Goal: Task Accomplishment & Management: Manage account settings

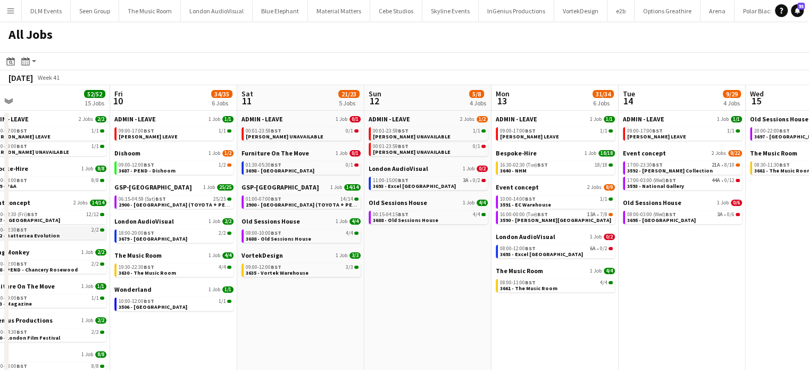
scroll to position [0, 400]
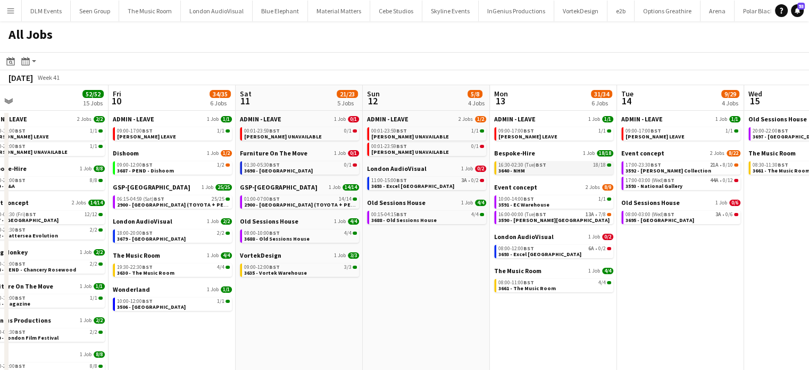
click at [575, 164] on div "16:30-02:30 (Tue) BST 18/18" at bounding box center [555, 164] width 113 height 5
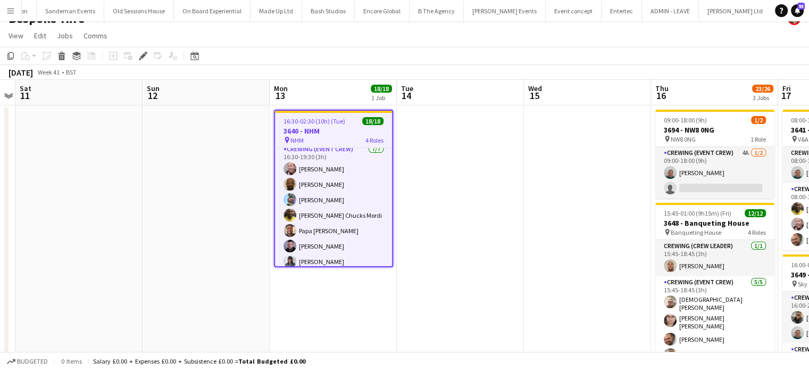
scroll to position [57, 0]
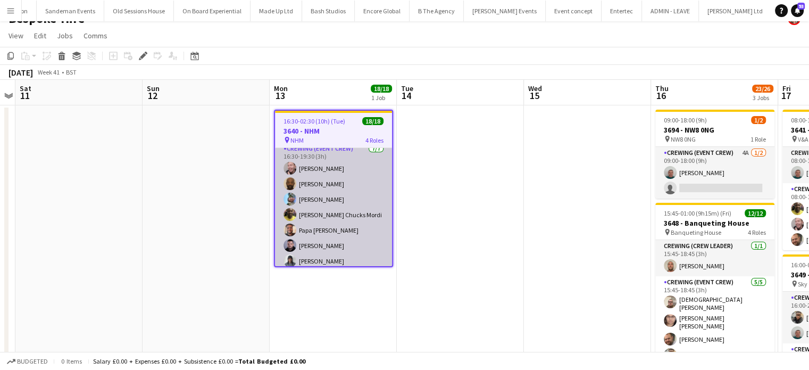
click at [351, 188] on app-card-role "Crewing (Event Crew) [DATE] 16:30-19:30 (3h) [PERSON_NAME] [PERSON_NAME] [PERSO…" at bounding box center [333, 207] width 117 height 129
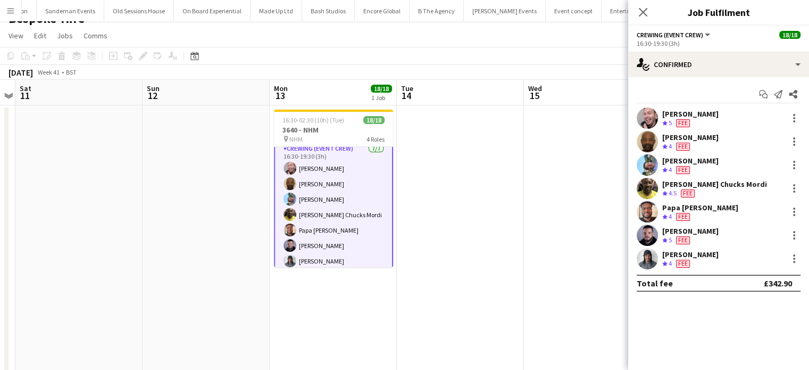
scroll to position [57, 0]
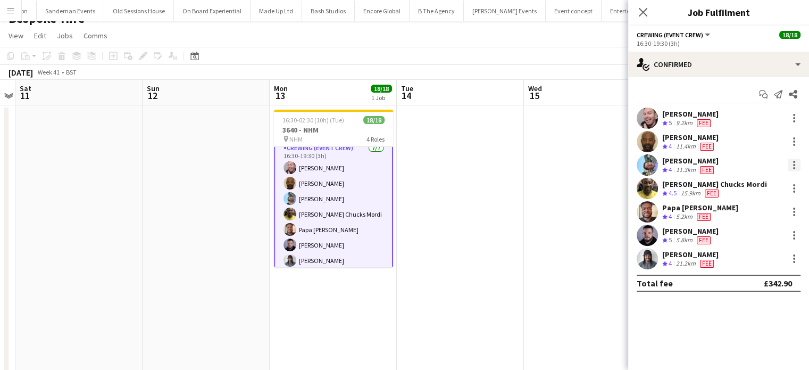
click at [795, 169] on div at bounding box center [794, 168] width 2 height 2
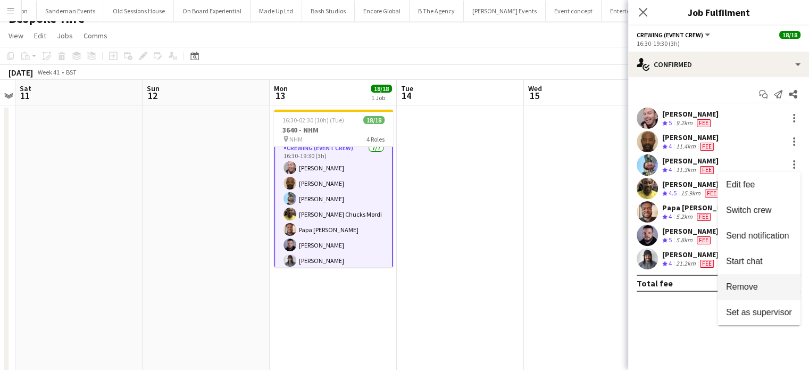
click at [736, 284] on span "Remove" at bounding box center [742, 286] width 32 height 9
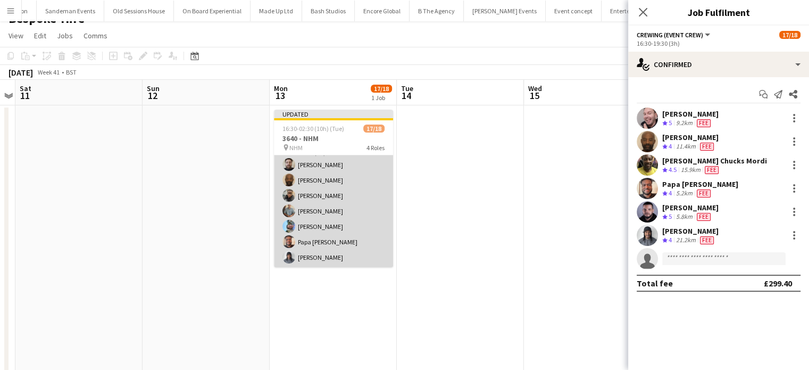
click at [362, 227] on app-card-role "Crewing (Event Crew) [DATE] 22:30-02:30 (4h) [PERSON_NAME] [PERSON_NAME] [PERSO…" at bounding box center [333, 203] width 119 height 129
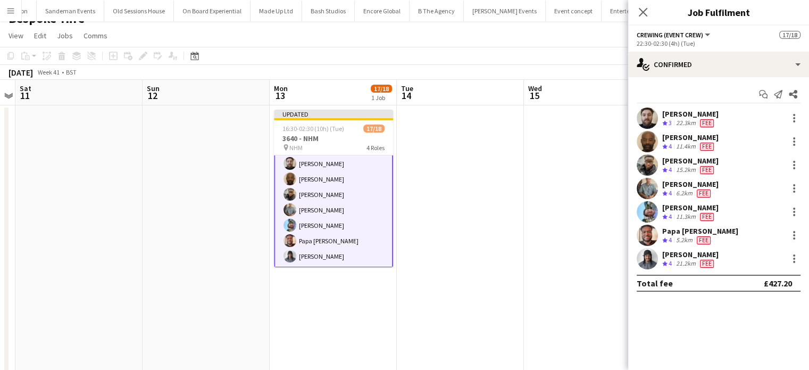
scroll to position [250, 0]
click at [797, 218] on div "[PERSON_NAME] Crew rating 4 11.3km Fee" at bounding box center [718, 211] width 181 height 21
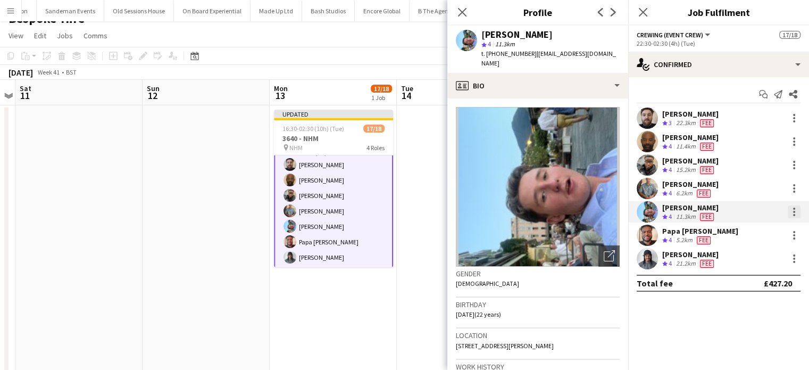
click at [796, 212] on div at bounding box center [794, 211] width 13 height 13
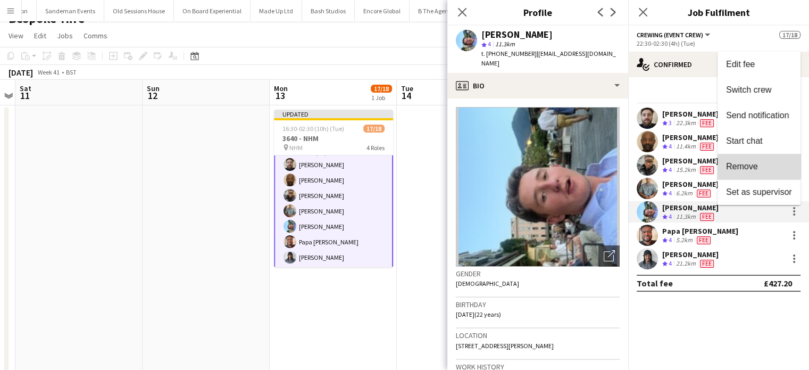
click at [757, 157] on button "Remove" at bounding box center [759, 167] width 83 height 26
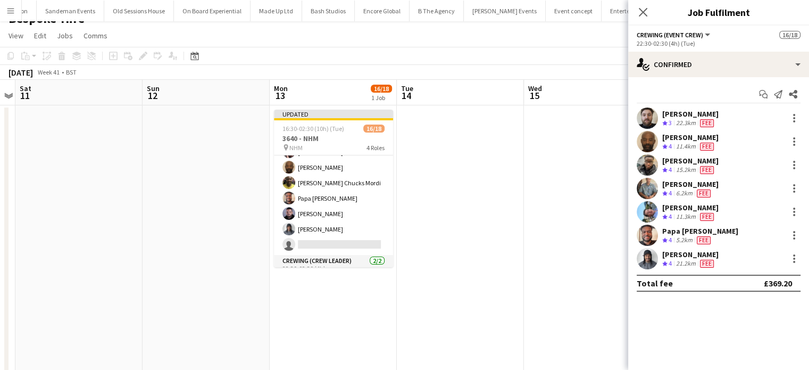
click at [336, 183] on app-card-role "Crewing (Event Crew) [DATE] 16:30-19:30 (3h) [PERSON_NAME] [PERSON_NAME] [PERSO…" at bounding box center [333, 190] width 119 height 129
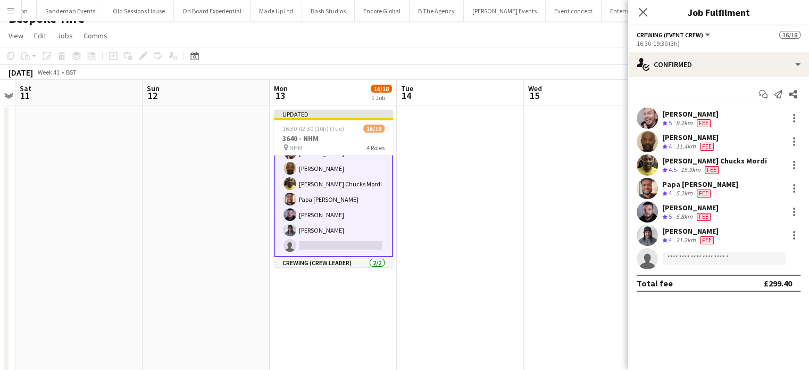
scroll to position [81, 0]
click at [801, 210] on div "[PERSON_NAME] Crew rating 5 5.8km Fee" at bounding box center [718, 211] width 181 height 21
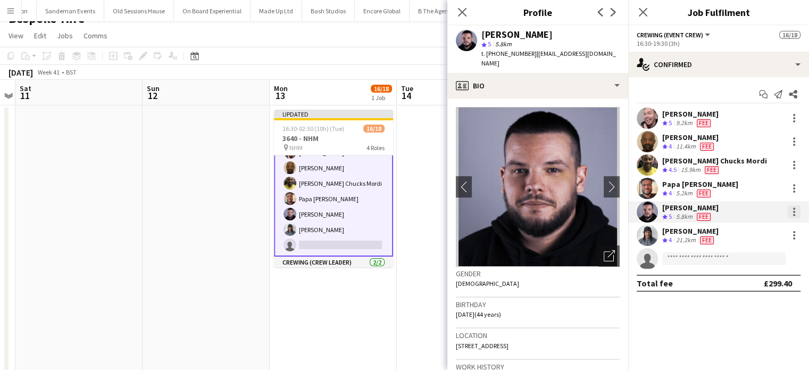
click at [794, 211] on div at bounding box center [794, 212] width 2 height 2
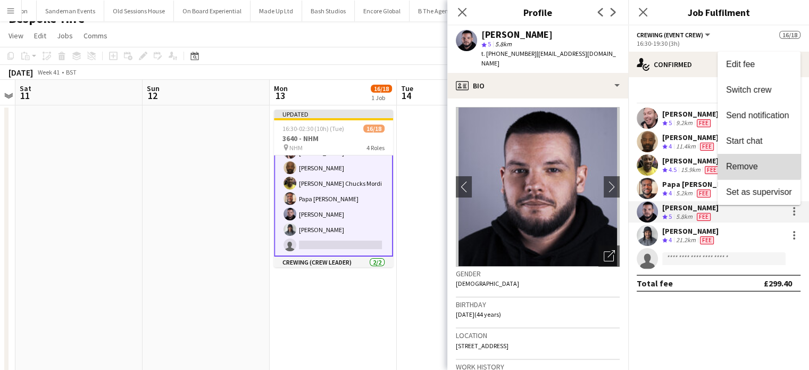
click at [747, 160] on button "Remove" at bounding box center [759, 167] width 83 height 26
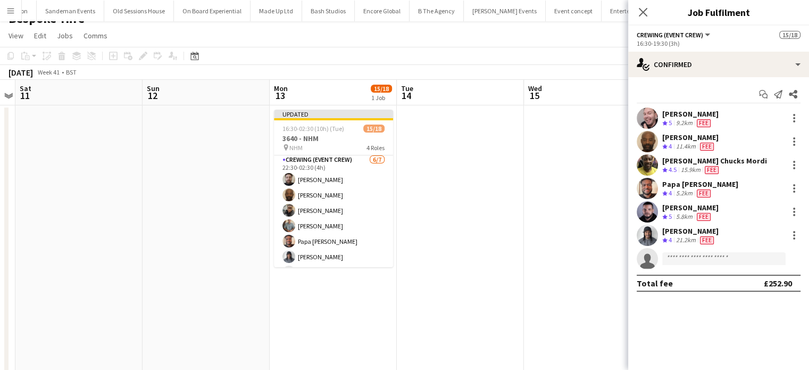
scroll to position [235, 0]
click at [355, 221] on app-card-role "Crewing (Event Crew) [DATE] 22:30-02:30 (4h) [PERSON_NAME] [PERSON_NAME] [PERSO…" at bounding box center [333, 218] width 119 height 129
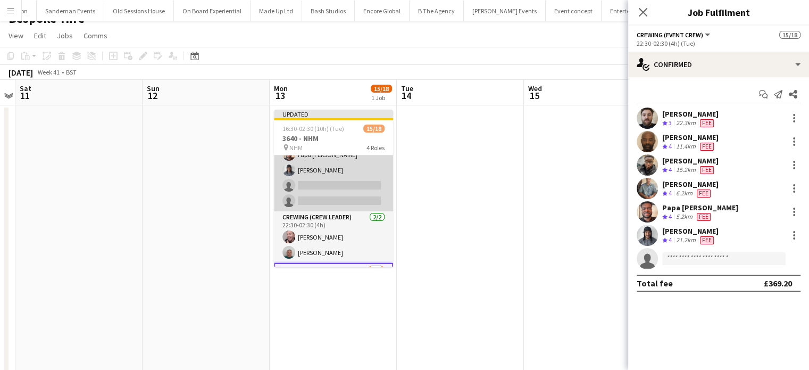
scroll to position [251, 0]
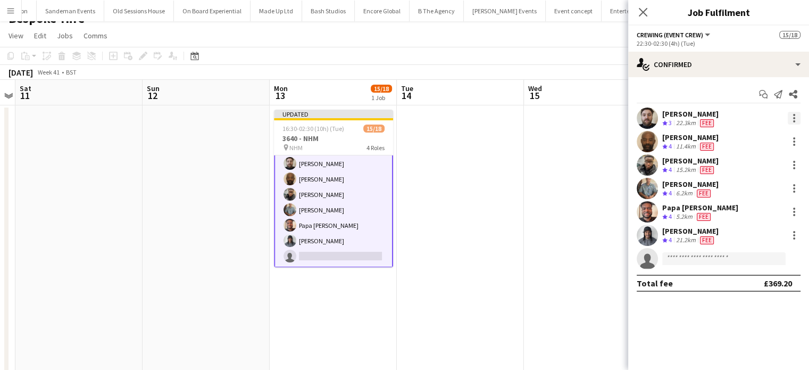
click at [798, 120] on div at bounding box center [794, 118] width 13 height 13
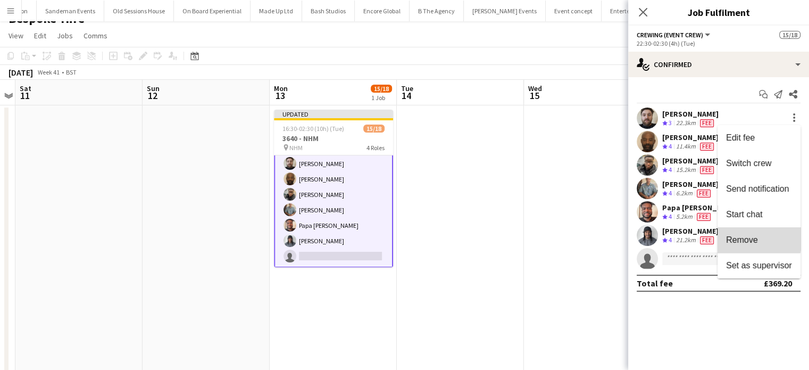
click at [741, 238] on span "Remove" at bounding box center [742, 239] width 32 height 9
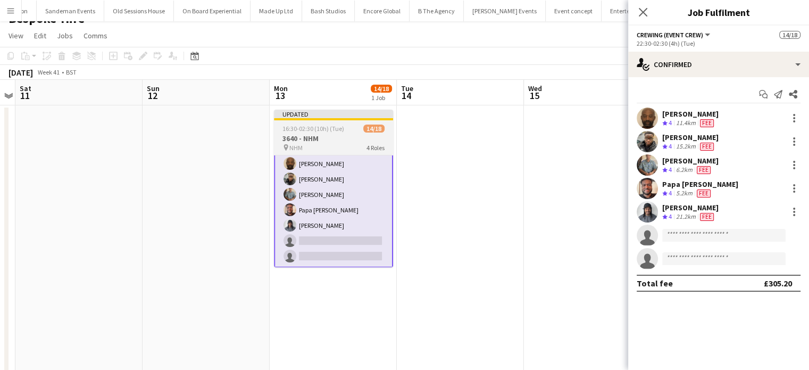
click at [363, 119] on div at bounding box center [333, 119] width 119 height 2
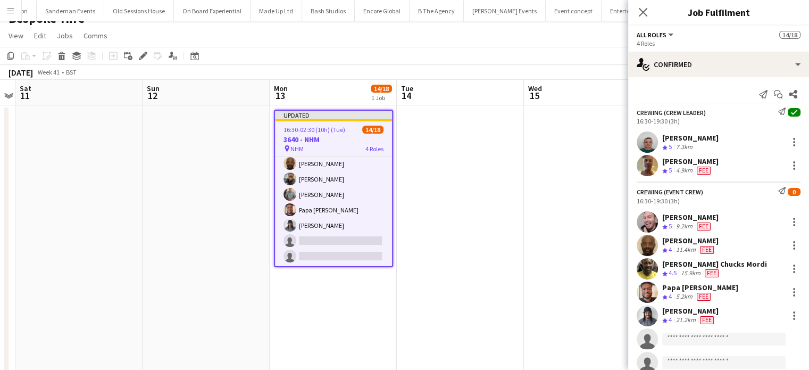
click at [363, 119] on div at bounding box center [333, 120] width 117 height 2
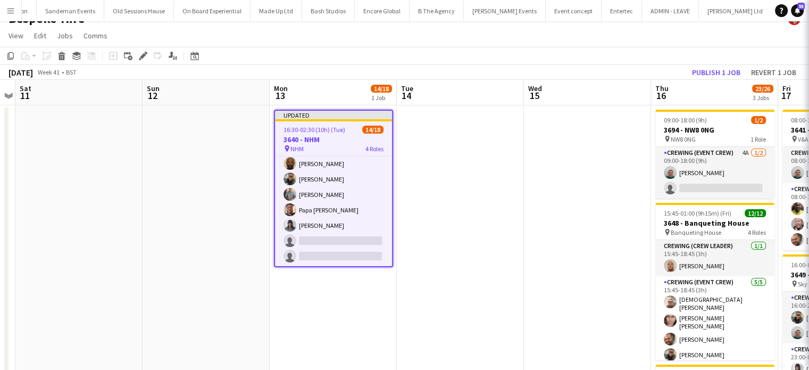
scroll to position [250, 0]
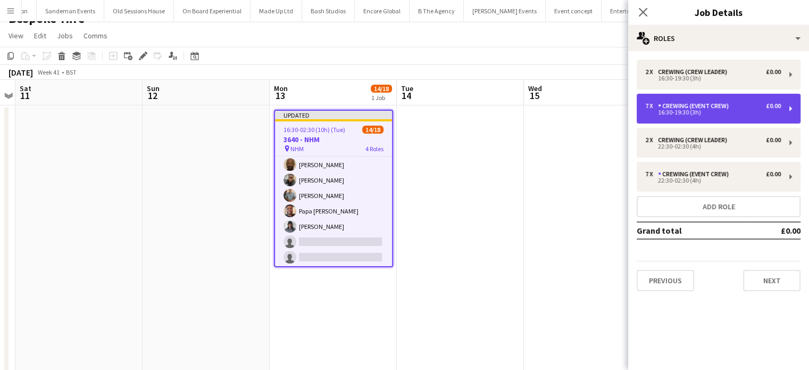
click at [733, 101] on div "7 x Crewing (Event Crew) £0.00 16:30-19:30 (3h)" at bounding box center [719, 109] width 164 height 30
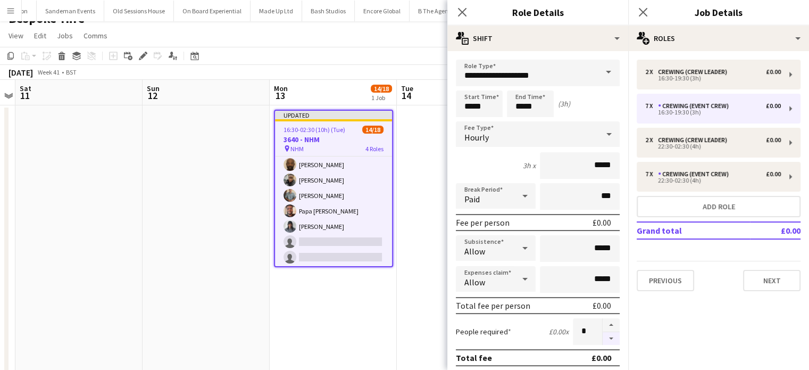
click at [603, 336] on button "button" at bounding box center [611, 338] width 17 height 13
type input "*"
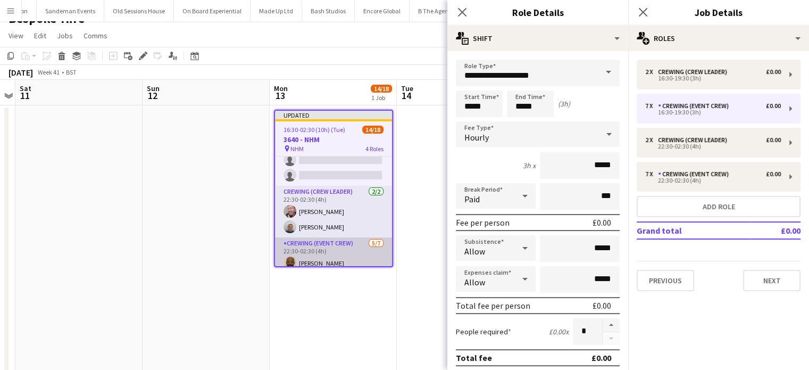
scroll to position [93, 0]
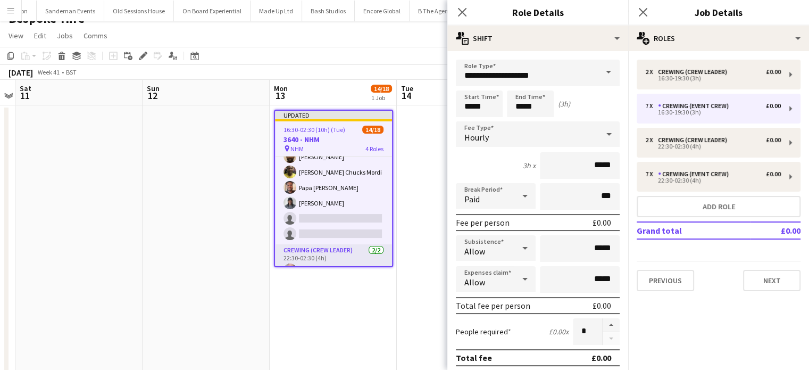
click at [343, 121] on app-job-card "Updated 16:30-02:30 (10h) (Tue) 14/18 3640 - NHM pin NHM 4 Roles Crewing (Crew …" at bounding box center [333, 188] width 119 height 157
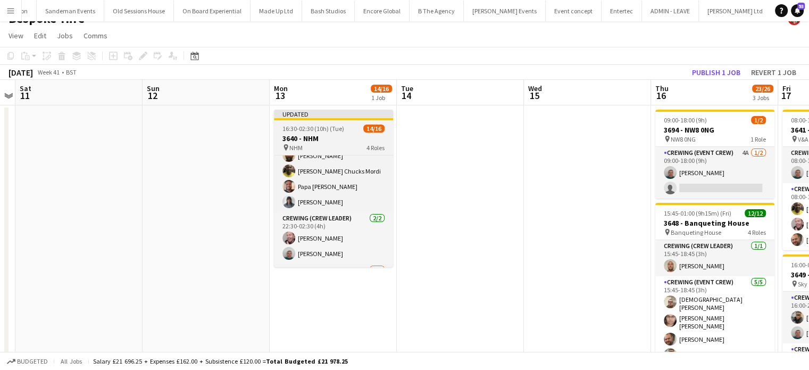
click at [360, 122] on app-job-card "Updated 16:30-02:30 (10h) (Tue) 14/16 3640 - NHM pin NHM 4 Roles Crewing (Crew …" at bounding box center [333, 188] width 119 height 157
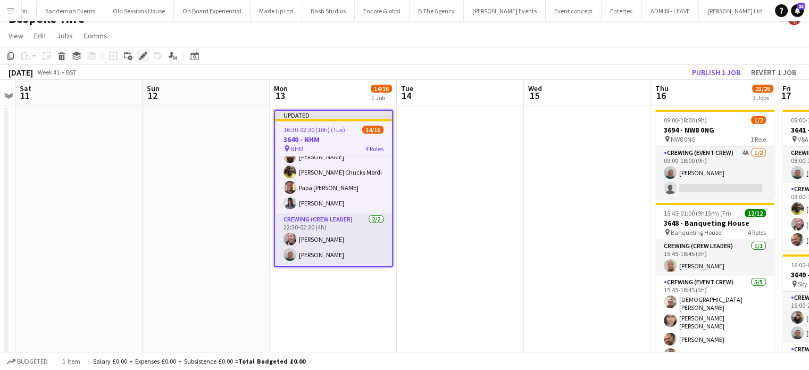
click at [146, 59] on icon "Edit" at bounding box center [143, 56] width 9 height 9
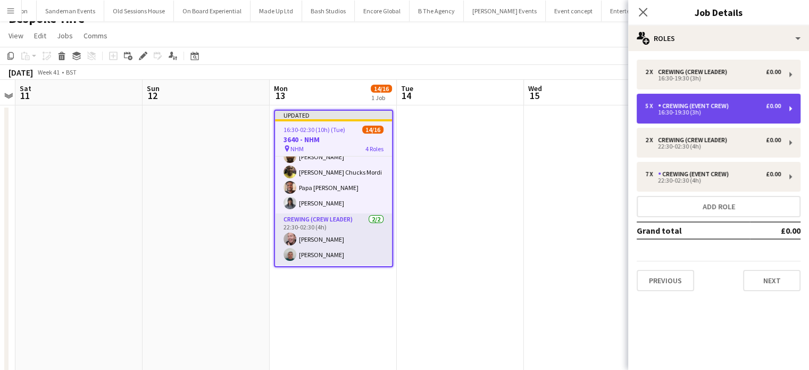
click at [722, 103] on div "Crewing (Event Crew)" at bounding box center [695, 105] width 75 height 7
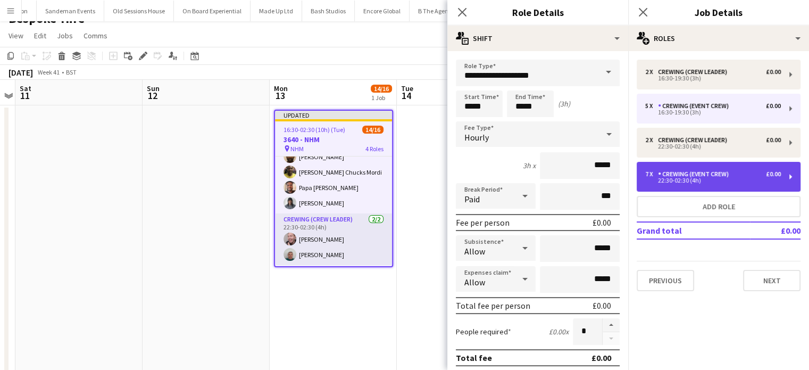
click at [696, 185] on div "7 x Crewing (Event Crew) £0.00 22:30-02:30 (4h)" at bounding box center [719, 177] width 164 height 30
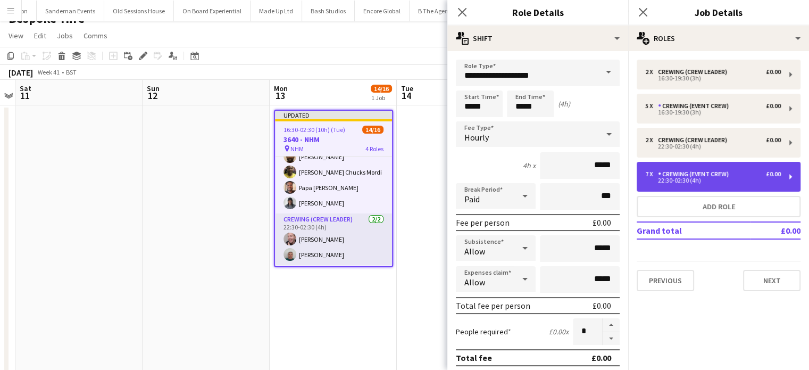
type input "*****"
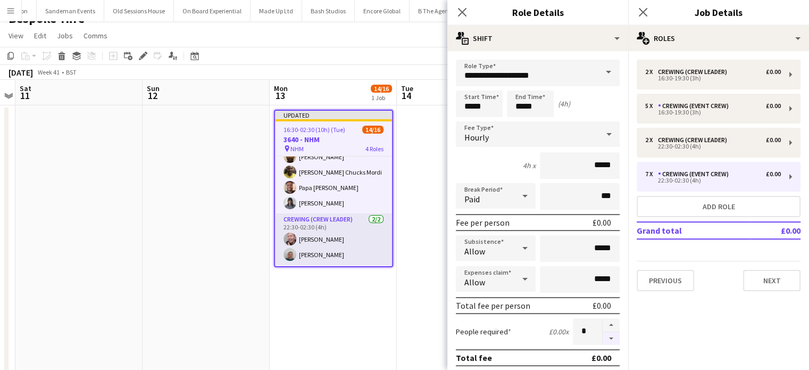
click at [606, 336] on button "button" at bounding box center [611, 338] width 17 height 13
type input "*"
click at [392, 287] on app-date-cell "Updated 16:30-02:30 (10h) (Tue) 14/16 3640 - NHM pin NHM 4 Roles Crewing (Crew …" at bounding box center [333, 324] width 127 height 439
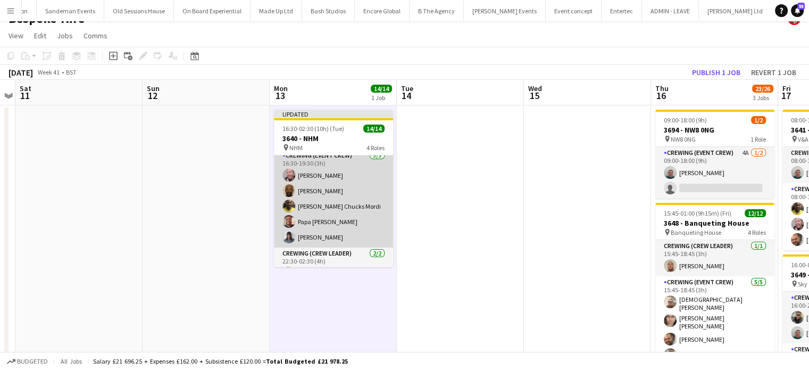
scroll to position [0, 0]
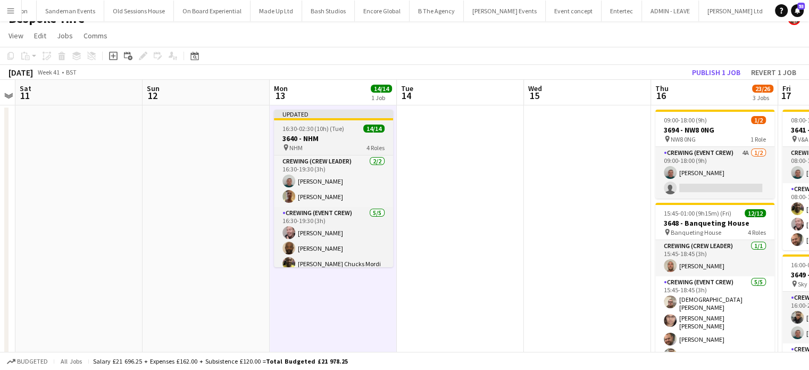
click at [348, 129] on div "16:30-02:30 (10h) (Tue) 14/14" at bounding box center [333, 129] width 119 height 8
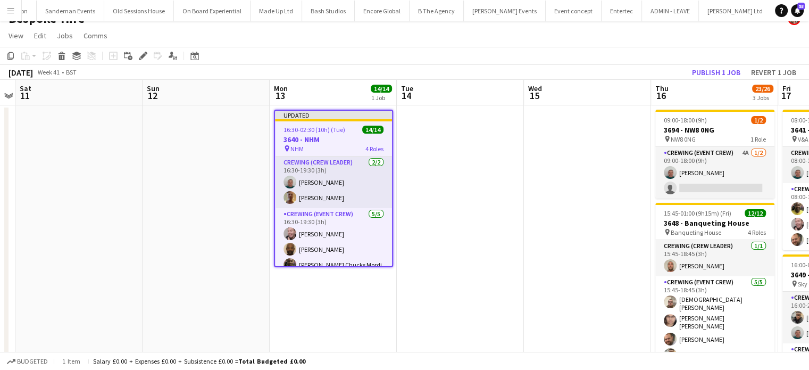
click at [348, 129] on div "16:30-02:30 (10h) (Tue) 14/14" at bounding box center [333, 130] width 117 height 8
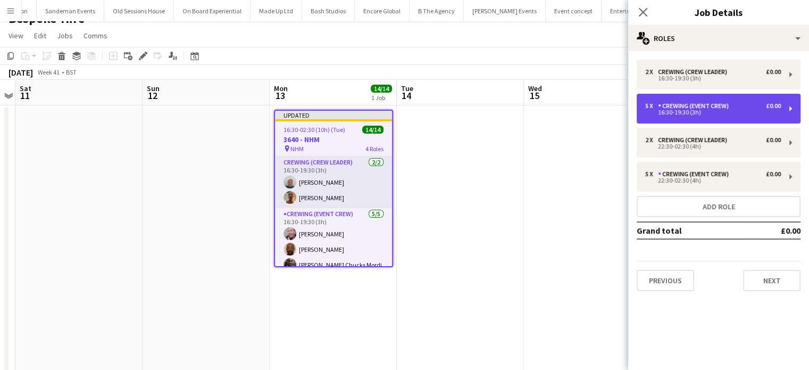
click at [700, 101] on div "5 x Crewing (Event Crew) £0.00 16:30-19:30 (3h)" at bounding box center [719, 109] width 164 height 30
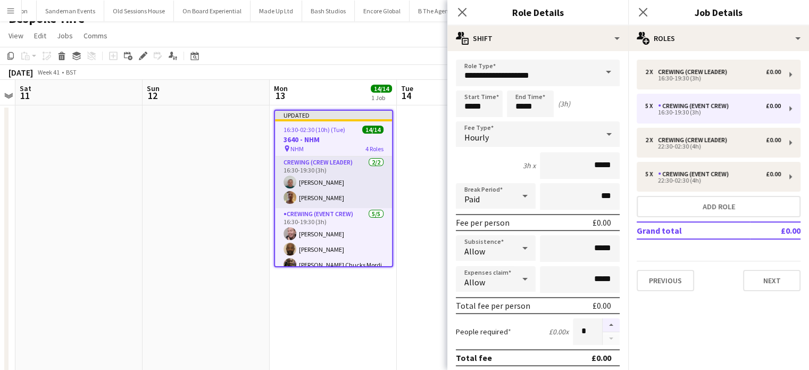
click at [611, 319] on button "button" at bounding box center [611, 325] width 17 height 14
type input "*"
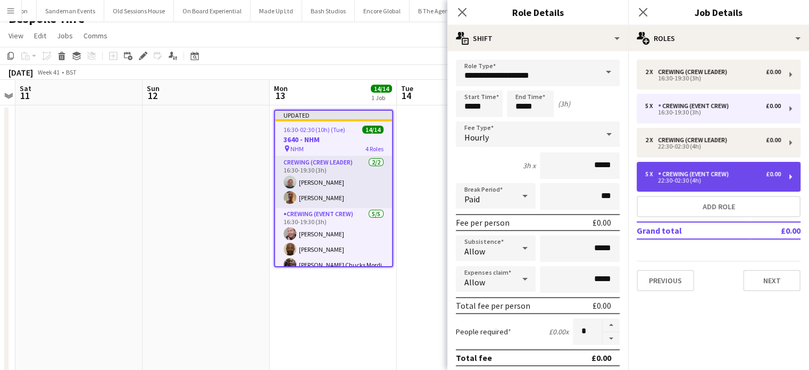
click at [709, 168] on div "5 x Crewing (Event Crew) £0.00 22:30-02:30 (4h)" at bounding box center [719, 177] width 164 height 30
type input "*****"
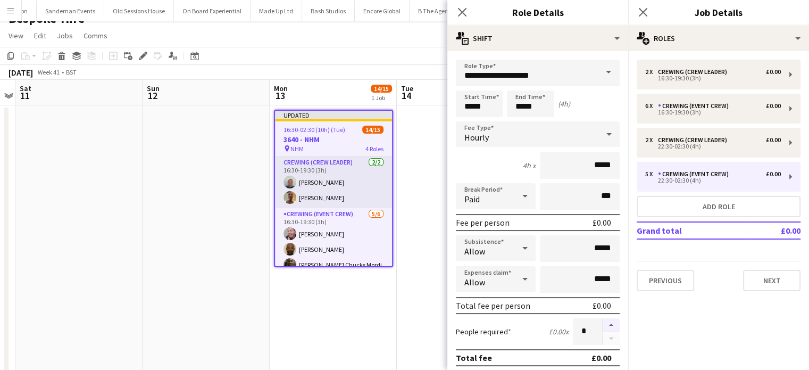
click at [603, 321] on button "button" at bounding box center [611, 325] width 17 height 14
type input "*"
click at [402, 203] on app-date-cell at bounding box center [460, 324] width 127 height 439
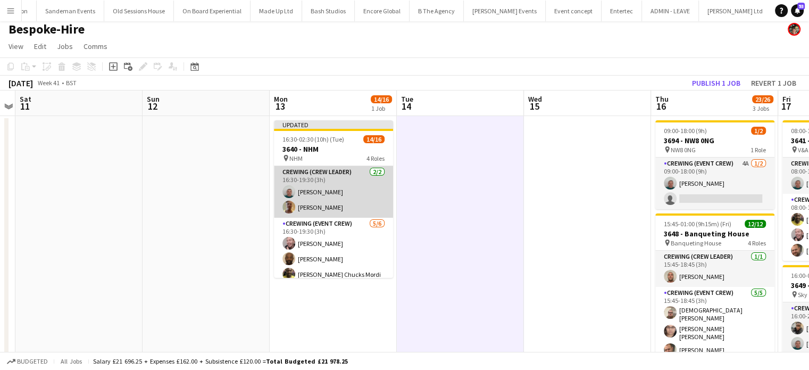
scroll to position [4, 0]
click at [353, 186] on app-card-role "Crewing (Crew Leader) [DATE] 16:30-19:30 (3h) [PERSON_NAME] [PERSON_NAME]" at bounding box center [333, 193] width 119 height 52
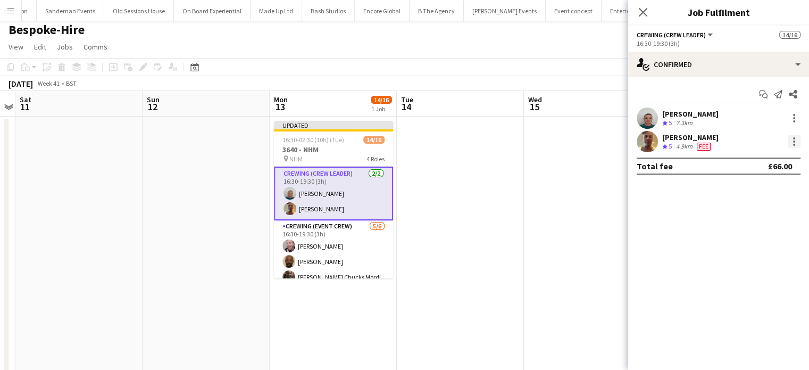
click at [794, 141] on div at bounding box center [794, 141] width 2 height 2
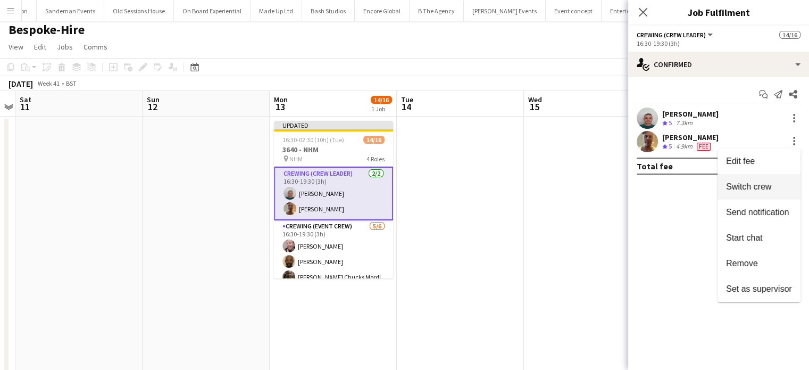
click at [747, 178] on button "Switch crew" at bounding box center [759, 187] width 83 height 26
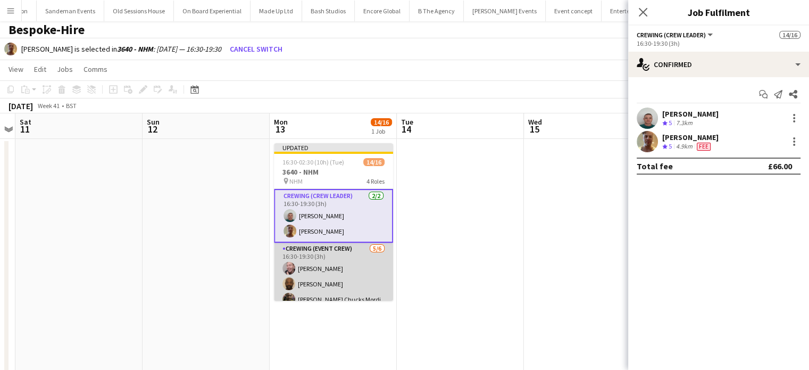
click at [336, 277] on app-card-role "Crewing (Event Crew) [DATE] 16:30-19:30 (3h) [PERSON_NAME] [PERSON_NAME] [PERSO…" at bounding box center [333, 299] width 119 height 113
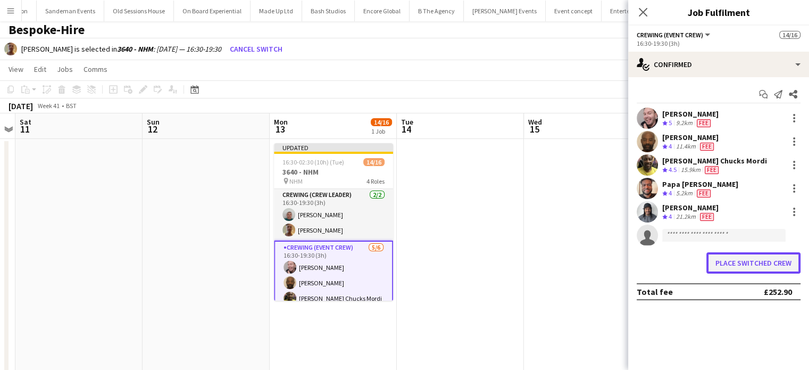
click at [783, 272] on button "Place switched crew" at bounding box center [754, 262] width 94 height 21
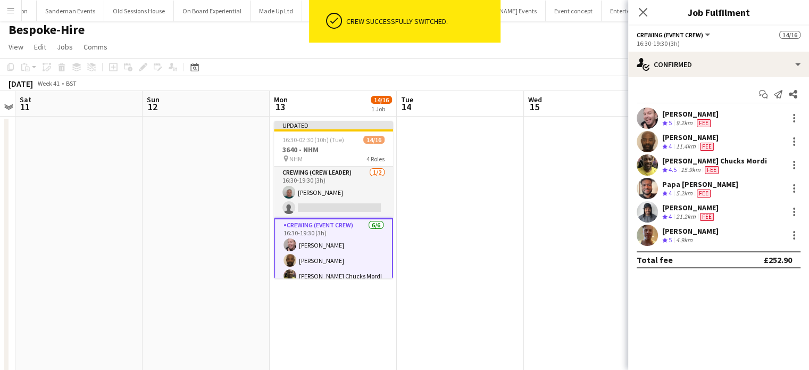
click at [792, 227] on div "[PERSON_NAME] Crew rating 5 4.9km" at bounding box center [718, 235] width 181 height 21
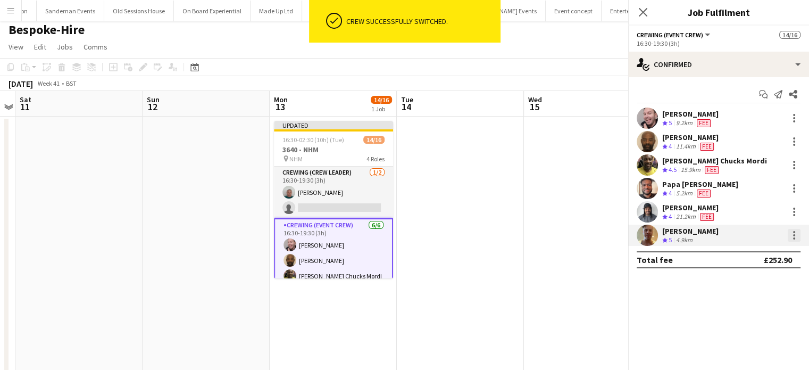
click at [793, 230] on div at bounding box center [794, 235] width 13 height 13
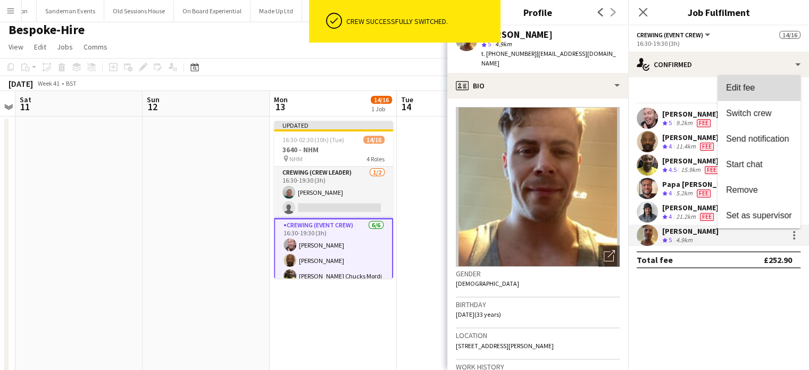
click at [752, 100] on button "Edit fee" at bounding box center [759, 88] width 83 height 26
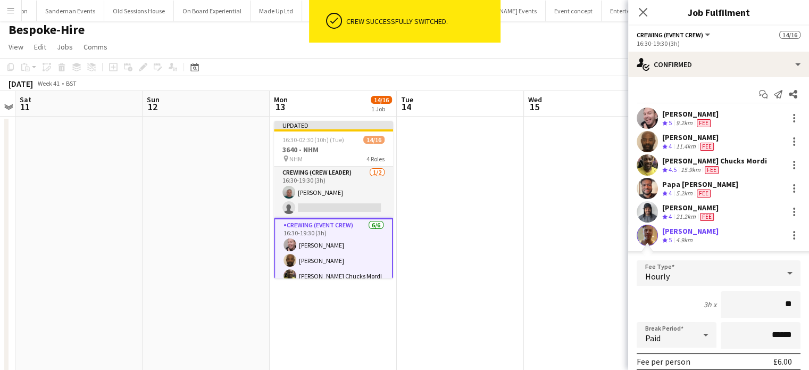
type input "***"
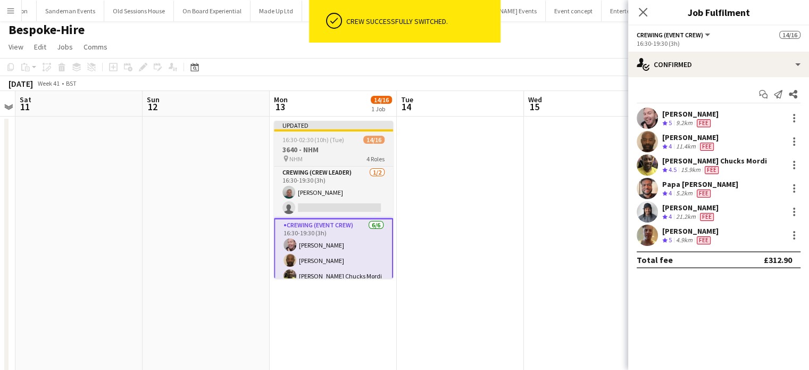
click at [360, 142] on div "16:30-02:30 (10h) (Tue) 14/16" at bounding box center [333, 140] width 119 height 8
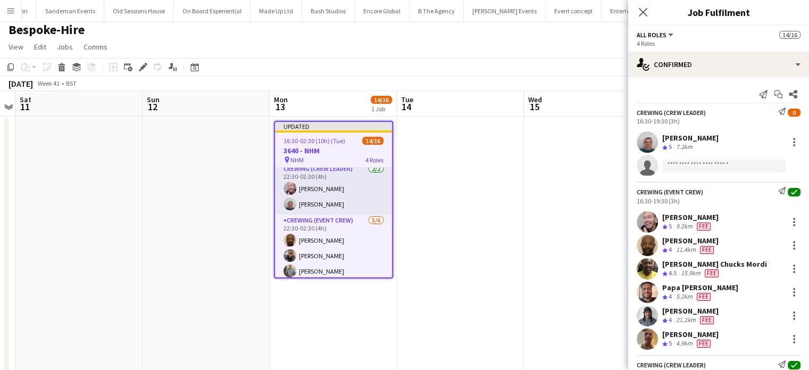
click at [347, 208] on app-card-role "Crewing (Crew Leader) [DATE] 22:30-02:30 (4h) [PERSON_NAME] [PERSON_NAME]" at bounding box center [333, 189] width 117 height 52
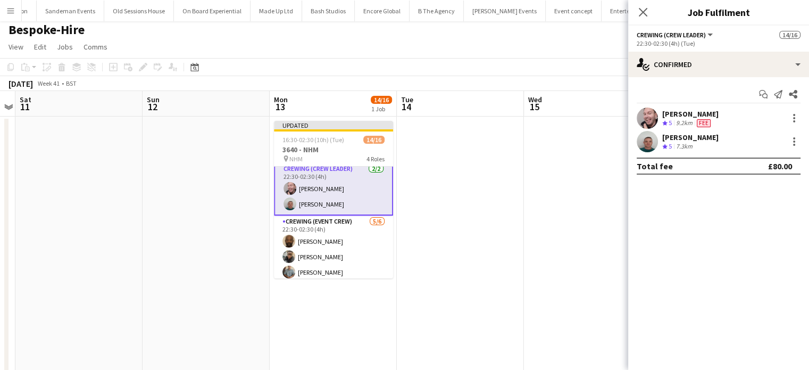
scroll to position [170, 0]
click at [795, 121] on div at bounding box center [794, 118] width 13 height 13
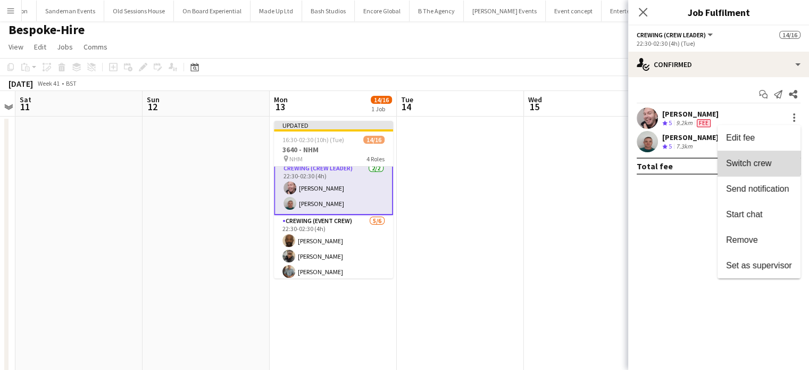
click at [758, 160] on span "Switch crew" at bounding box center [748, 163] width 45 height 9
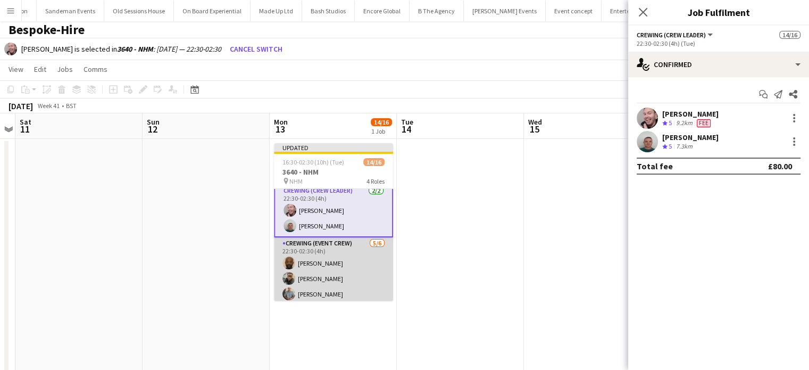
click at [358, 262] on app-card-role "Crewing (Event Crew) [DATE] 22:30-02:30 (4h) [PERSON_NAME] [PERSON_NAME] [PERSO…" at bounding box center [333, 293] width 119 height 113
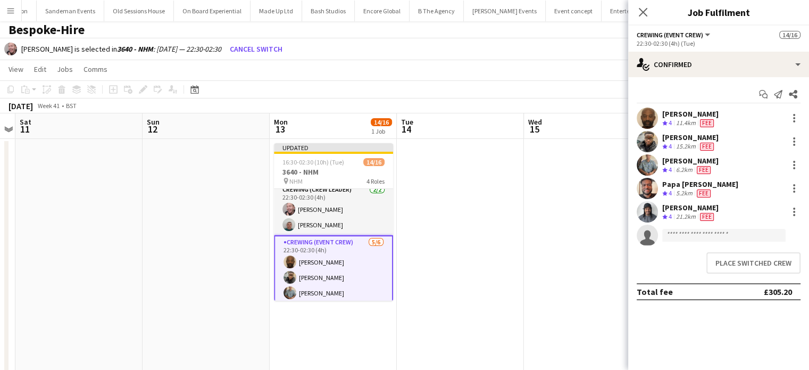
scroll to position [170, 0]
click at [747, 276] on div "Place switched crew" at bounding box center [718, 263] width 181 height 30
click at [749, 268] on button "Place switched crew" at bounding box center [754, 262] width 94 height 21
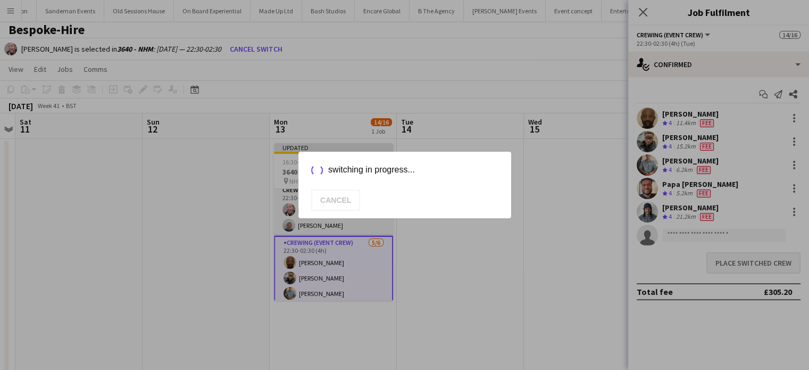
scroll to position [4, 0]
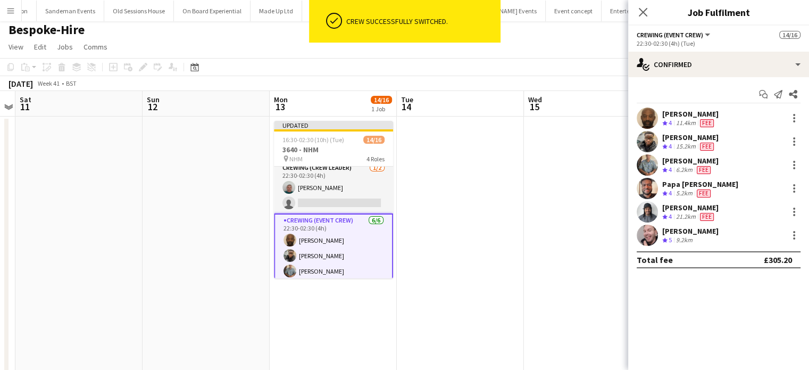
click at [757, 241] on div "[PERSON_NAME] Crew rating 5 9.2km" at bounding box center [718, 235] width 181 height 21
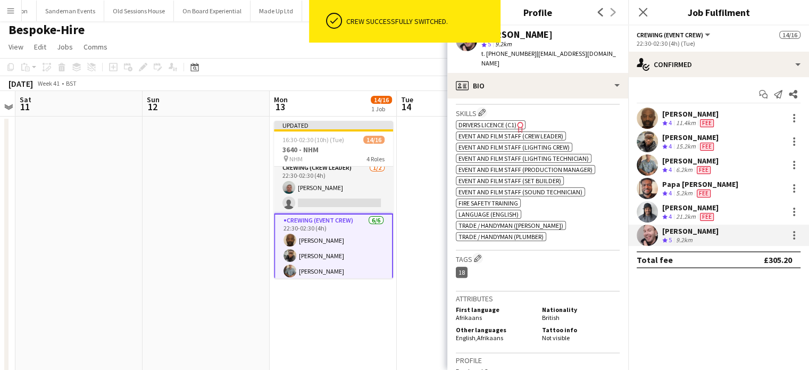
scroll to position [441, 0]
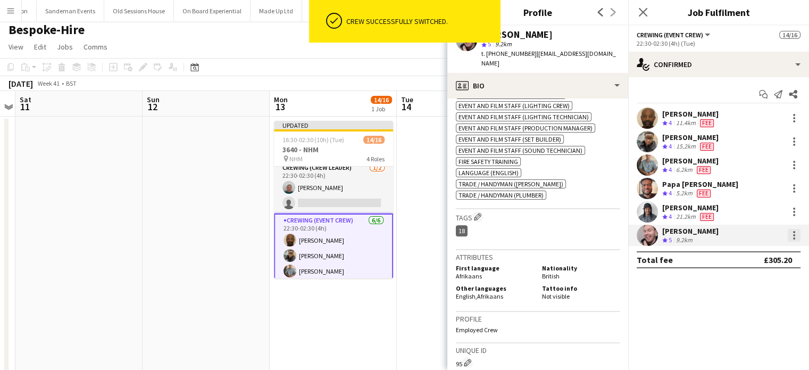
click at [795, 233] on div at bounding box center [794, 232] width 2 height 2
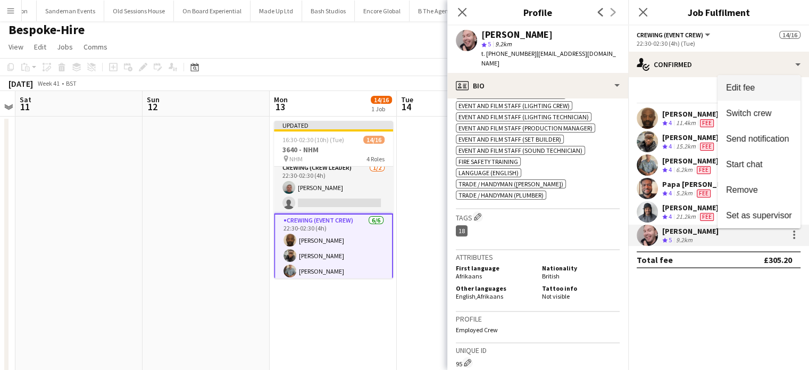
click at [740, 89] on span "Edit fee" at bounding box center [740, 87] width 29 height 9
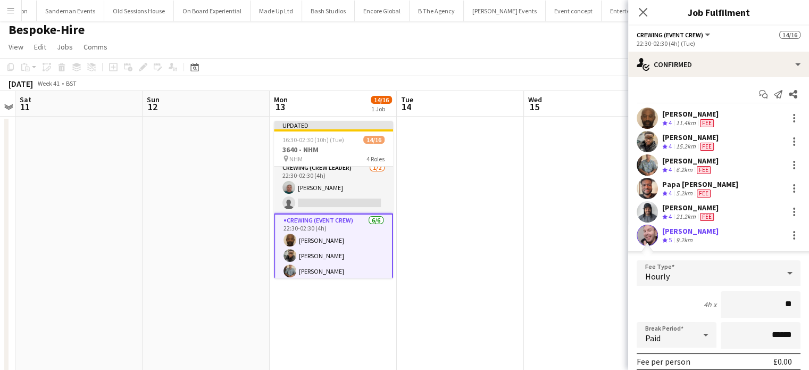
type input "***"
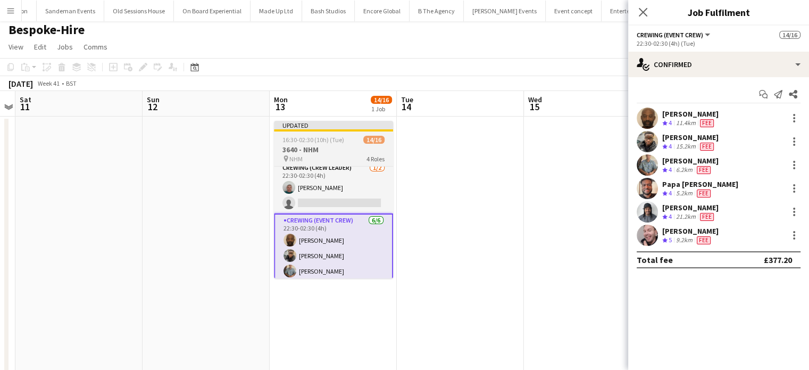
click at [352, 138] on div "16:30-02:30 (10h) (Tue) 14/16" at bounding box center [333, 140] width 119 height 8
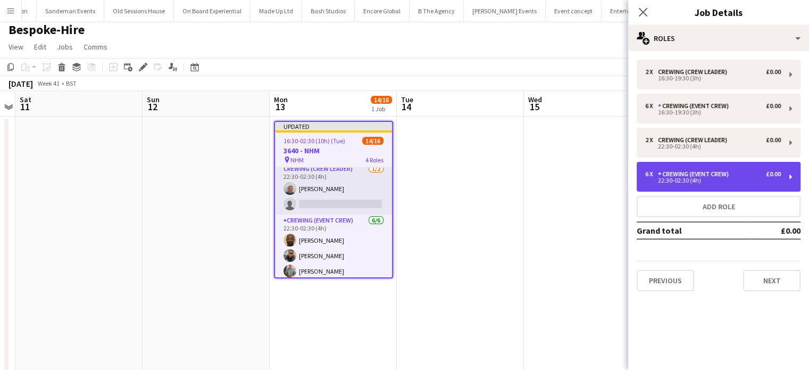
click at [739, 178] on div "22:30-02:30 (4h)" at bounding box center [713, 180] width 136 height 5
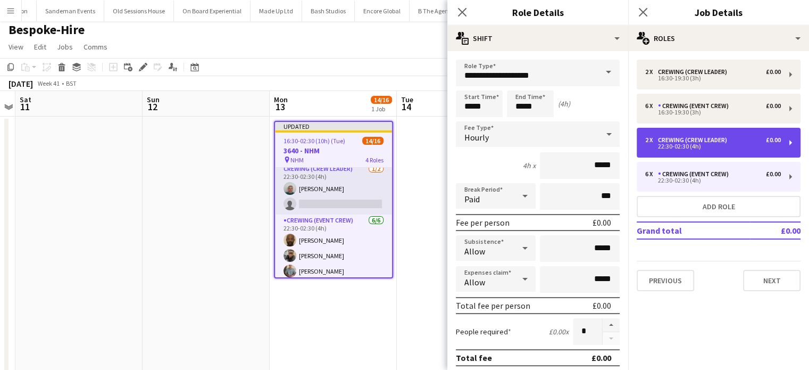
click at [675, 151] on div "2 x Crewing (Crew Leader) £0.00 22:30-02:30 (4h)" at bounding box center [719, 143] width 164 height 30
type input "**********"
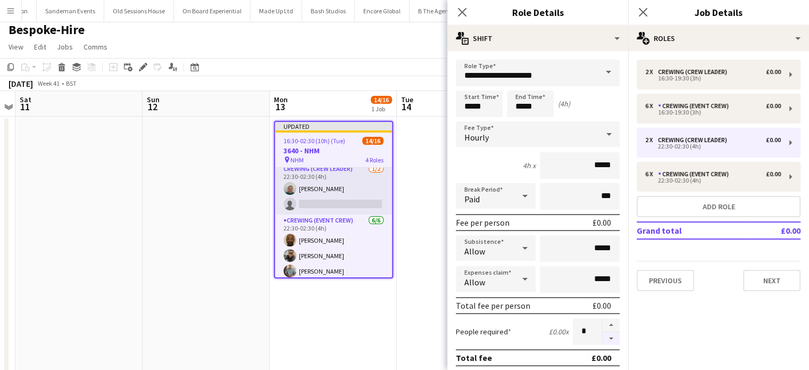
click at [603, 339] on button "button" at bounding box center [611, 338] width 17 height 13
type input "*"
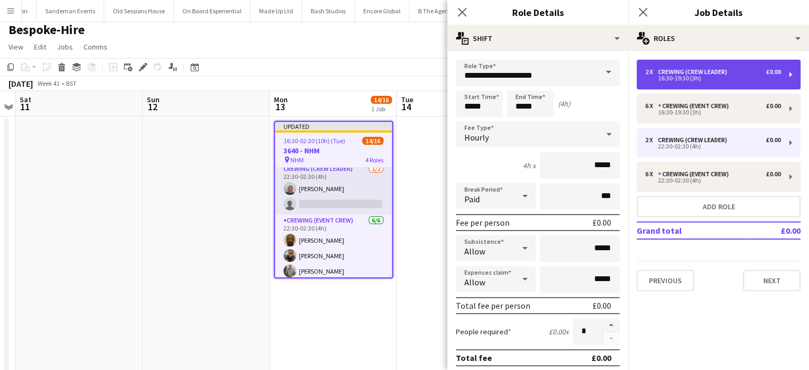
click at [702, 73] on div "Crewing (Crew Leader)" at bounding box center [694, 71] width 73 height 7
type input "*****"
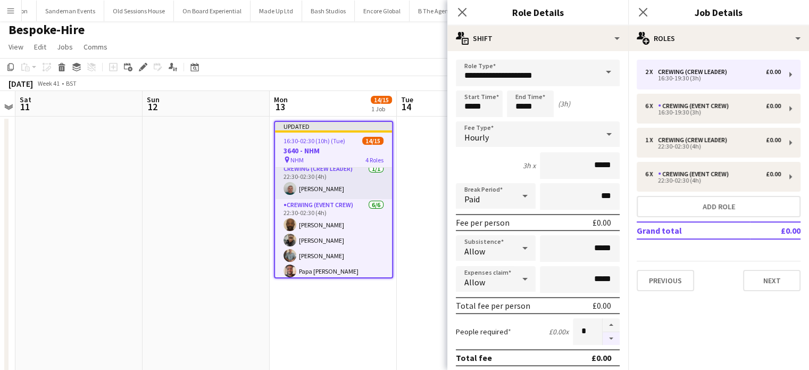
click at [607, 338] on button "button" at bounding box center [611, 338] width 17 height 13
type input "*"
click at [429, 226] on app-date-cell at bounding box center [460, 336] width 127 height 439
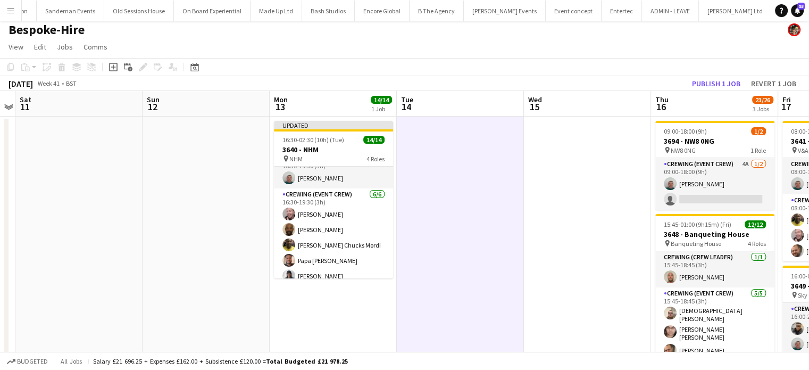
scroll to position [0, 0]
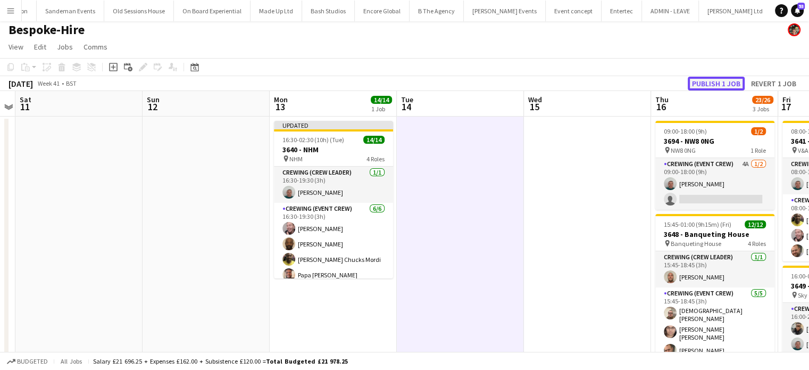
click at [711, 85] on button "Publish 1 job" at bounding box center [716, 84] width 57 height 14
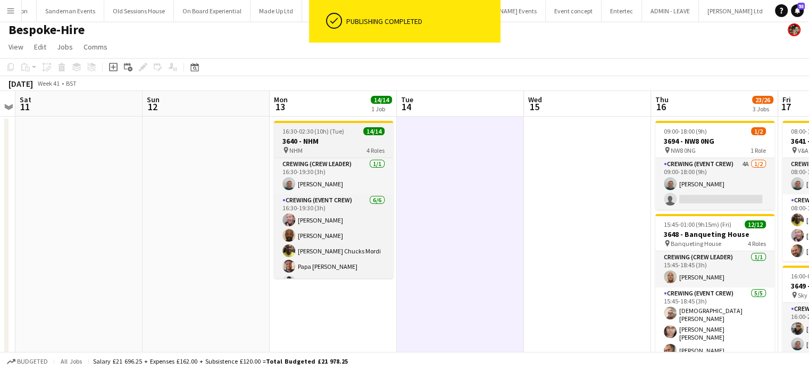
click at [336, 138] on h3 "3640 - NHM" at bounding box center [333, 141] width 119 height 10
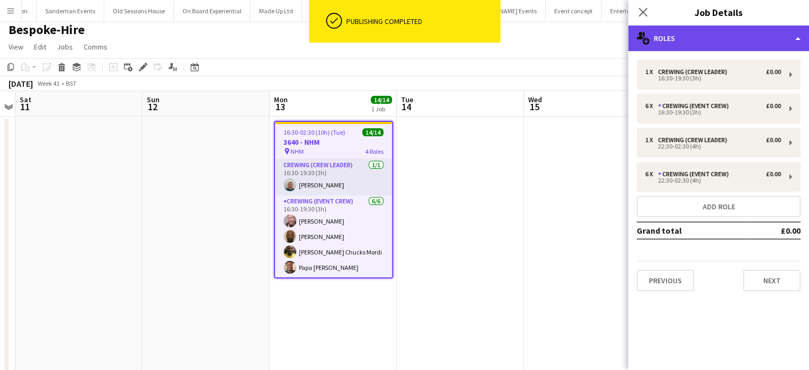
click at [734, 46] on div "multiple-users-add Roles" at bounding box center [718, 39] width 181 height 26
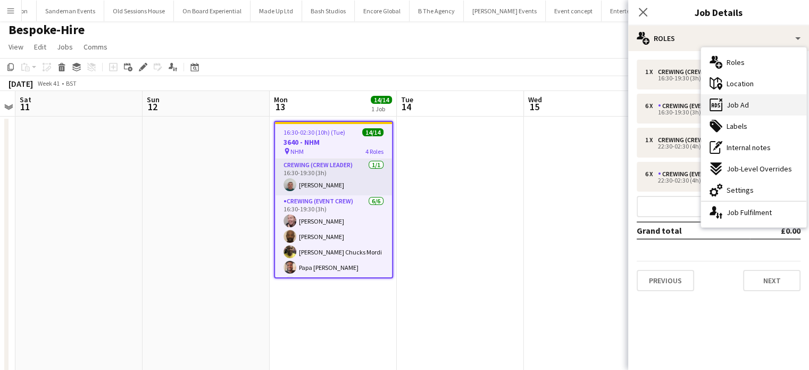
click at [741, 101] on span "Job Ad" at bounding box center [738, 105] width 22 height 10
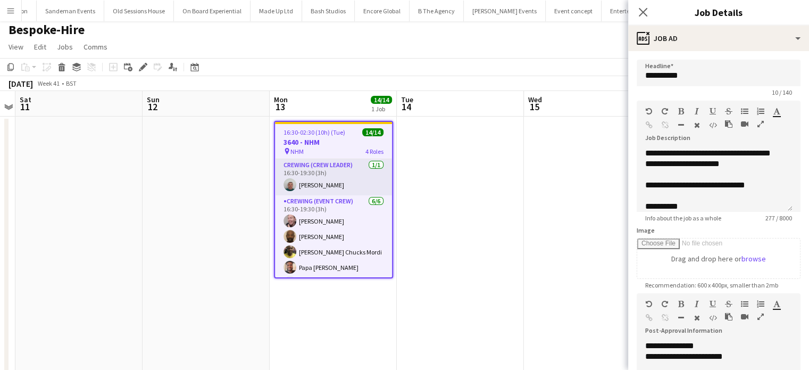
scroll to position [23, 0]
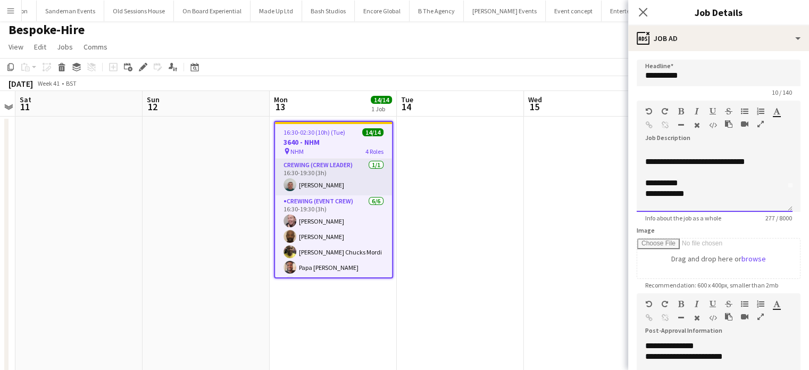
click at [649, 183] on div "**********" at bounding box center [710, 183] width 131 height 11
click at [508, 203] on app-date-cell at bounding box center [460, 336] width 127 height 439
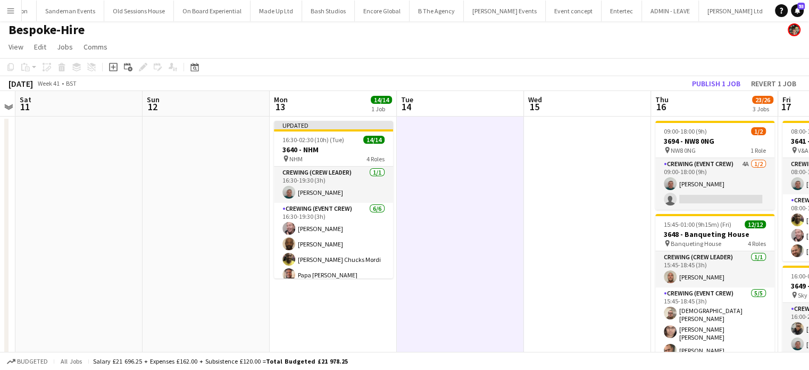
click at [720, 91] on app-board-header-date "Thu 16 23/26 3 Jobs" at bounding box center [714, 104] width 127 height 26
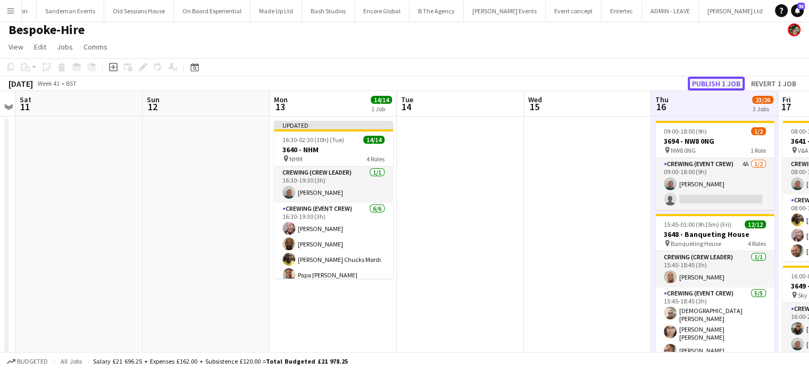
click at [716, 86] on button "Publish 1 job" at bounding box center [716, 84] width 57 height 14
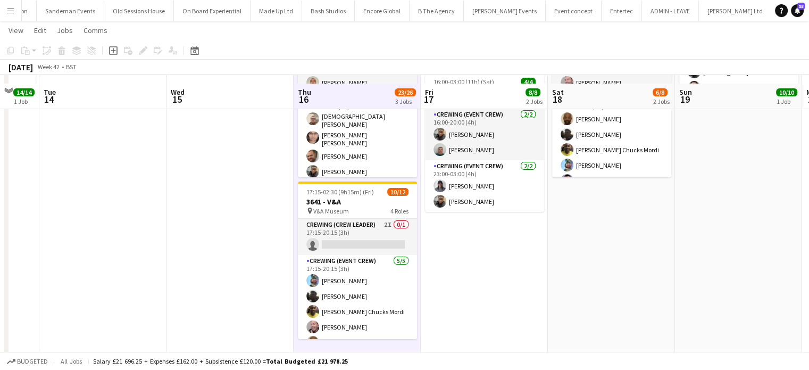
scroll to position [206, 0]
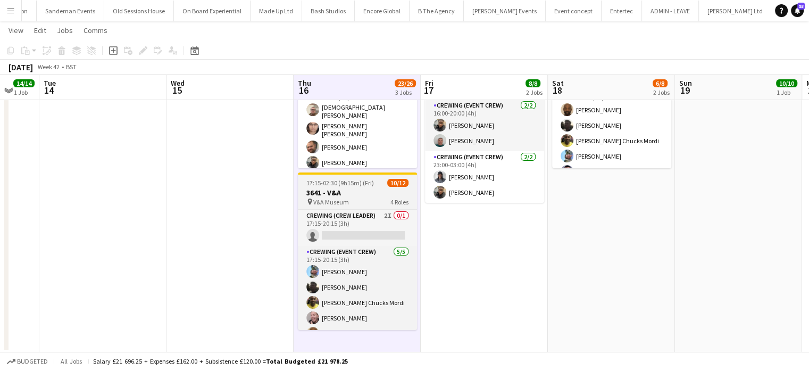
click at [366, 181] on span "17:15-02:30 (9h15m) (Fri)" at bounding box center [340, 183] width 68 height 8
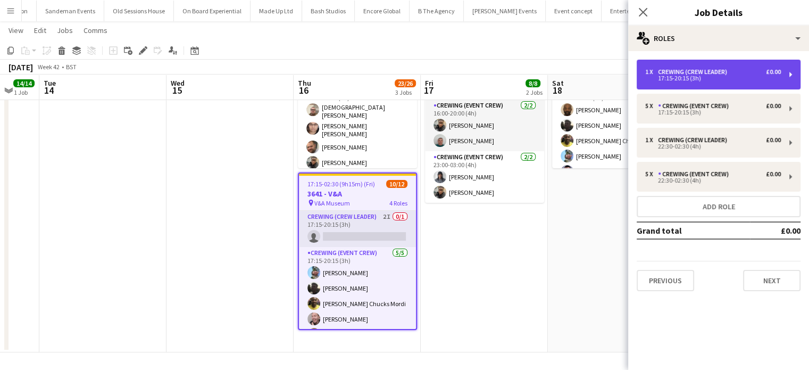
click at [685, 81] on div "17:15-20:15 (3h)" at bounding box center [713, 78] width 136 height 5
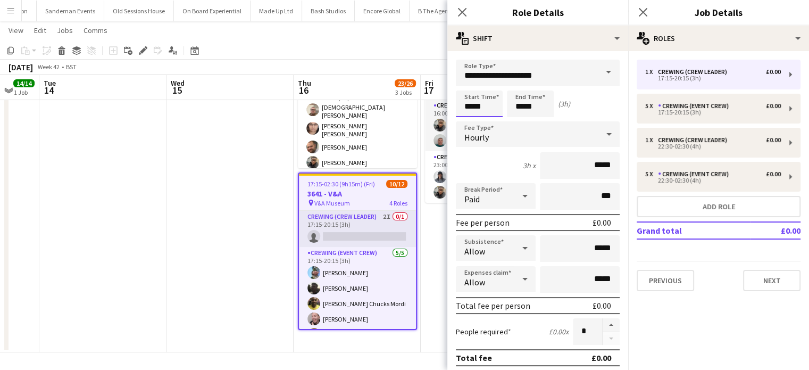
click at [473, 101] on input "*****" at bounding box center [479, 103] width 47 height 27
type input "*****"
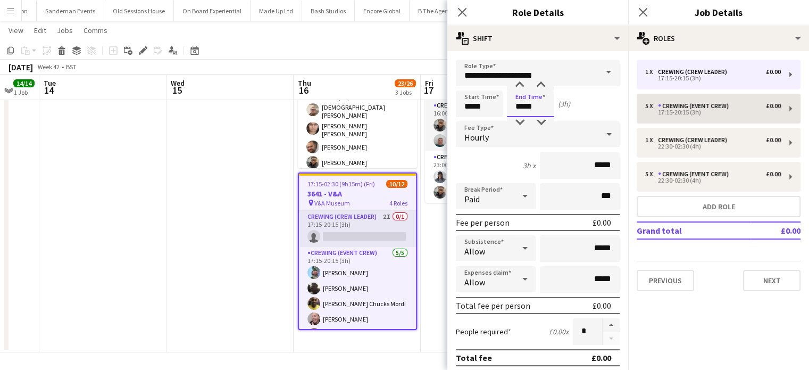
type input "*****"
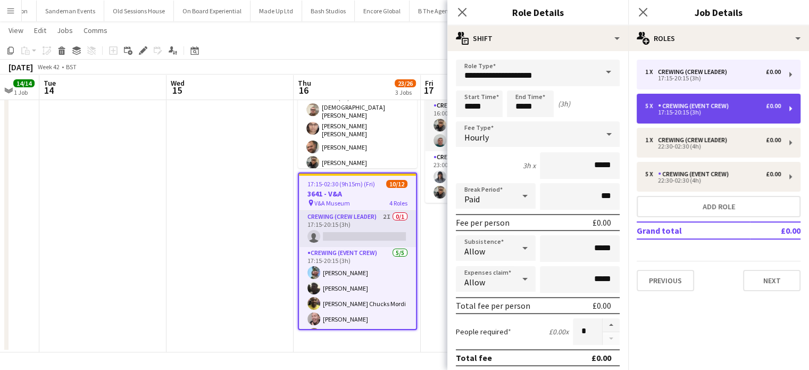
click at [696, 114] on div "17:15-20:15 (3h)" at bounding box center [713, 112] width 136 height 5
type input "**********"
type input "*****"
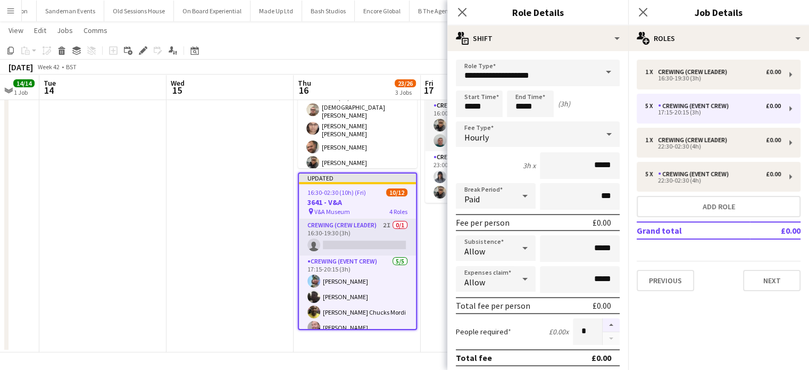
click at [603, 325] on button "button" at bounding box center [611, 325] width 17 height 14
type input "*"
click at [482, 113] on input "*****" at bounding box center [479, 103] width 47 height 27
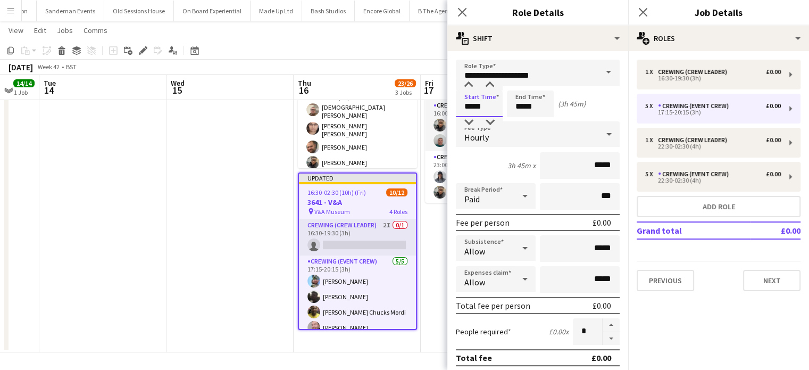
type input "*****"
click at [272, 238] on app-date-cell at bounding box center [230, 132] width 127 height 439
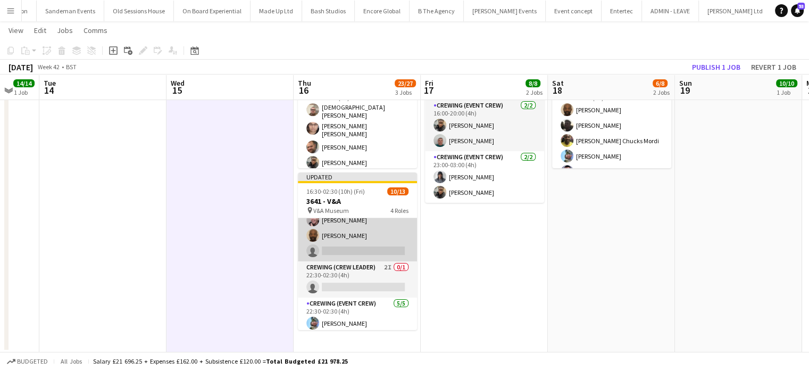
scroll to position [107, 0]
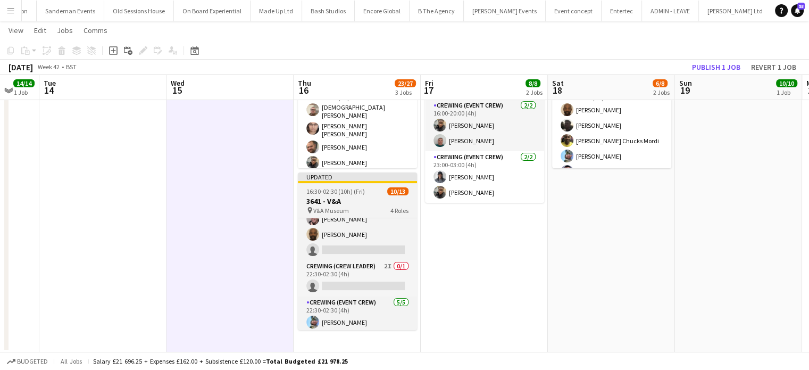
click at [363, 188] on span "16:30-02:30 (10h) (Fri)" at bounding box center [335, 191] width 59 height 8
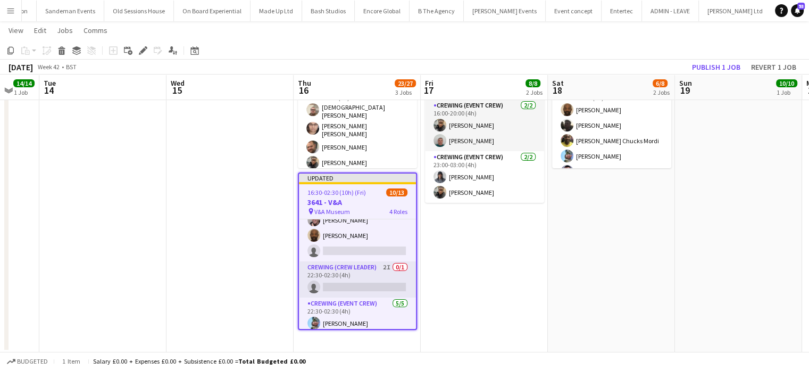
click at [363, 188] on span "16:30-02:30 (10h) (Fri)" at bounding box center [337, 192] width 59 height 8
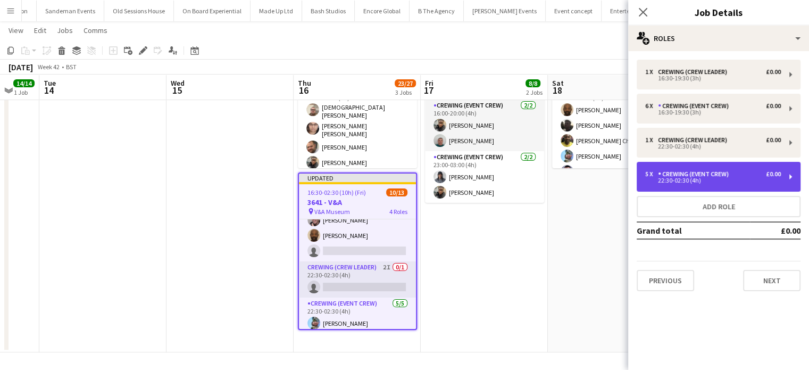
click at [711, 172] on div "Crewing (Event Crew)" at bounding box center [695, 173] width 75 height 7
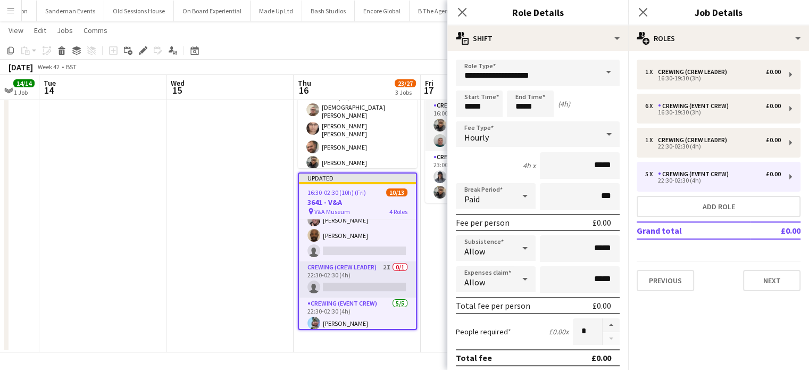
click at [426, 240] on app-date-cell "08:00-11:00 (3h) 4/4 3641 - V&A pin V&A Museum 2 Roles Crewing (Crew Leader) [D…" at bounding box center [484, 132] width 127 height 439
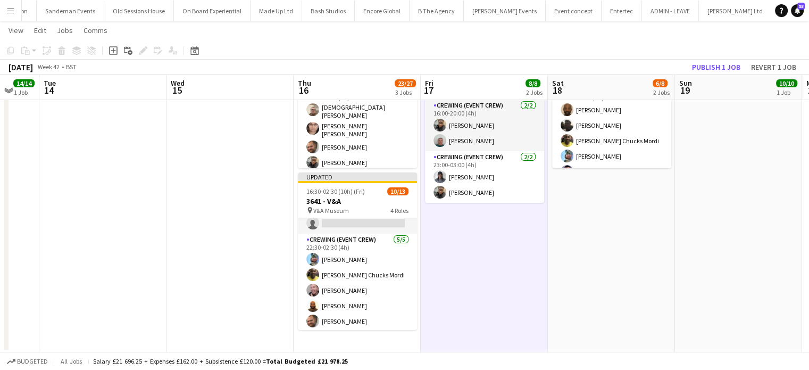
scroll to position [171, 0]
click at [372, 258] on app-card-role "Crewing (Event Crew) [DATE] 22:30-02:30 (4h) [PERSON_NAME] [PERSON_NAME] [PERSO…" at bounding box center [357, 282] width 119 height 98
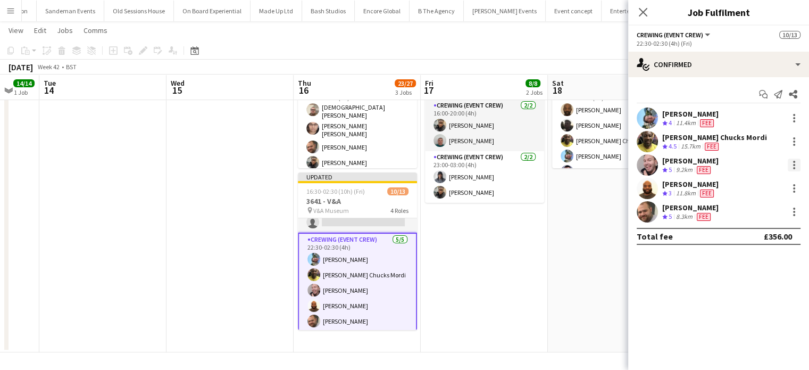
click at [794, 165] on div at bounding box center [794, 165] width 2 height 2
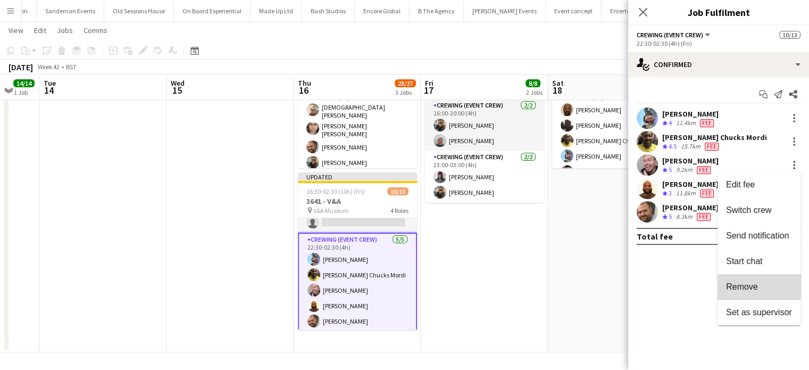
click at [741, 284] on span "Remove" at bounding box center [742, 286] width 32 height 9
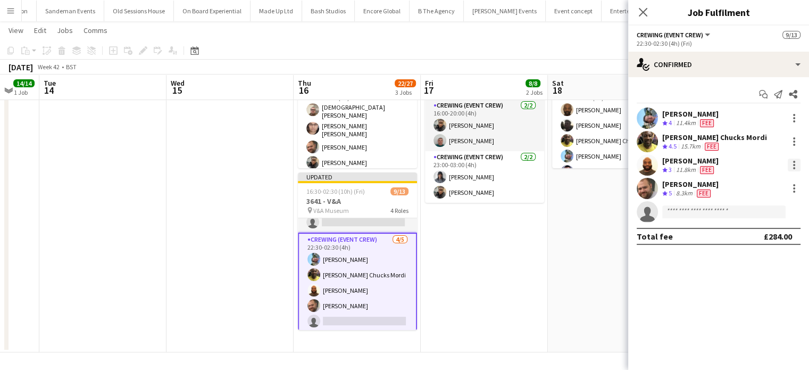
click at [794, 164] on div at bounding box center [794, 165] width 2 height 2
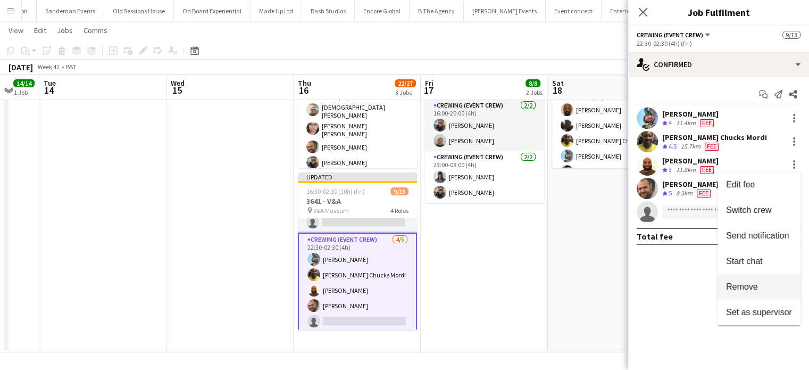
click at [747, 281] on button "Remove" at bounding box center [759, 287] width 83 height 26
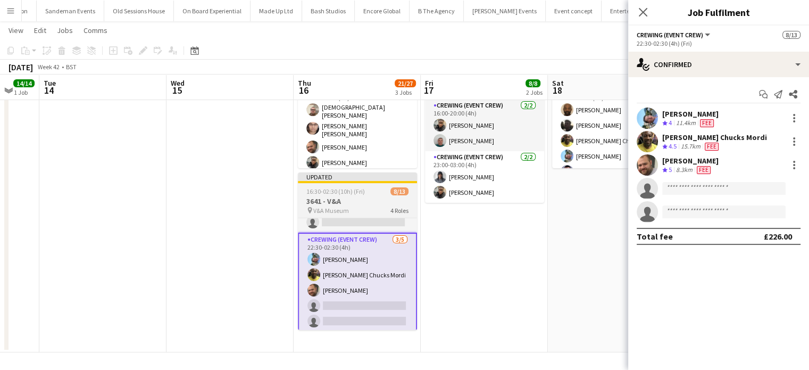
click at [374, 185] on app-job-card "Updated 16:30-02:30 (10h) (Fri) 8/13 3641 - V&A pin V&A Museum 4 Roles Crewing …" at bounding box center [357, 250] width 119 height 157
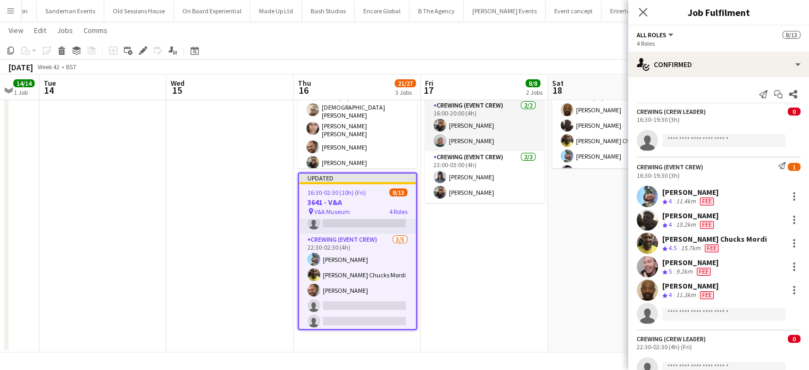
click at [392, 190] on span "8/13" at bounding box center [398, 192] width 18 height 8
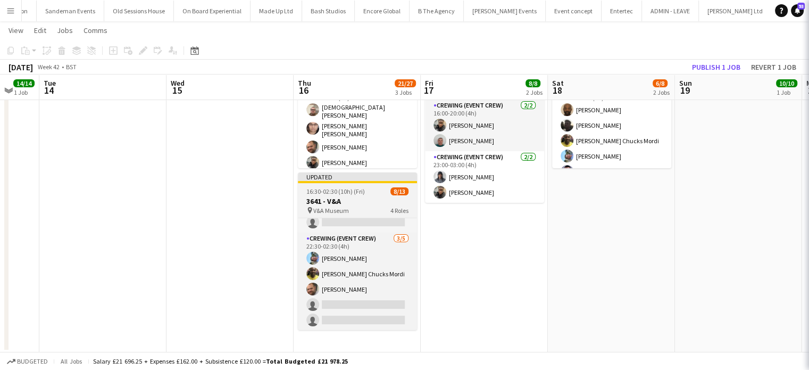
click at [392, 190] on span "8/13" at bounding box center [400, 191] width 18 height 8
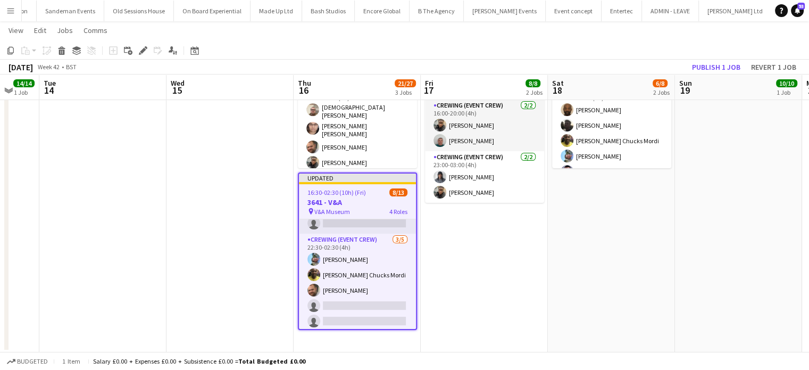
click at [392, 190] on span "8/13" at bounding box center [398, 192] width 18 height 8
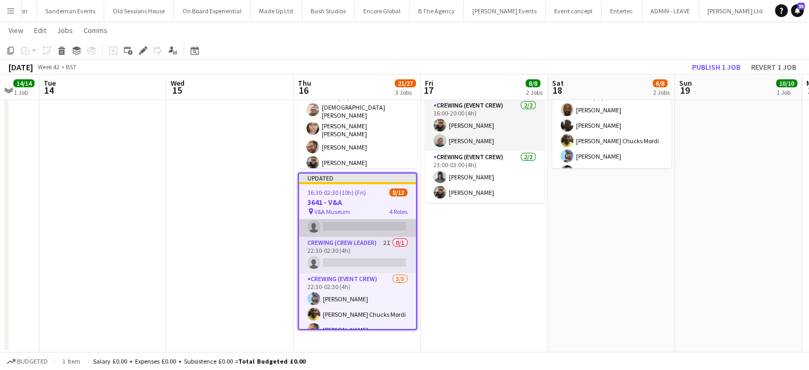
scroll to position [131, 0]
click at [377, 188] on div "16:30-02:30 (10h) (Fri) 8/13" at bounding box center [357, 192] width 117 height 8
click at [144, 47] on icon "Edit" at bounding box center [143, 50] width 9 height 9
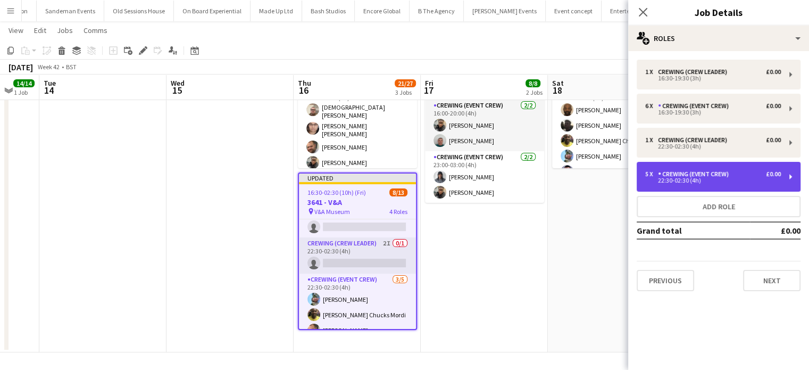
click at [721, 178] on div "22:30-02:30 (4h)" at bounding box center [713, 180] width 136 height 5
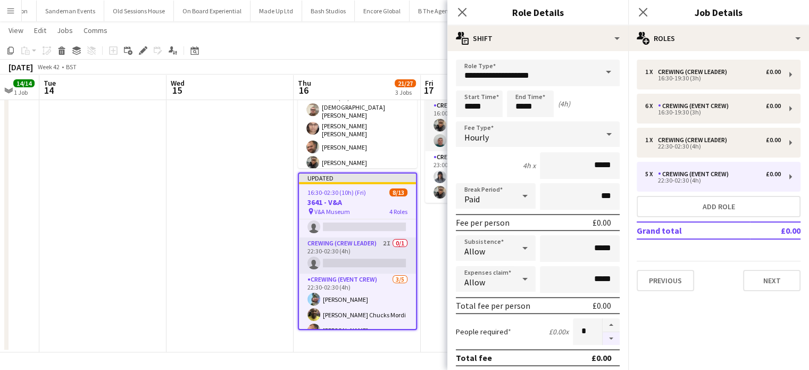
click at [603, 338] on button "button" at bounding box center [611, 338] width 17 height 13
type input "*"
click at [426, 283] on app-date-cell "08:00-11:00 (3h) 4/4 3641 - V&A pin V&A Museum 2 Roles Crewing (Crew Leader) [D…" at bounding box center [484, 132] width 127 height 439
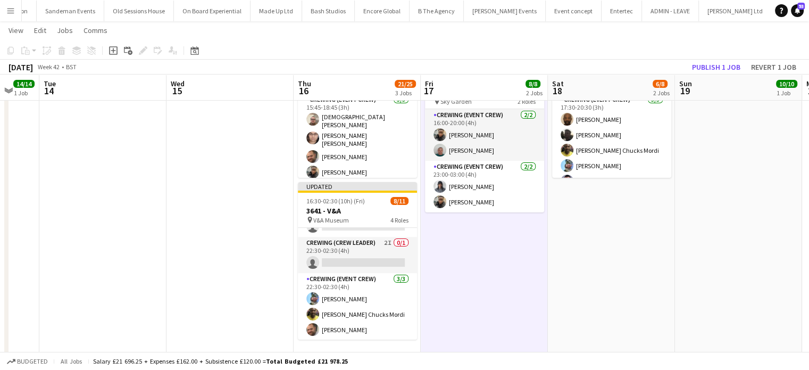
scroll to position [140, 0]
click at [720, 68] on button "Publish 1 job" at bounding box center [716, 67] width 57 height 14
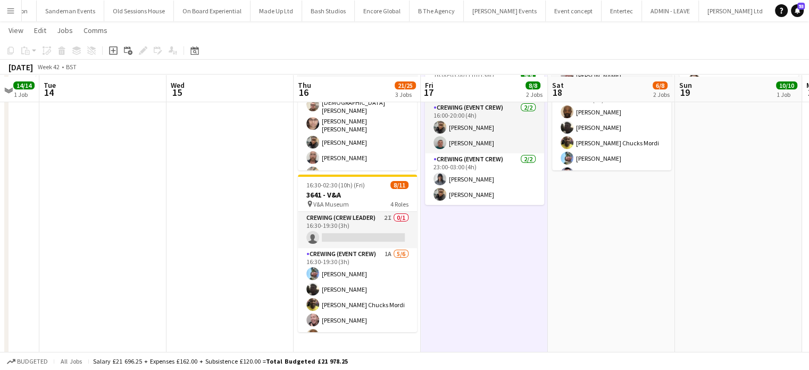
scroll to position [206, 0]
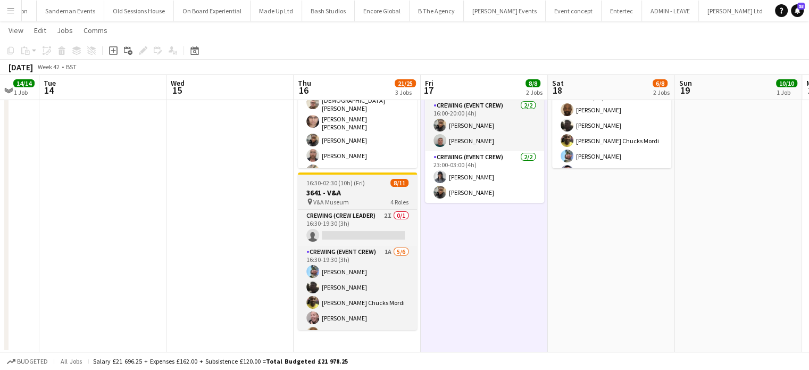
click at [364, 190] on h3 "3641 - V&A" at bounding box center [357, 193] width 119 height 10
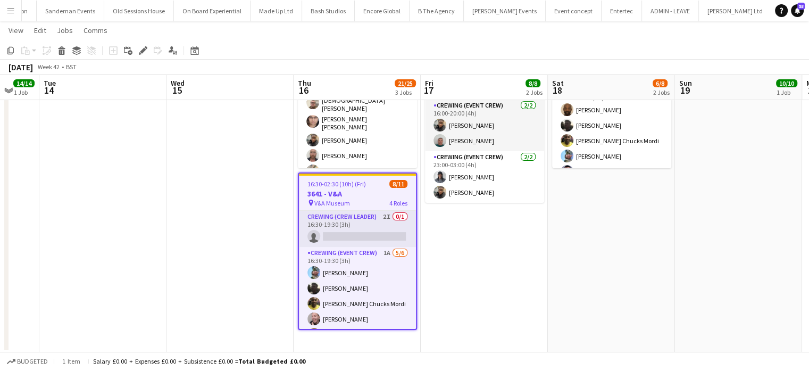
click at [364, 190] on h3 "3641 - V&A" at bounding box center [357, 194] width 117 height 10
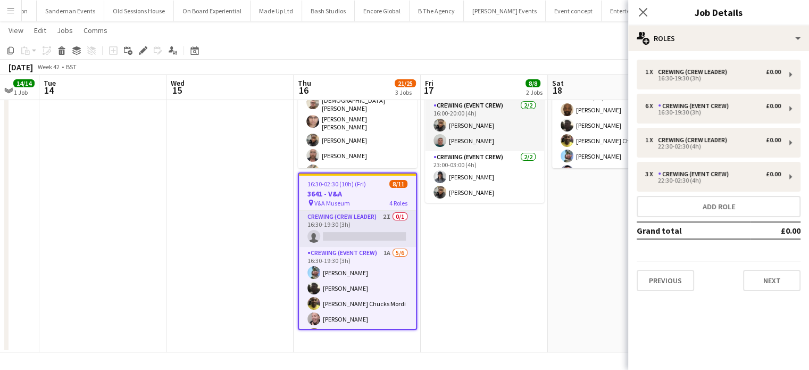
click at [699, 57] on div "1 x Crewing (Crew Leader) £0.00 16:30-19:30 (3h) 6 x Crewing (Event Crew) £0.00…" at bounding box center [718, 175] width 181 height 248
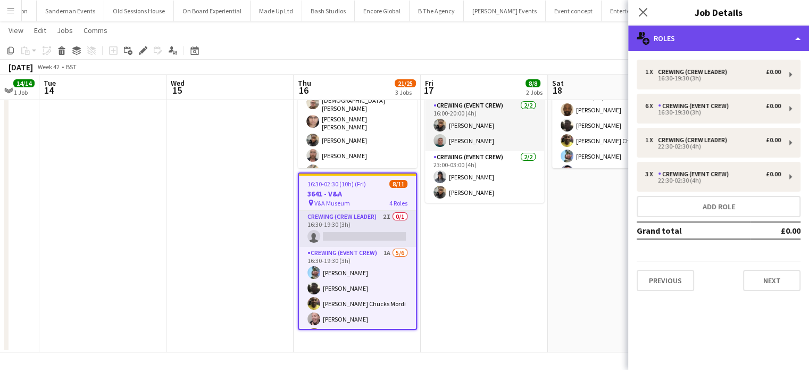
click at [692, 48] on div "multiple-users-add Roles" at bounding box center [718, 39] width 181 height 26
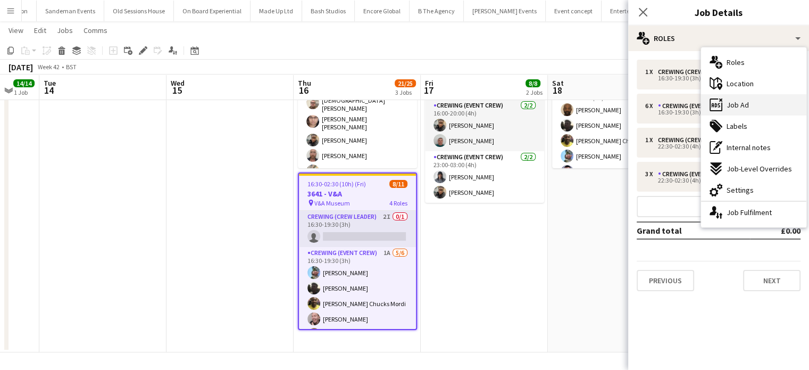
click at [714, 99] on icon at bounding box center [716, 104] width 13 height 13
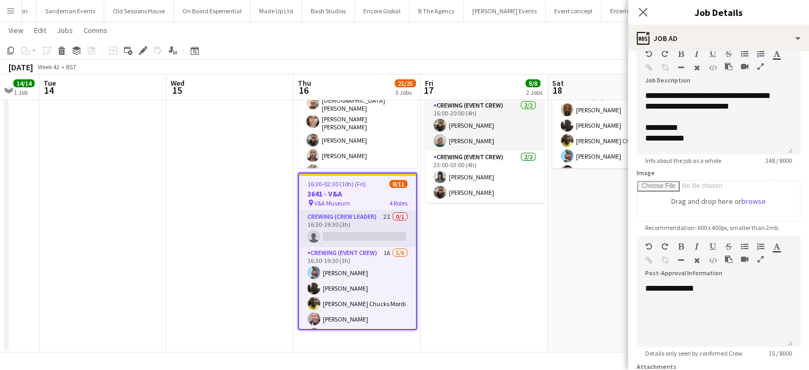
scroll to position [59, 0]
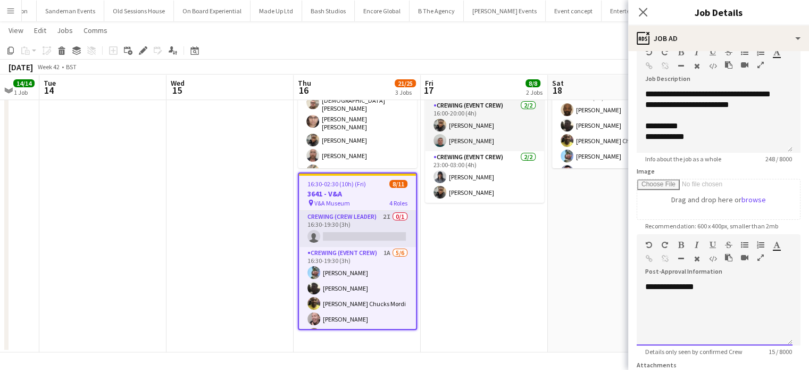
click at [714, 291] on div "**********" at bounding box center [715, 313] width 156 height 64
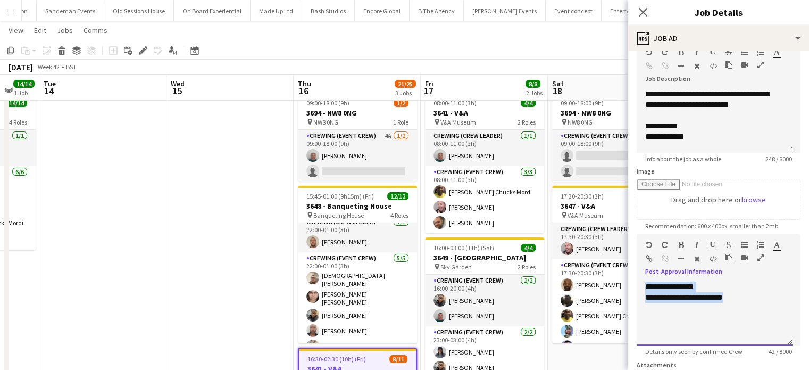
scroll to position [0, 0]
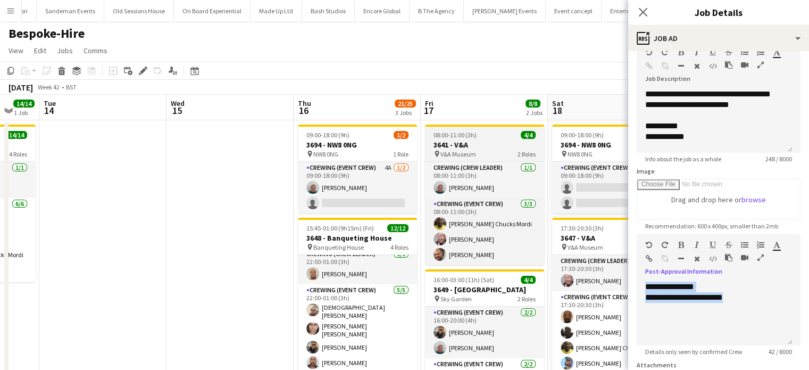
click at [487, 136] on div "08:00-11:00 (3h) 4/4" at bounding box center [484, 135] width 119 height 8
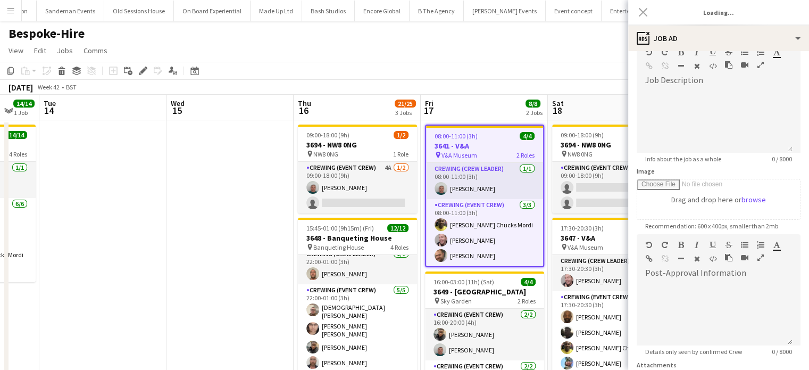
type input "**********"
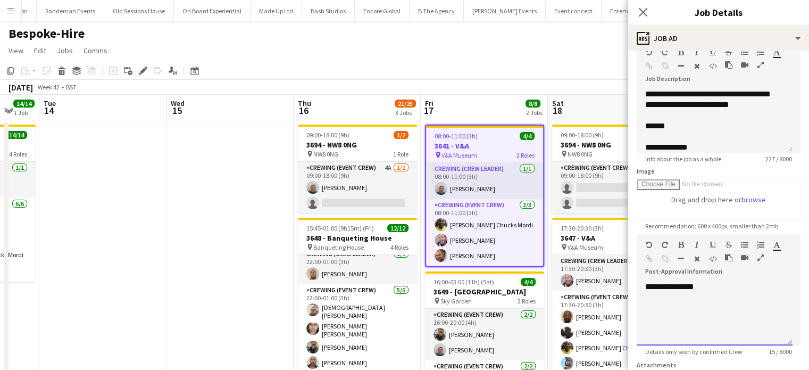
click at [706, 285] on div "**********" at bounding box center [715, 313] width 156 height 64
click at [268, 203] on app-date-cell at bounding box center [230, 339] width 127 height 439
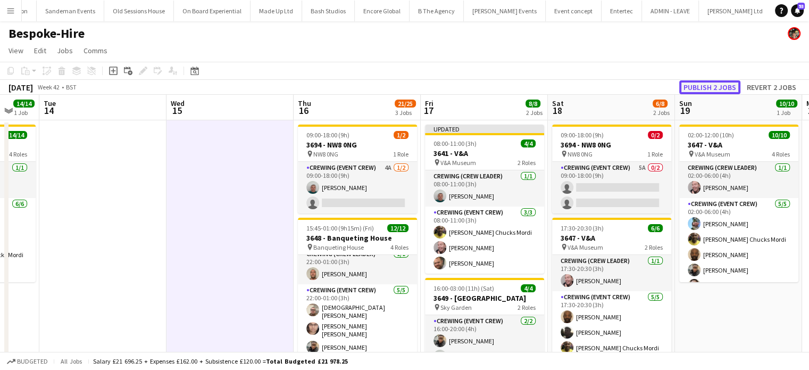
click at [720, 84] on button "Publish 2 jobs" at bounding box center [709, 87] width 61 height 14
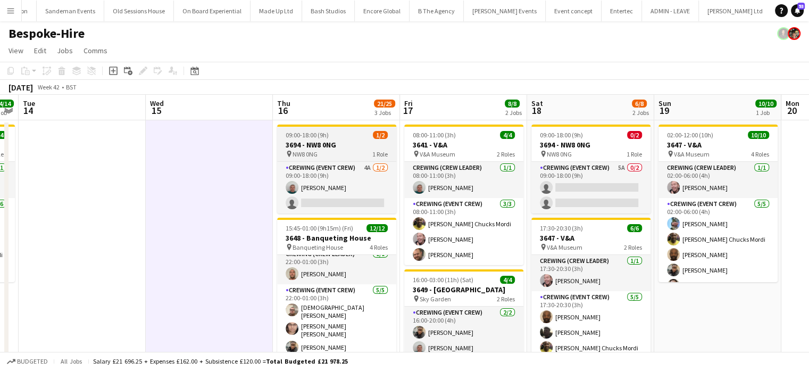
click at [353, 139] on app-job-card "09:00-18:00 (9h) 1/2 3694 - NW8 0NG pin NW8 0NG 1 Role Crewing (Event Crew) 4A …" at bounding box center [336, 169] width 119 height 89
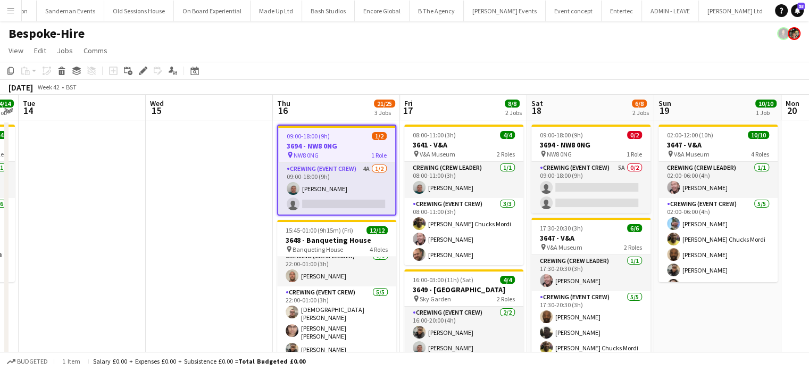
click at [353, 139] on div "09:00-18:00 (9h) 1/2" at bounding box center [336, 136] width 117 height 8
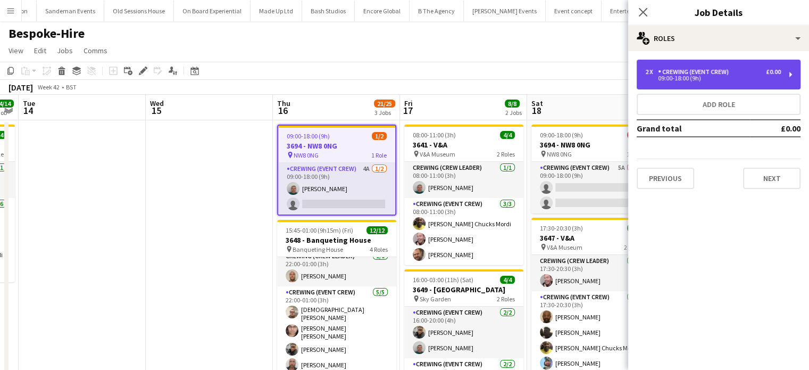
click at [709, 79] on div "09:00-18:00 (9h)" at bounding box center [713, 78] width 136 height 5
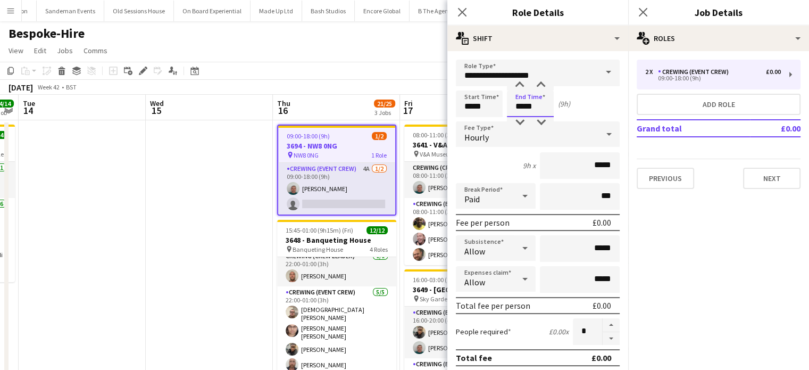
click at [532, 113] on input "*****" at bounding box center [530, 103] width 47 height 27
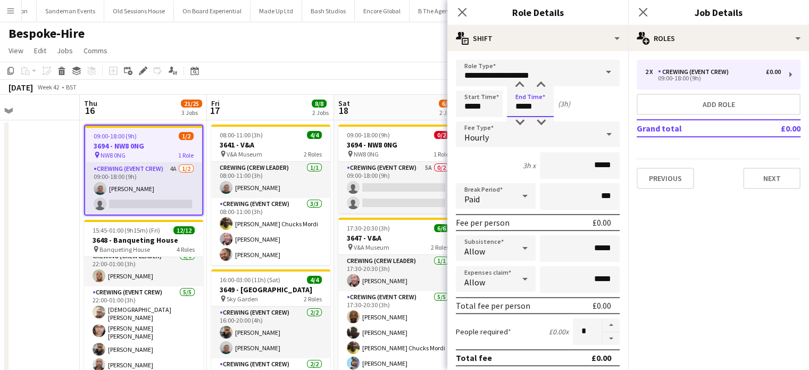
scroll to position [0, 432]
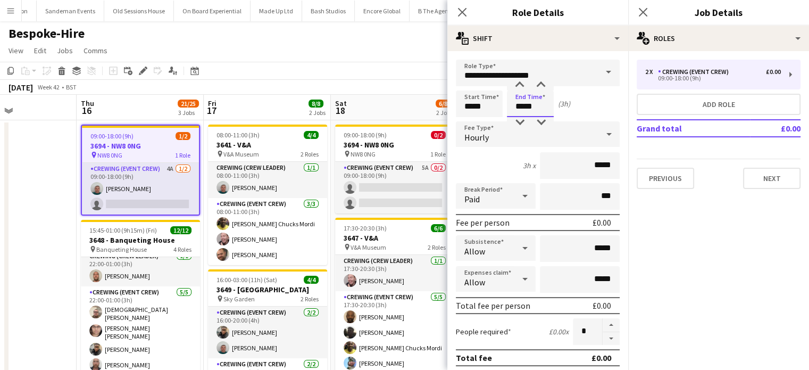
type input "*****"
click at [401, 139] on app-job-card "09:00-18:00 (9h) 0/2 3694 - NW8 0NG pin NW8 0NG 1 Role Crewing (Event Crew) 5A …" at bounding box center [394, 169] width 119 height 89
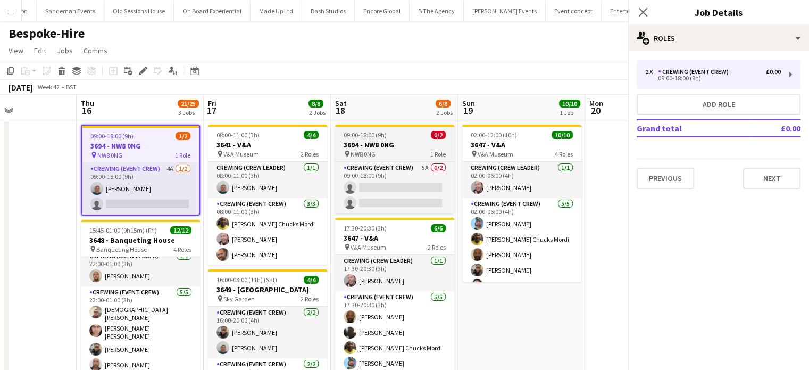
click at [401, 139] on div "09:00-18:00 (9h) 0/2" at bounding box center [394, 135] width 119 height 8
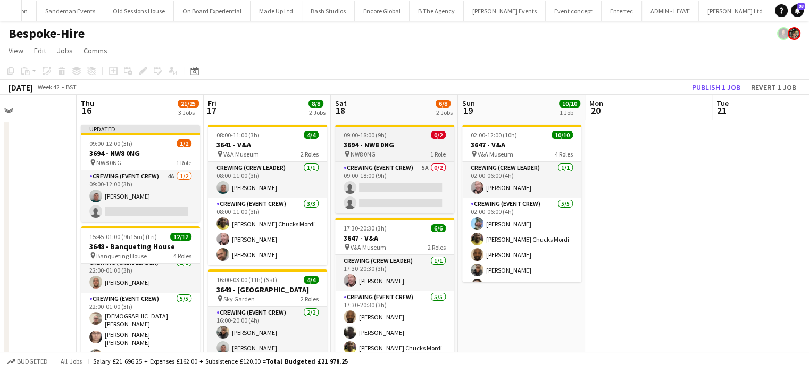
click at [404, 144] on h3 "3694 - NW8 0NG" at bounding box center [394, 145] width 119 height 10
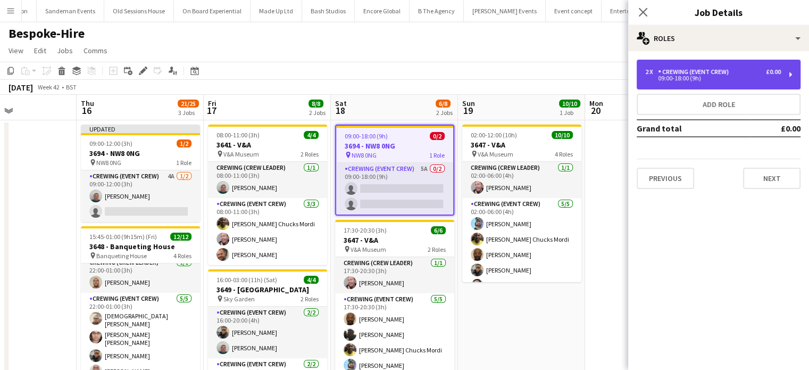
click at [688, 72] on div "Crewing (Event Crew)" at bounding box center [695, 71] width 75 height 7
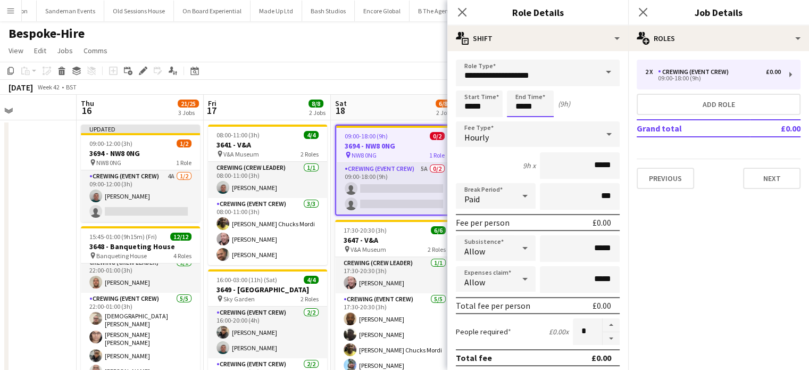
click at [533, 106] on input "*****" at bounding box center [530, 103] width 47 height 27
type input "*****"
click at [49, 219] on app-date-cell at bounding box center [12, 343] width 127 height 447
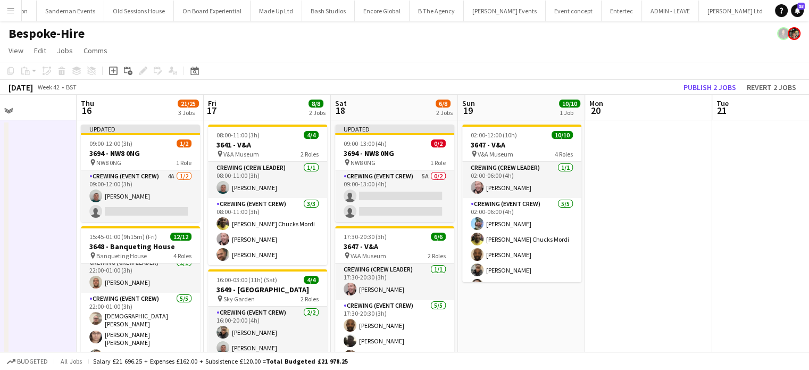
click at [698, 78] on app-toolbar "Copy Paste Paste Ctrl+V Paste with crew Ctrl+Shift+V Paste linked Job [GEOGRAPH…" at bounding box center [404, 71] width 809 height 18
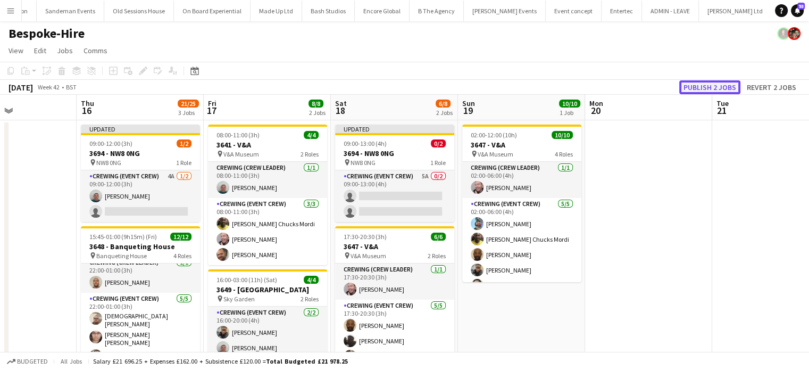
click at [699, 86] on button "Publish 2 jobs" at bounding box center [709, 87] width 61 height 14
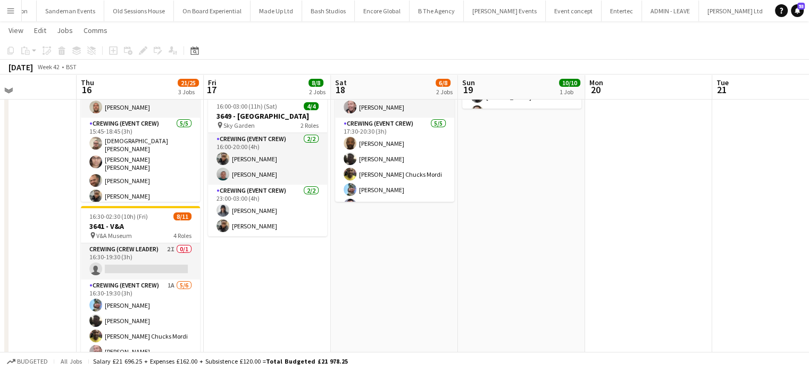
scroll to position [172, 0]
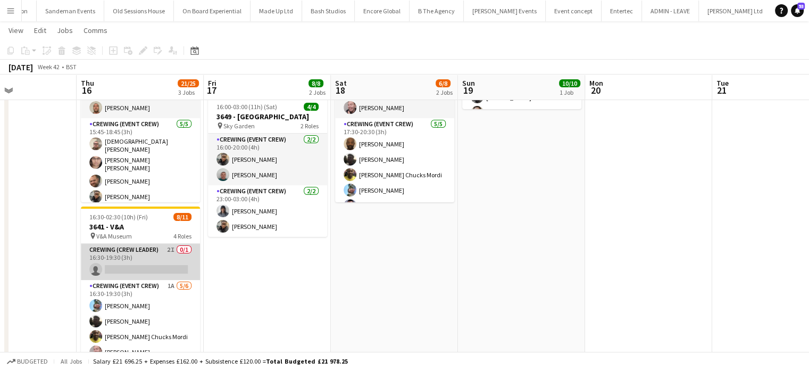
click at [139, 253] on app-card-role "Crewing (Crew Leader) 2I 0/1 16:30-19:30 (3h) single-neutral-actions" at bounding box center [140, 262] width 119 height 36
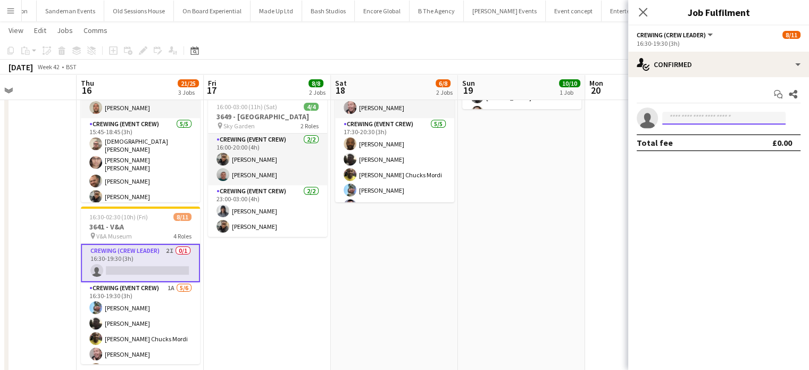
click at [727, 119] on input at bounding box center [723, 118] width 123 height 13
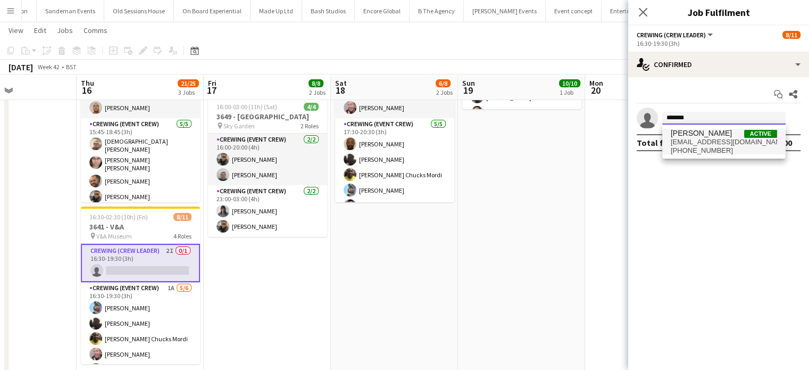
type input "*******"
click at [716, 138] on span "[EMAIL_ADDRESS][DOMAIN_NAME]" at bounding box center [724, 142] width 106 height 9
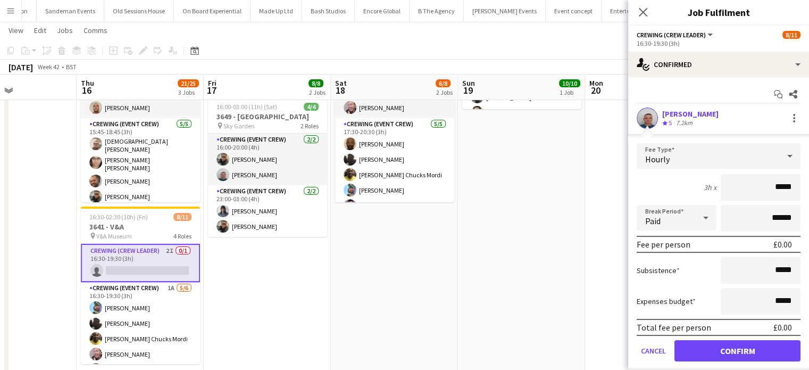
click button "Confirm" at bounding box center [738, 350] width 126 height 21
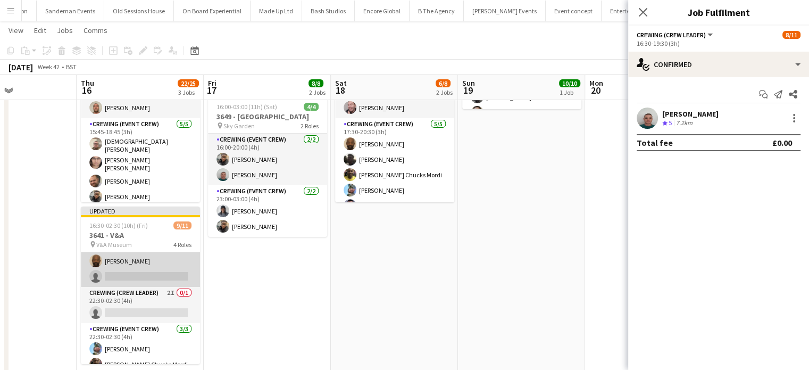
scroll to position [119, 0]
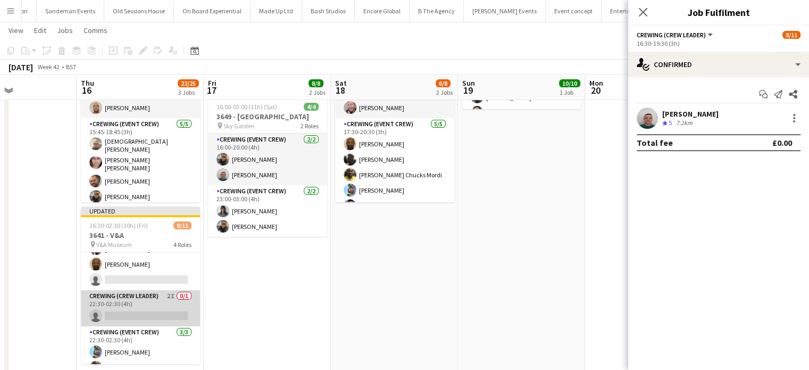
click at [165, 297] on app-card-role "Crewing (Crew Leader) 2I 0/1 22:30-02:30 (4h) single-neutral-actions" at bounding box center [140, 308] width 119 height 36
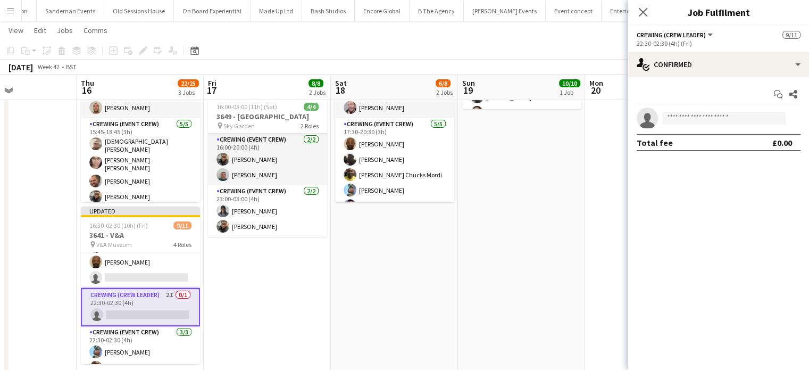
scroll to position [112, 0]
click at [165, 297] on app-card-role "Crewing (Crew Leader) 2I 0/1 22:30-02:30 (4h) single-neutral-actions" at bounding box center [140, 308] width 119 height 38
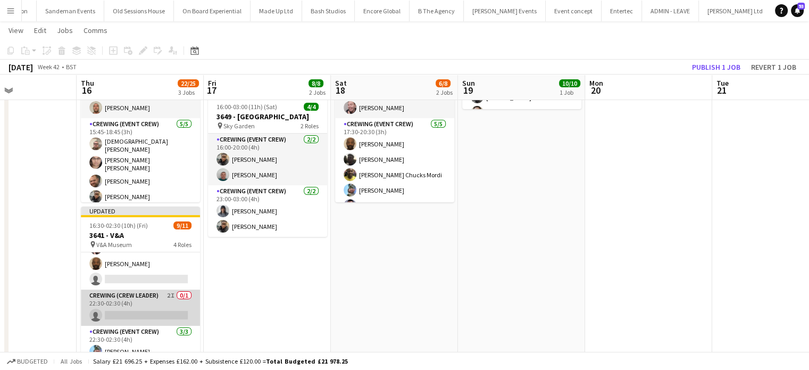
click at [165, 297] on app-card-role "Crewing (Crew Leader) 2I 0/1 22:30-02:30 (4h) single-neutral-actions" at bounding box center [140, 307] width 119 height 36
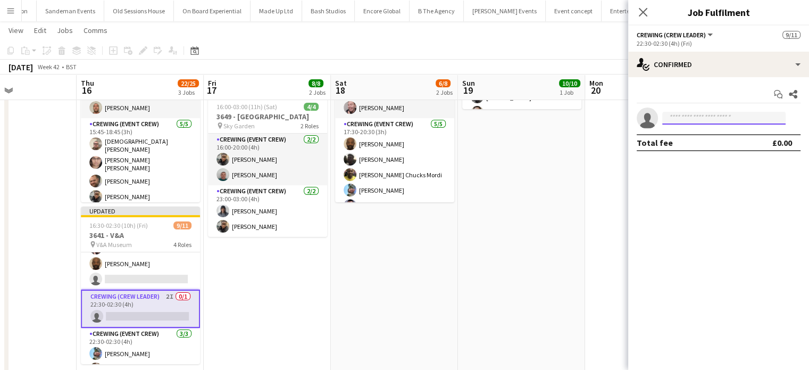
click at [721, 115] on input at bounding box center [723, 118] width 123 height 13
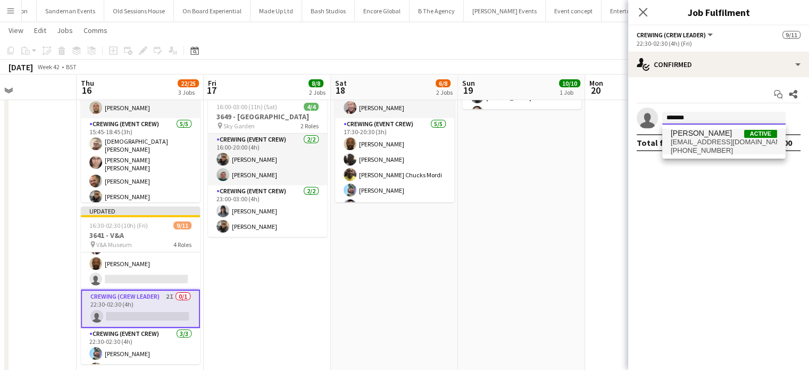
type input "*******"
click at [720, 132] on span "[PERSON_NAME]" at bounding box center [701, 133] width 61 height 9
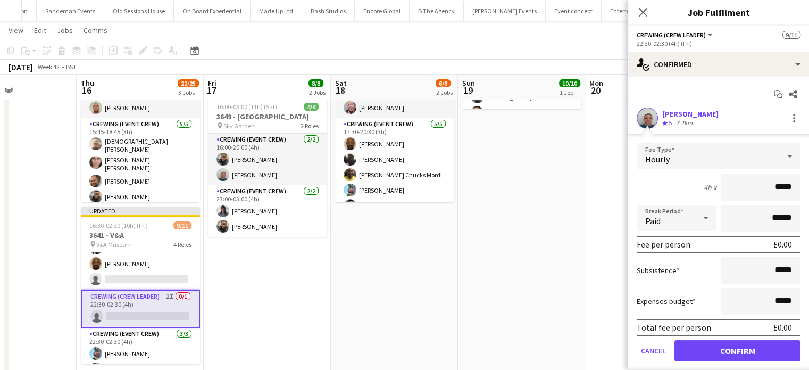
click button "Confirm" at bounding box center [738, 350] width 126 height 21
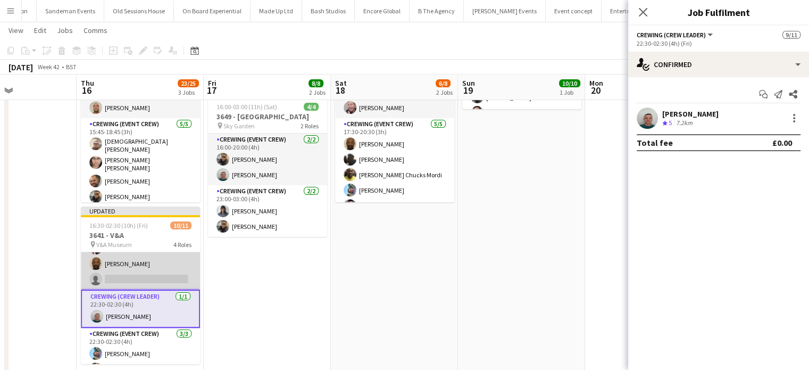
click at [148, 253] on app-card-role "Crewing (Event Crew) 1A [DATE] 16:30-19:30 (3h) [PERSON_NAME] [PERSON_NAME] [PE…" at bounding box center [140, 232] width 119 height 113
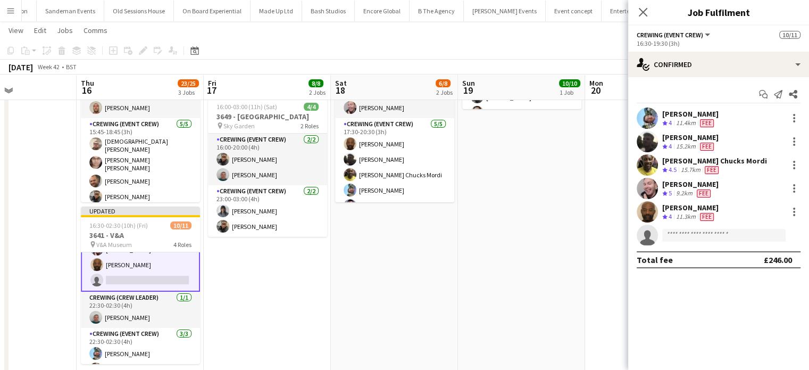
scroll to position [113, 0]
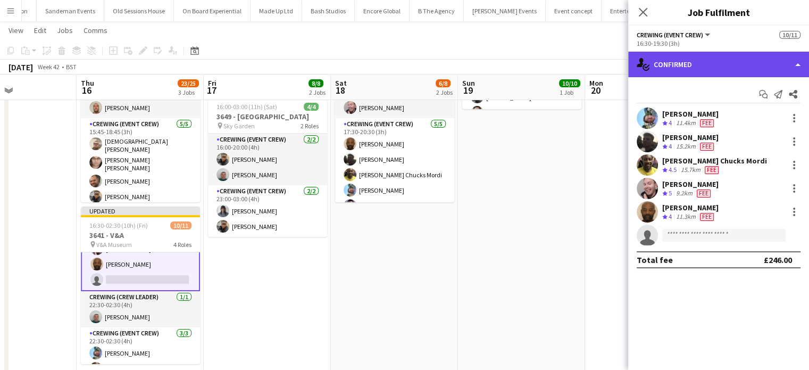
click at [715, 68] on div "single-neutral-actions-check-2 Confirmed" at bounding box center [718, 65] width 181 height 26
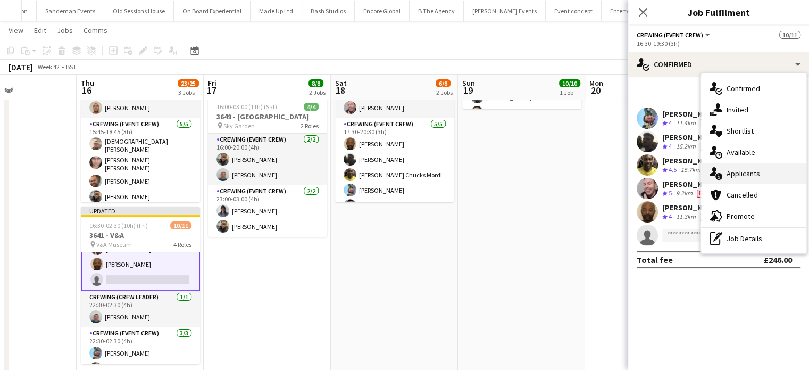
click at [751, 164] on div "single-neutral-actions-information Applicants" at bounding box center [753, 173] width 105 height 21
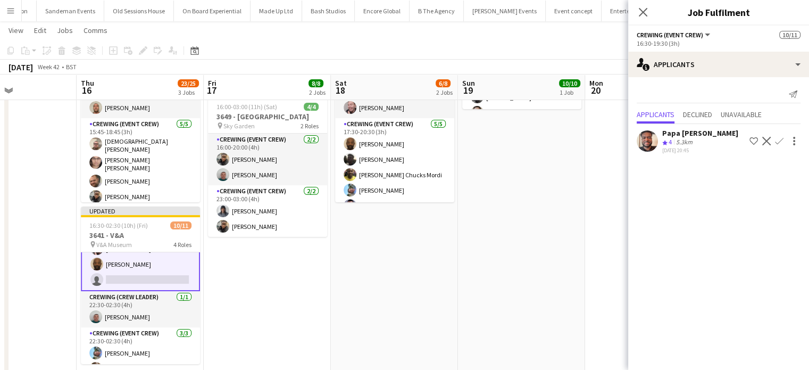
click at [777, 143] on app-icon "Confirm" at bounding box center [779, 141] width 9 height 9
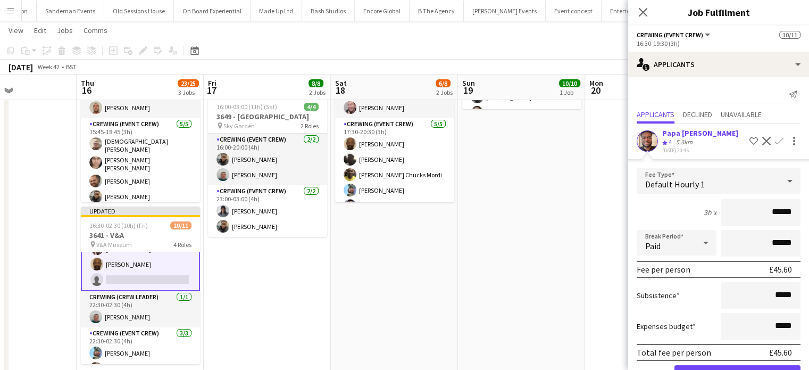
click button "Confirm" at bounding box center [738, 375] width 126 height 21
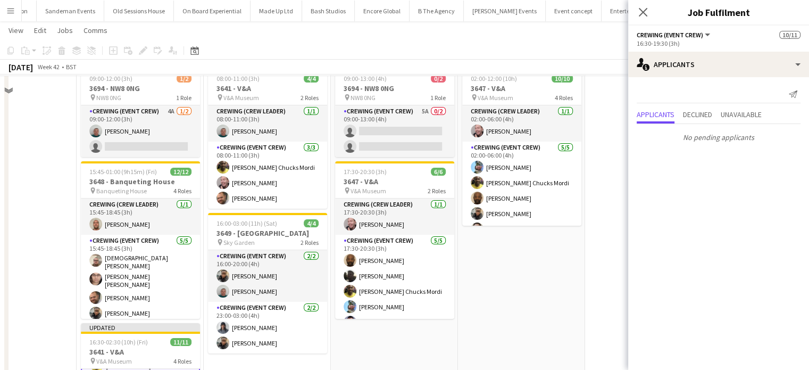
scroll to position [0, 0]
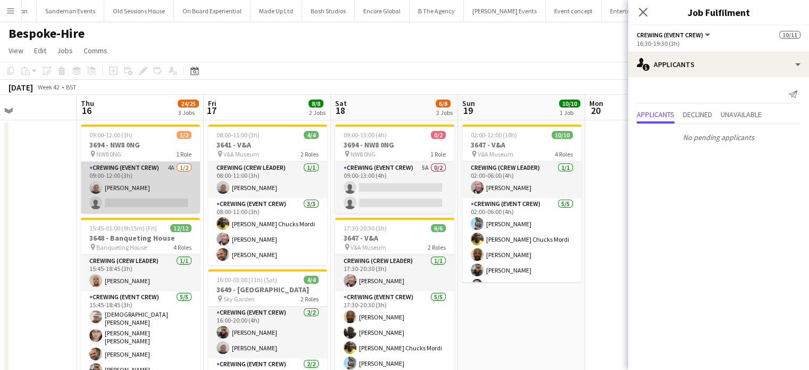
click at [164, 179] on app-card-role "Crewing (Event Crew) 4A [DATE] 09:00-12:00 (3h) [PERSON_NAME] single-neutral-ac…" at bounding box center [140, 188] width 119 height 52
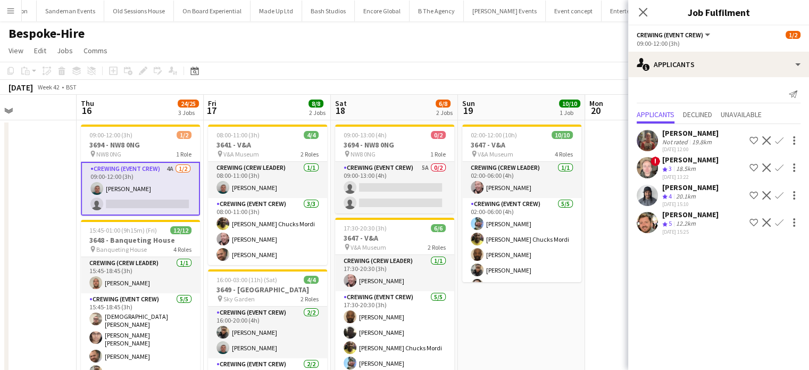
scroll to position [112, 0]
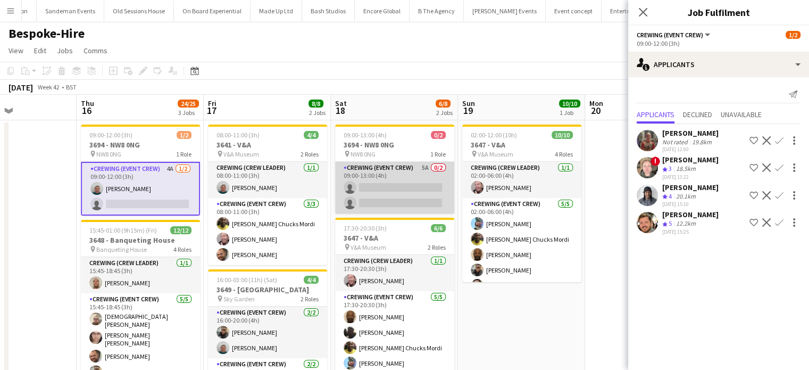
click at [407, 190] on app-card-role "Crewing (Event Crew) 5A 0/2 09:00-13:00 (4h) single-neutral-actions single-neut…" at bounding box center [394, 188] width 119 height 52
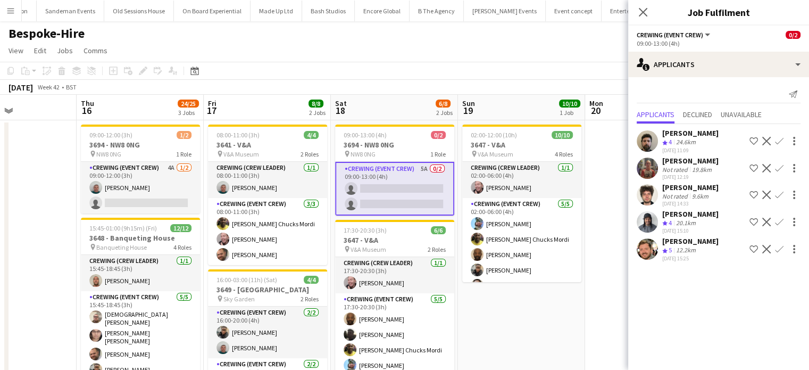
click at [781, 253] on app-icon "Confirm" at bounding box center [779, 249] width 9 height 9
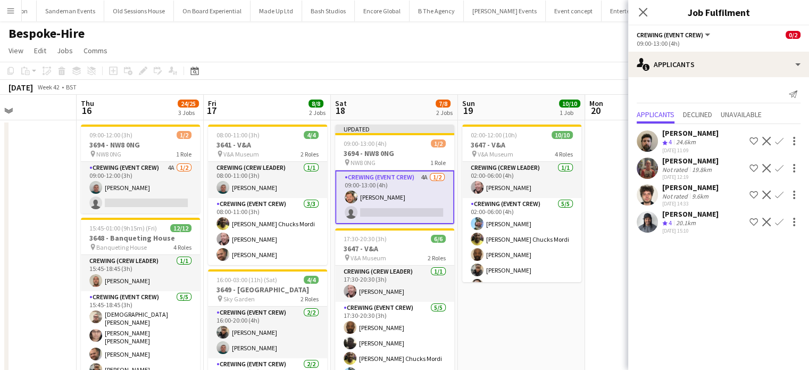
click at [780, 142] on app-icon "Confirm" at bounding box center [779, 141] width 9 height 9
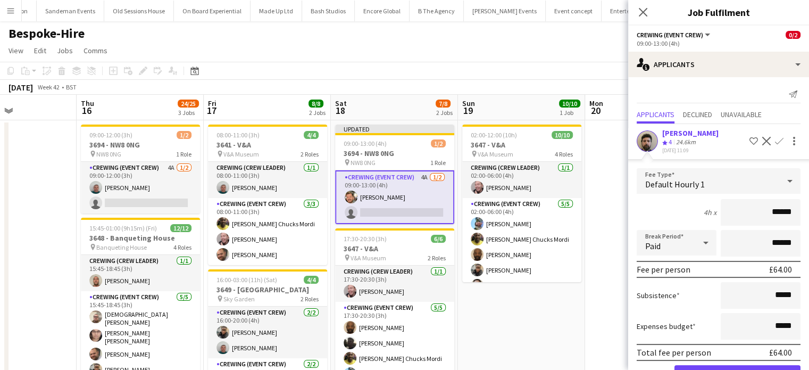
click button "Confirm" at bounding box center [738, 375] width 126 height 21
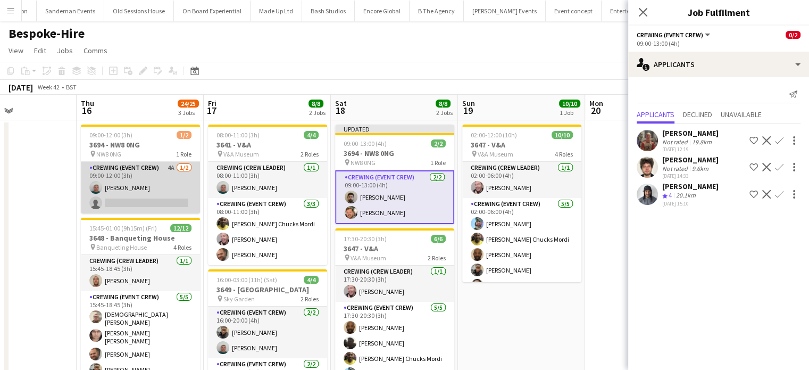
click at [127, 185] on app-card-role "Crewing (Event Crew) 4A [DATE] 09:00-12:00 (3h) [PERSON_NAME] single-neutral-ac…" at bounding box center [140, 188] width 119 height 52
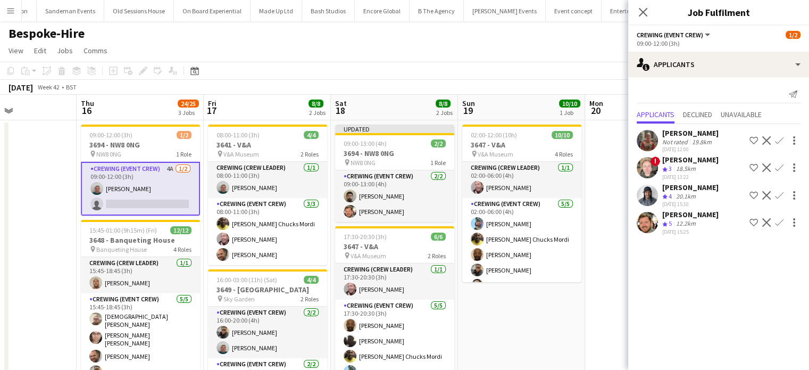
click at [780, 220] on app-icon "Confirm" at bounding box center [779, 222] width 9 height 9
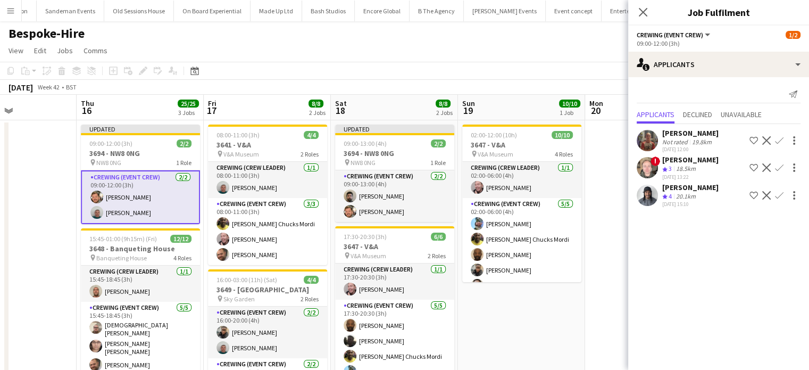
click at [526, 323] on app-date-cell "02:00-12:00 (10h) 10/10 3647 - V&A pin V&A Museum 4 Roles Crewing (Crew Leader)…" at bounding box center [521, 339] width 127 height 439
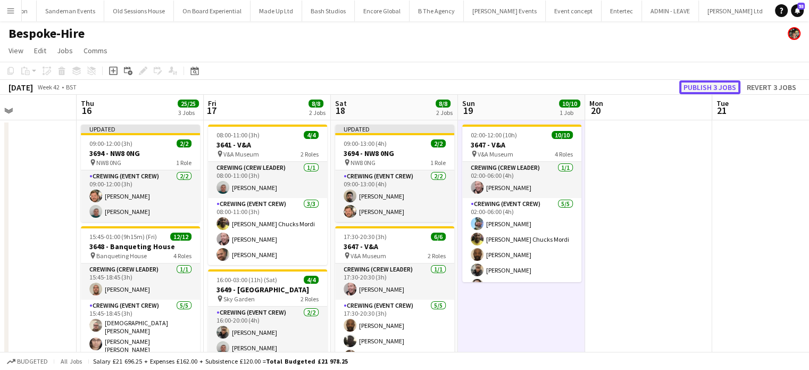
click at [715, 86] on button "Publish 3 jobs" at bounding box center [709, 87] width 61 height 14
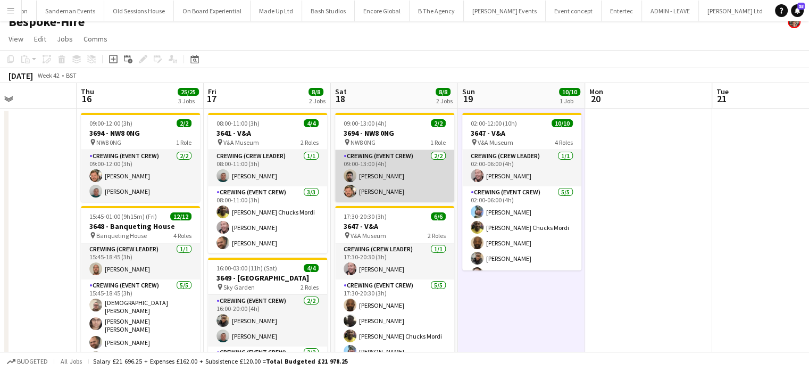
scroll to position [13, 0]
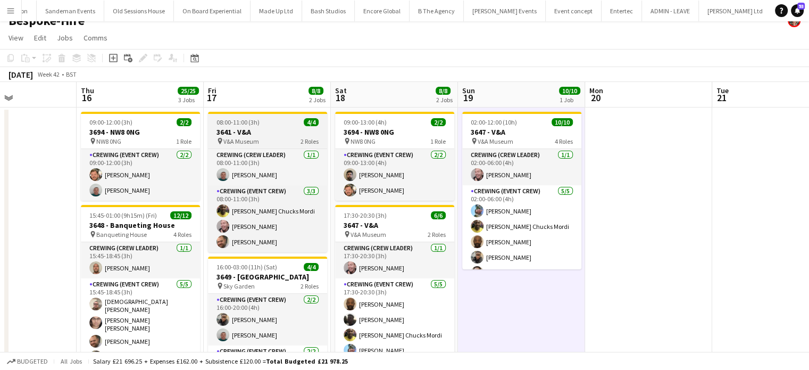
click at [244, 125] on span "08:00-11:00 (3h)" at bounding box center [238, 122] width 43 height 8
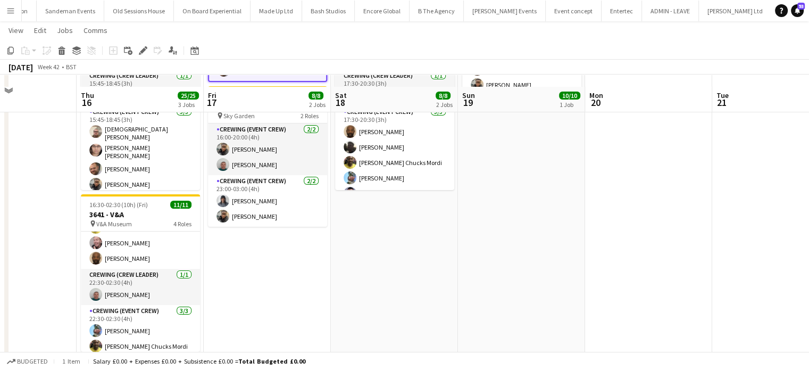
scroll to position [196, 0]
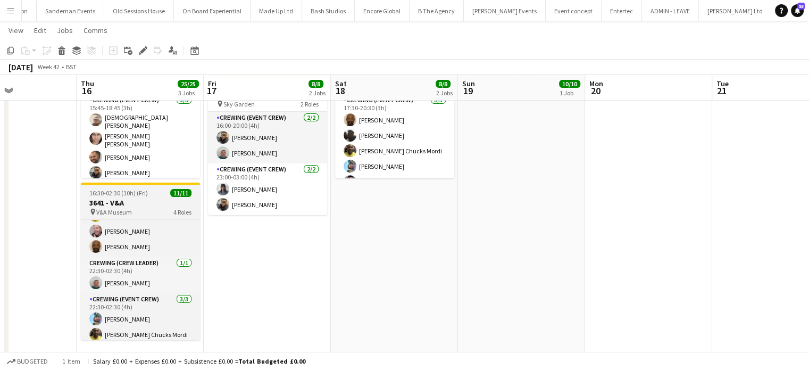
click at [163, 200] on h3 "3641 - V&A" at bounding box center [140, 203] width 119 height 10
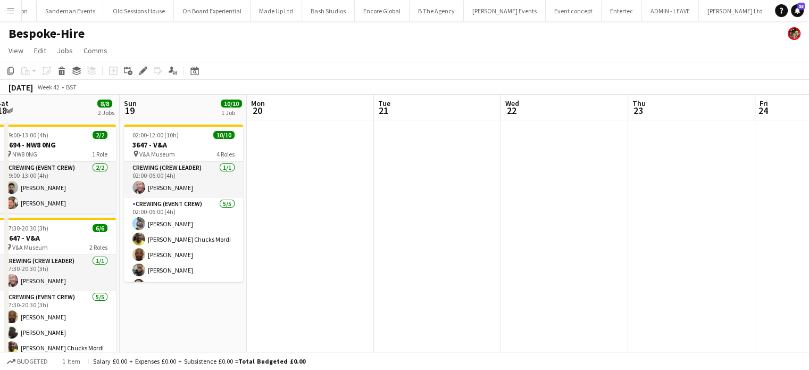
scroll to position [0, 272]
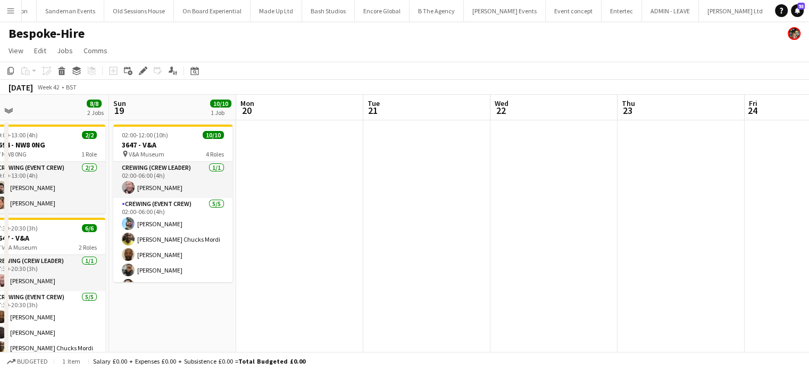
click at [452, 172] on app-date-cell at bounding box center [426, 343] width 127 height 447
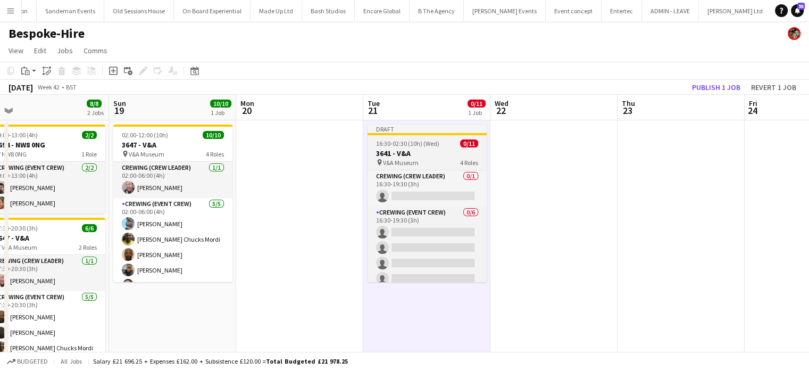
click at [424, 146] on span "16:30-02:30 (10h) (Wed)" at bounding box center [407, 143] width 63 height 8
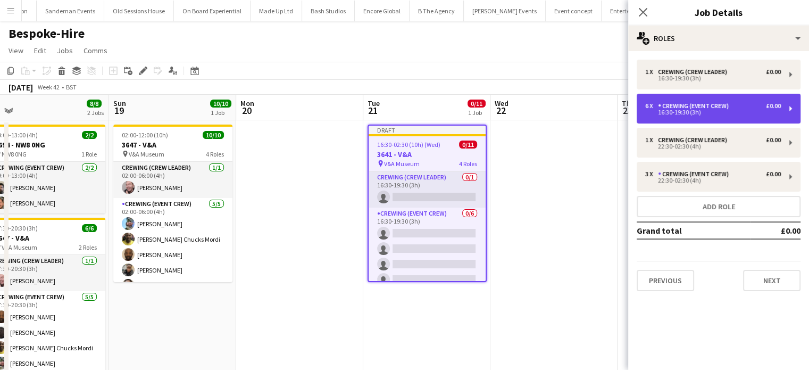
click at [706, 101] on div "6 x Crewing (Event Crew) £0.00 16:30-19:30 (3h)" at bounding box center [719, 109] width 164 height 30
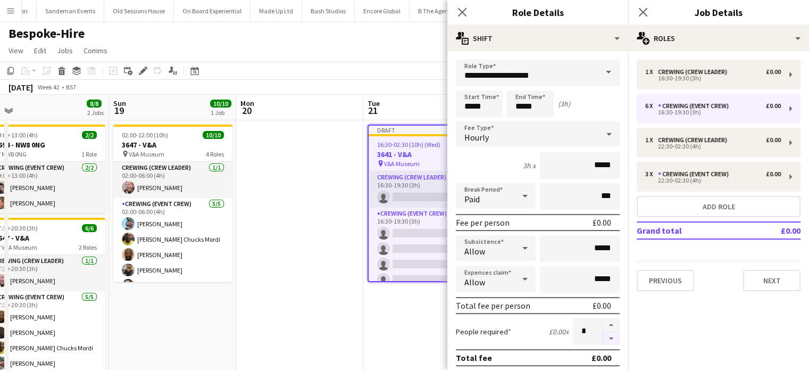
click at [605, 334] on button "button" at bounding box center [611, 338] width 17 height 13
type input "*"
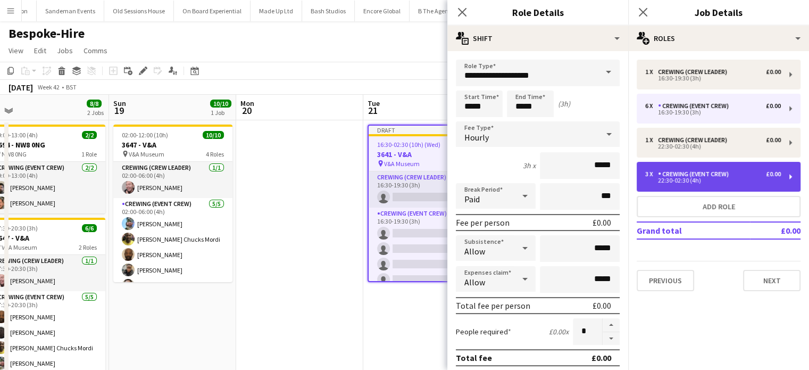
click at [696, 172] on div "Crewing (Event Crew)" at bounding box center [695, 173] width 75 height 7
type input "*****"
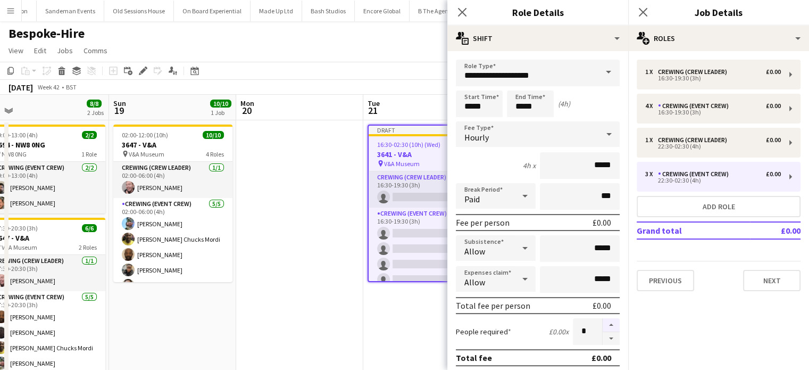
click at [607, 322] on button "button" at bounding box center [611, 325] width 17 height 14
type input "*"
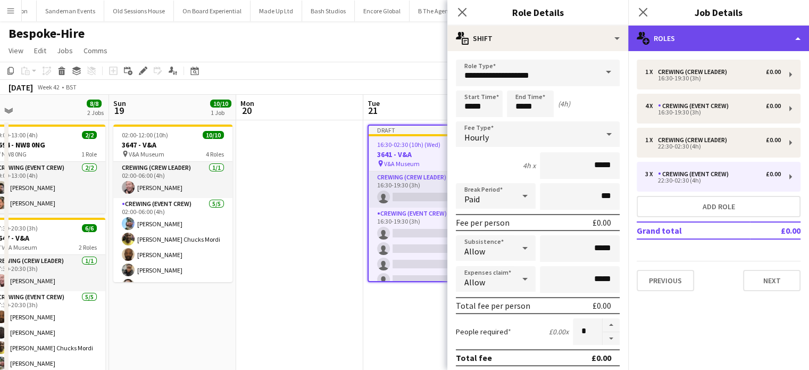
click at [738, 40] on div "multiple-users-add Roles" at bounding box center [718, 39] width 181 height 26
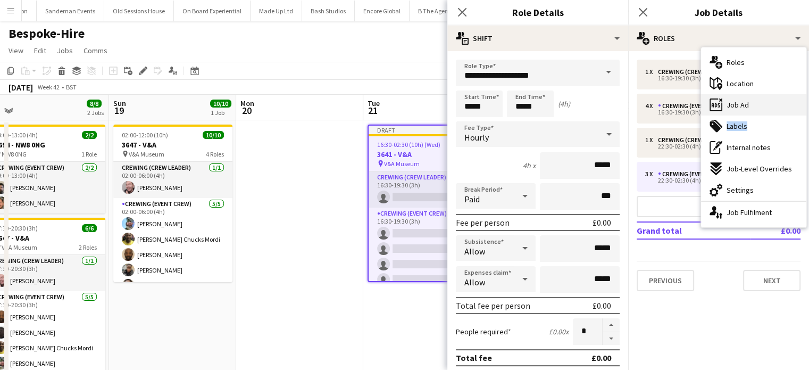
drag, startPoint x: 744, startPoint y: 117, endPoint x: 744, endPoint y: 106, distance: 10.6
click at [744, 106] on div "multiple-users-add Roles maps-pin-1 Location ads-window Job Ad tags-double Labe…" at bounding box center [753, 137] width 105 height 180
click at [744, 106] on span "Job Ad" at bounding box center [738, 105] width 22 height 10
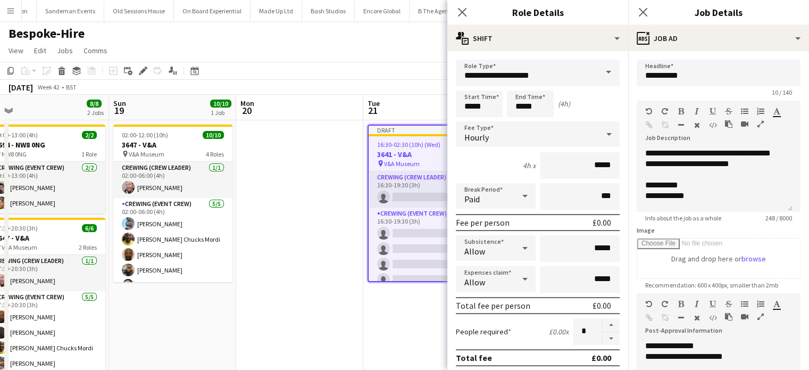
click at [364, 241] on app-date-cell "Draft 16:30-02:30 (10h) (Wed) 0/9 3641 - V&A pin V&A Museum 4 Roles Crewing (Cr…" at bounding box center [426, 339] width 127 height 439
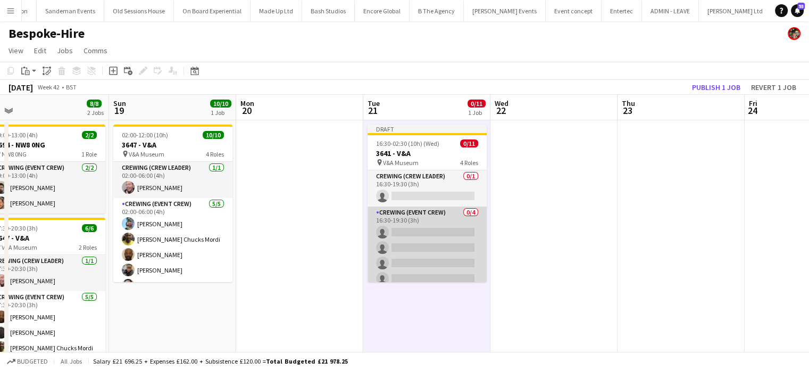
scroll to position [11, 0]
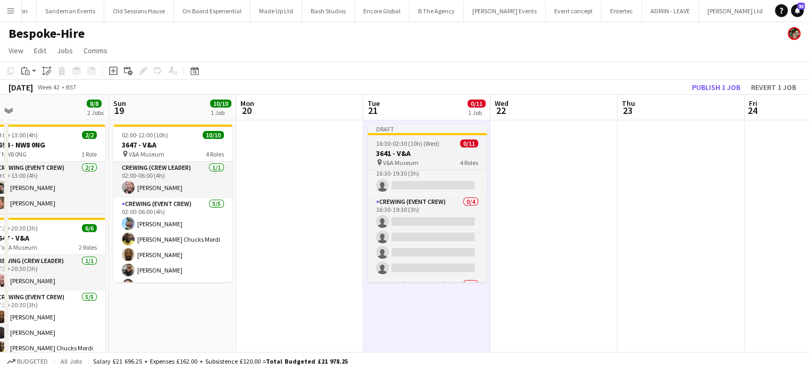
click at [438, 151] on h3 "3641 - V&A" at bounding box center [427, 153] width 119 height 10
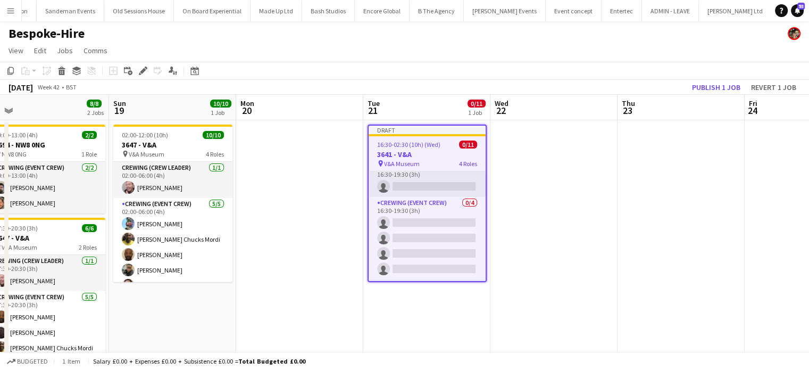
click at [438, 151] on h3 "3641 - V&A" at bounding box center [427, 155] width 117 height 10
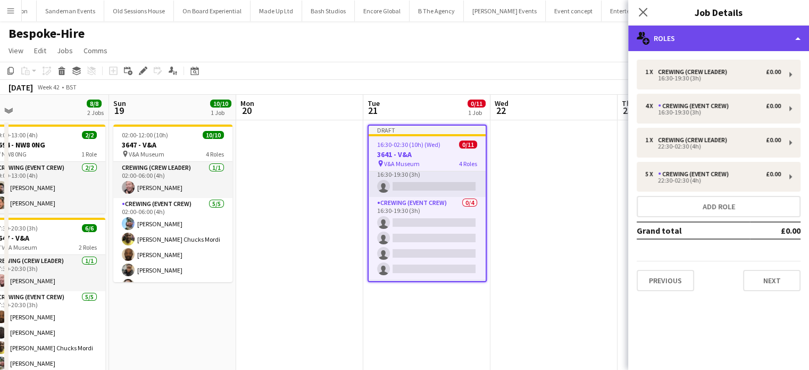
click at [687, 44] on div "multiple-users-add Roles" at bounding box center [718, 39] width 181 height 26
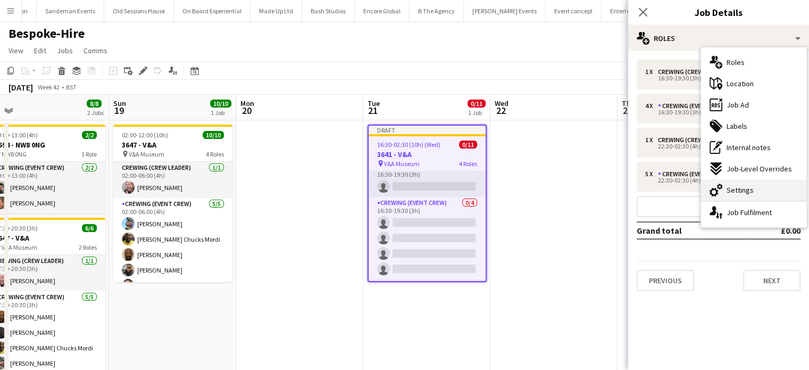
click at [728, 189] on span "Settings" at bounding box center [740, 190] width 27 height 10
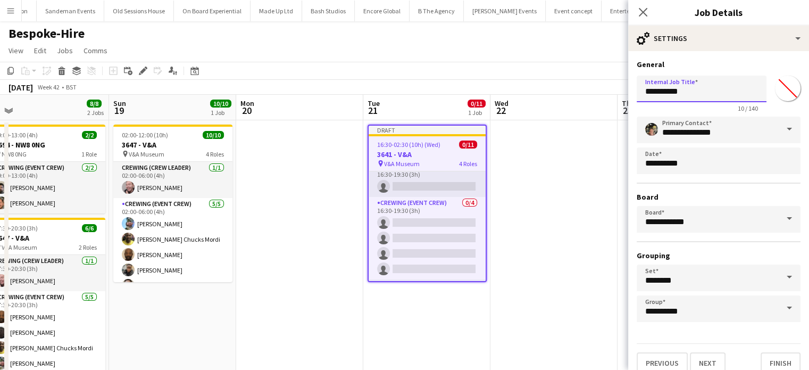
click at [660, 89] on input "**********" at bounding box center [702, 89] width 130 height 27
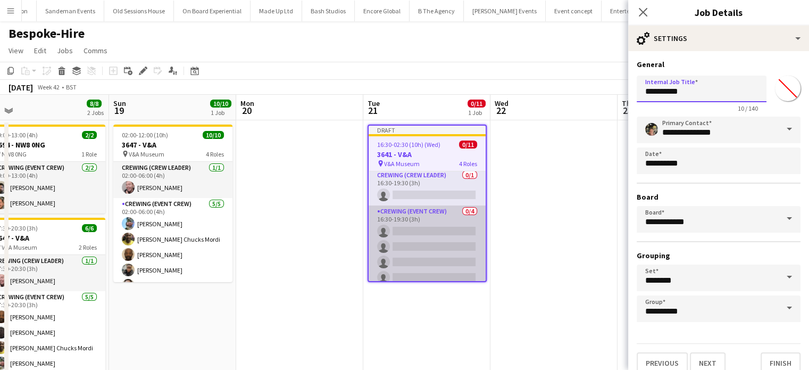
scroll to position [2, 0]
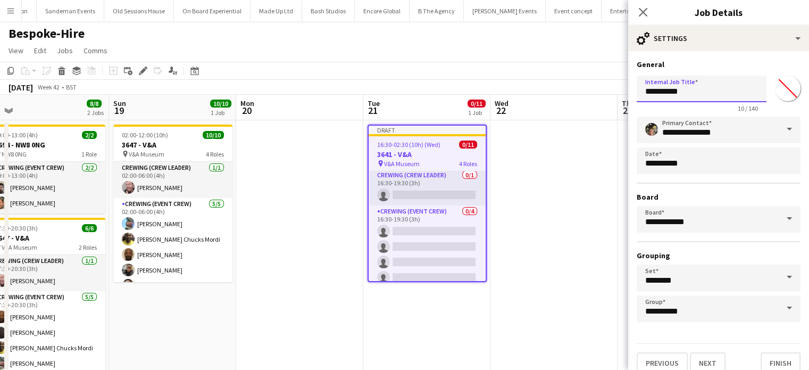
type input "**********"
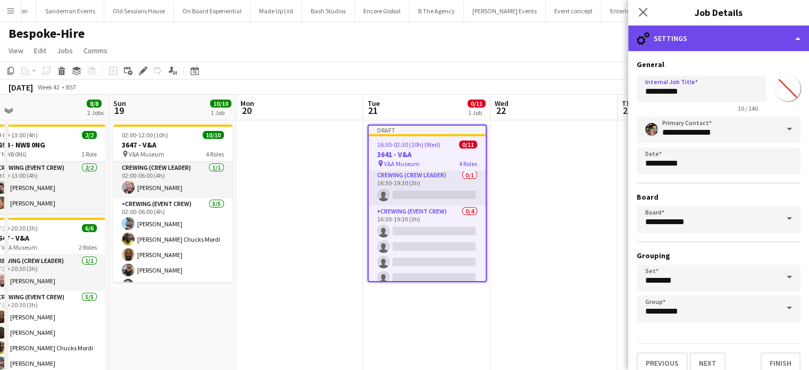
click at [717, 36] on div "cog-double-3 Settings" at bounding box center [718, 39] width 181 height 26
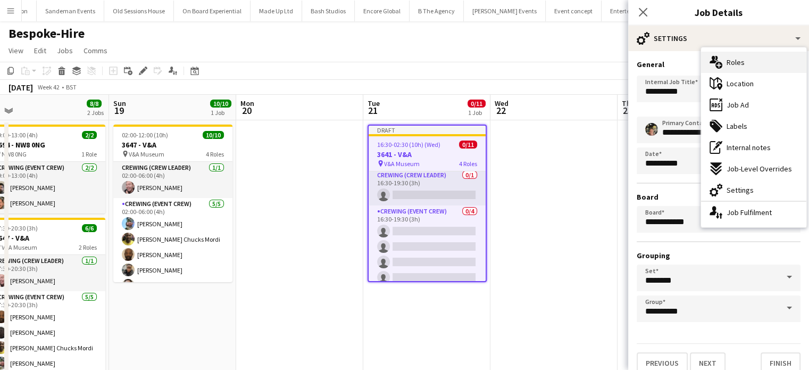
click at [724, 59] on div "multiple-users-add Roles" at bounding box center [753, 62] width 105 height 21
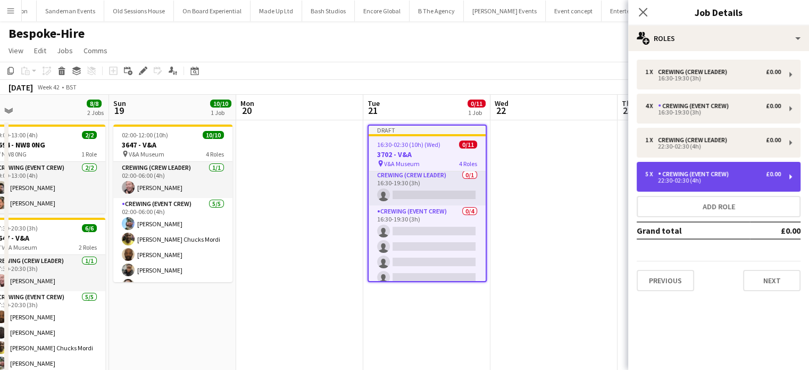
click at [694, 164] on div "5 x Crewing (Event Crew) £0.00 22:30-02:30 (4h)" at bounding box center [719, 177] width 164 height 30
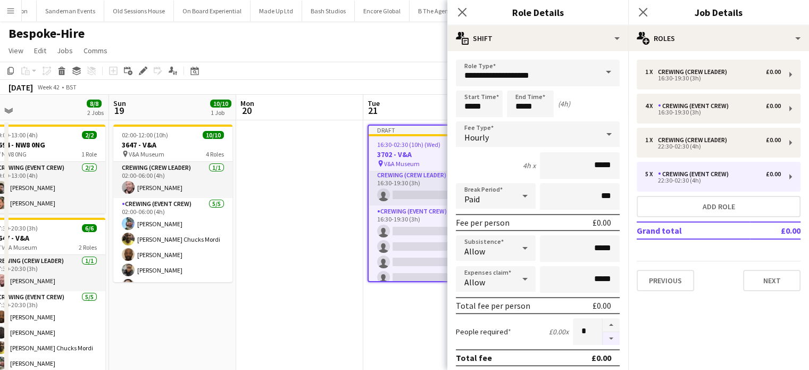
click at [603, 336] on button "button" at bounding box center [611, 338] width 17 height 13
type input "*"
click at [255, 285] on app-date-cell at bounding box center [299, 339] width 127 height 439
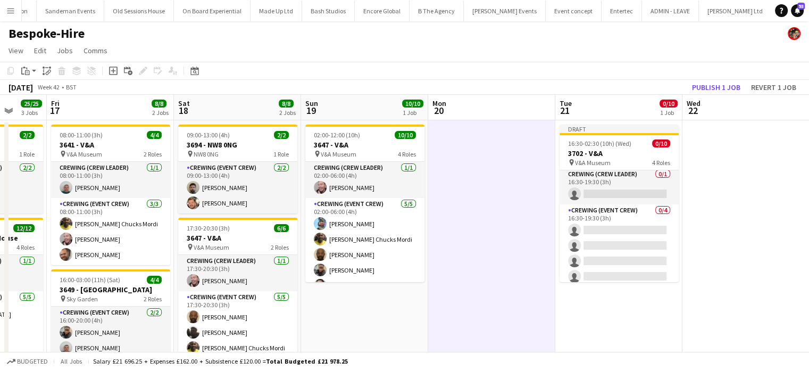
scroll to position [0, 327]
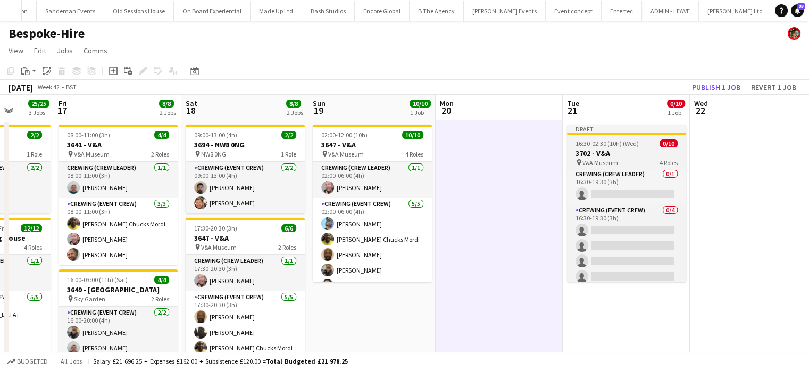
click at [618, 144] on span "16:30-02:30 (10h) (Wed)" at bounding box center [607, 143] width 63 height 8
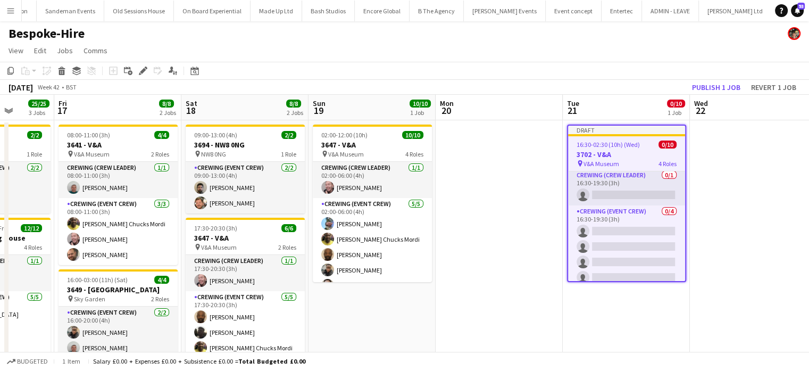
click at [708, 165] on app-date-cell at bounding box center [753, 339] width 127 height 439
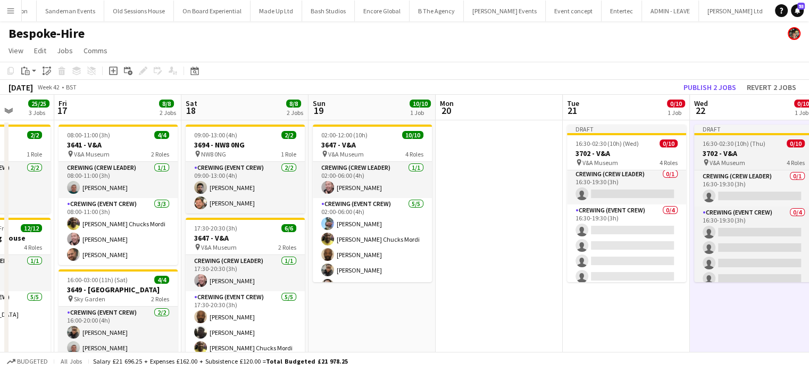
click at [736, 144] on span "16:30-02:30 (10h) (Thu)" at bounding box center [734, 143] width 63 height 8
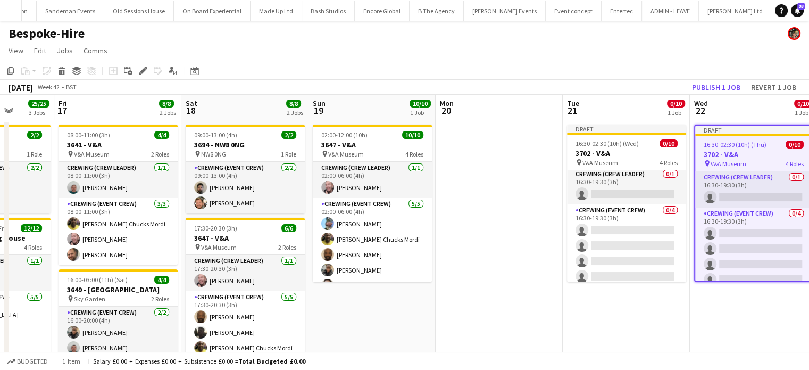
click at [736, 144] on span "16:30-02:30 (10h) (Thu)" at bounding box center [735, 144] width 63 height 8
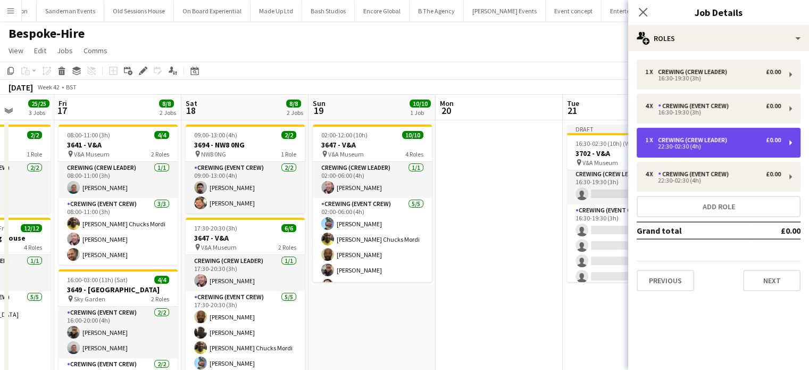
click at [694, 131] on div "1 x Crewing (Crew Leader) £0.00 22:30-02:30 (4h)" at bounding box center [719, 143] width 164 height 30
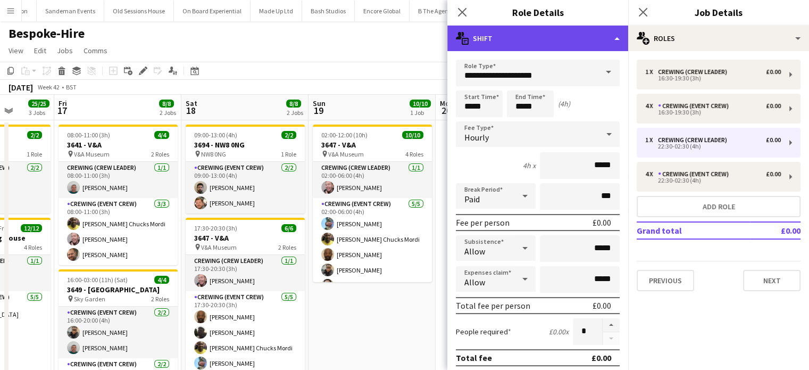
click at [568, 48] on div "multiple-actions-text Shift" at bounding box center [537, 39] width 181 height 26
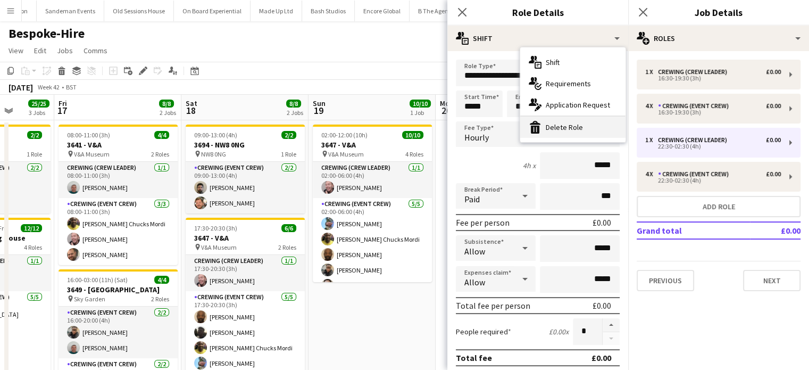
click at [575, 122] on div "bin-2 Delete Role" at bounding box center [572, 127] width 105 height 21
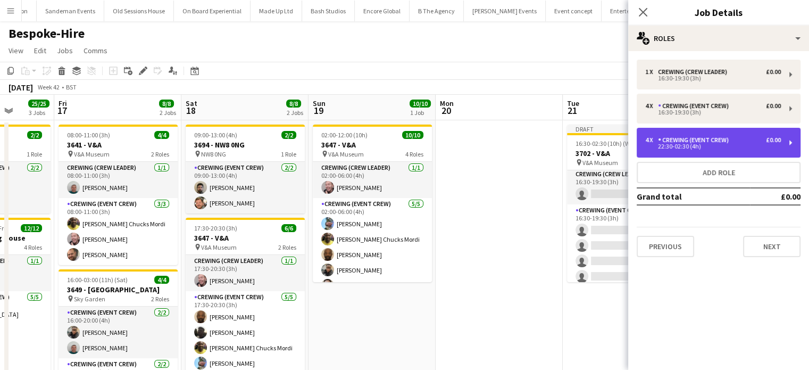
click at [709, 144] on div "22:30-02:30 (4h)" at bounding box center [713, 146] width 136 height 5
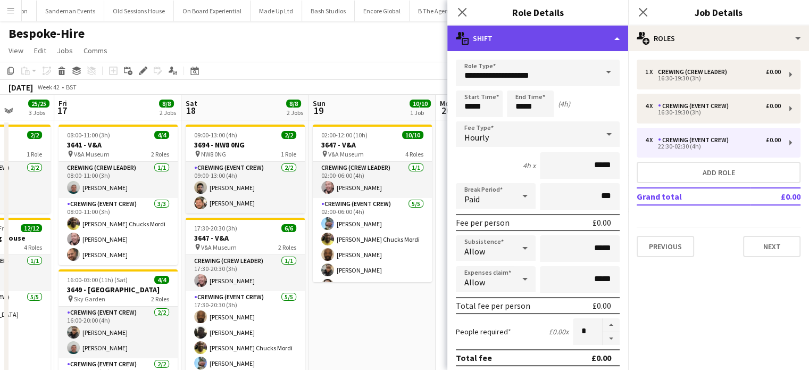
click at [528, 40] on div "multiple-actions-text Shift" at bounding box center [537, 39] width 181 height 26
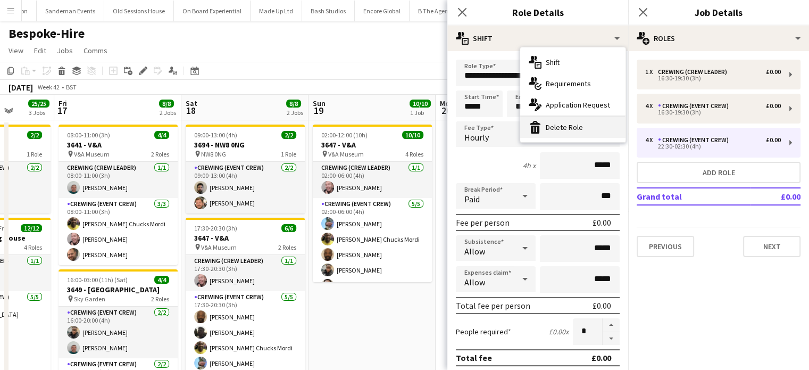
click at [545, 125] on div "bin-2 Delete Role" at bounding box center [572, 127] width 105 height 21
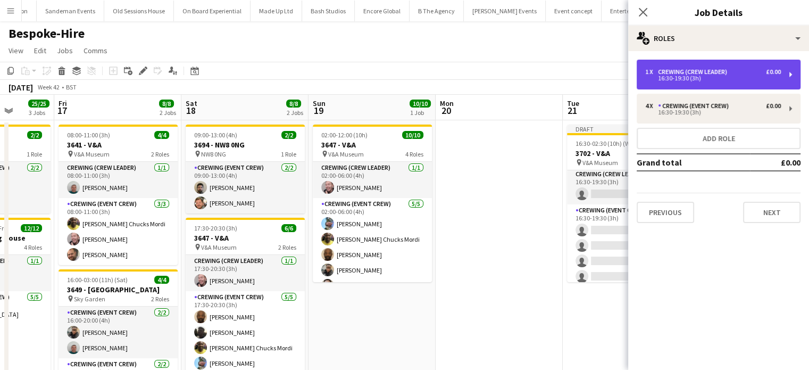
click at [696, 82] on div "1 x Crewing (Crew Leader) £0.00 16:30-19:30 (3h)" at bounding box center [719, 75] width 164 height 30
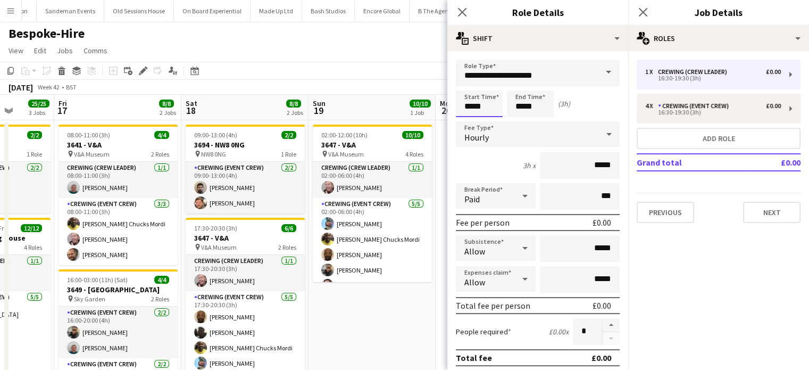
click at [492, 105] on input "*****" at bounding box center [479, 103] width 47 height 27
type input "*****"
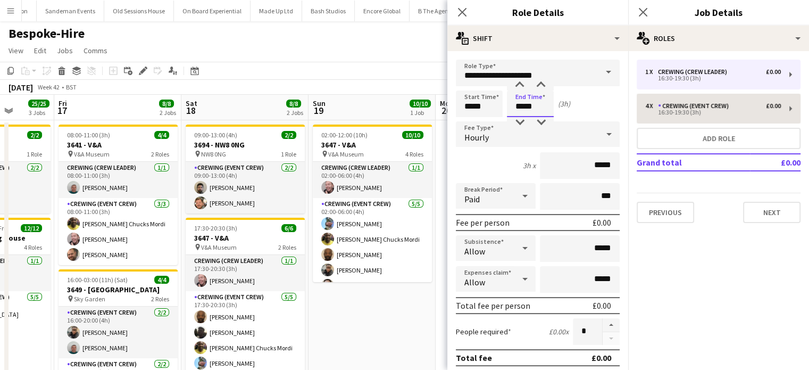
type input "*****"
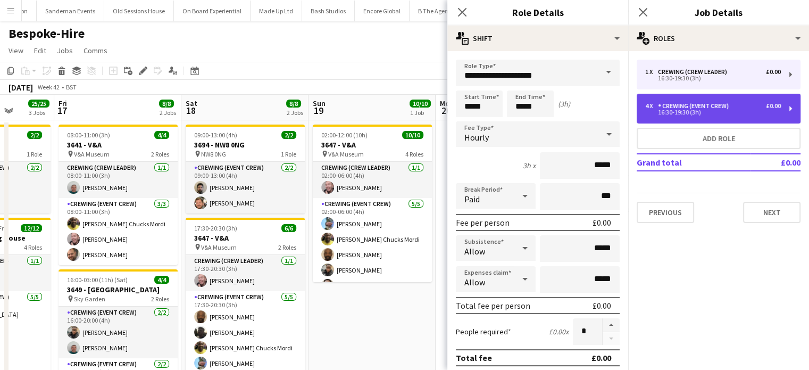
click at [668, 111] on div "16:30-19:30 (3h)" at bounding box center [713, 112] width 136 height 5
type input "**********"
type input "*****"
type input "*"
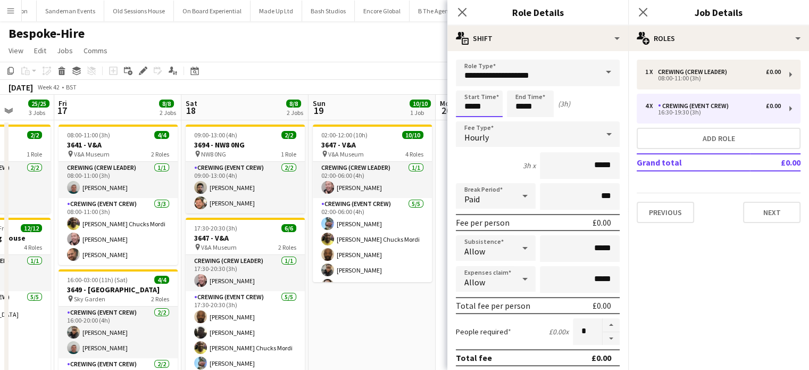
click at [492, 93] on input "*****" at bounding box center [479, 103] width 47 height 27
type input "*****"
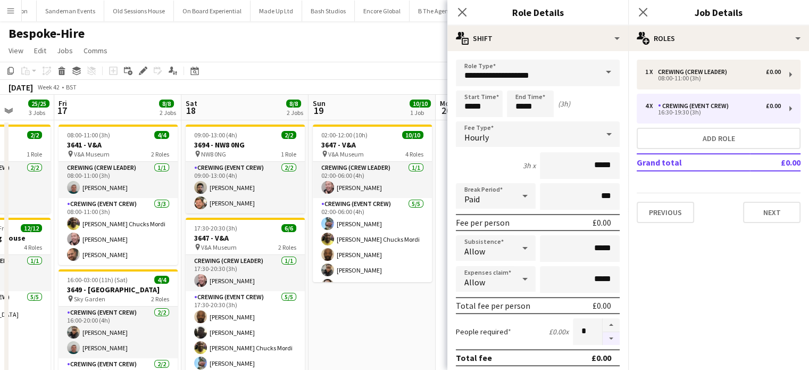
click at [603, 341] on button "button" at bounding box center [611, 338] width 17 height 13
type input "*"
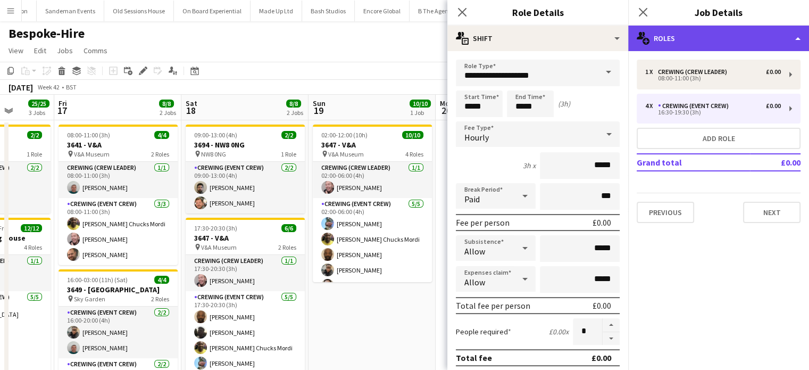
click at [691, 36] on div "multiple-users-add Roles" at bounding box center [718, 39] width 181 height 26
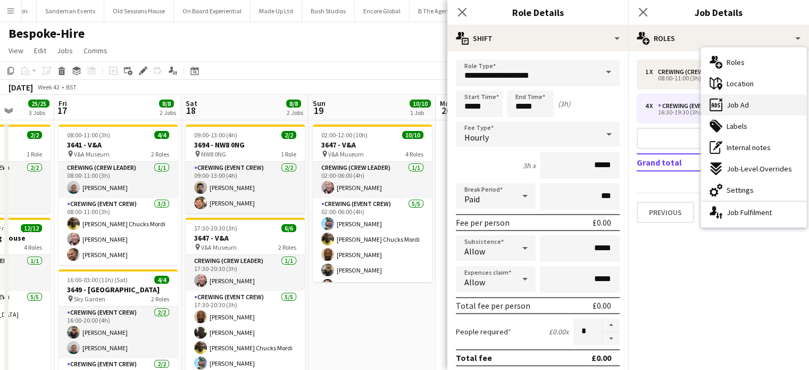
click at [736, 106] on span "Job Ad" at bounding box center [738, 105] width 22 height 10
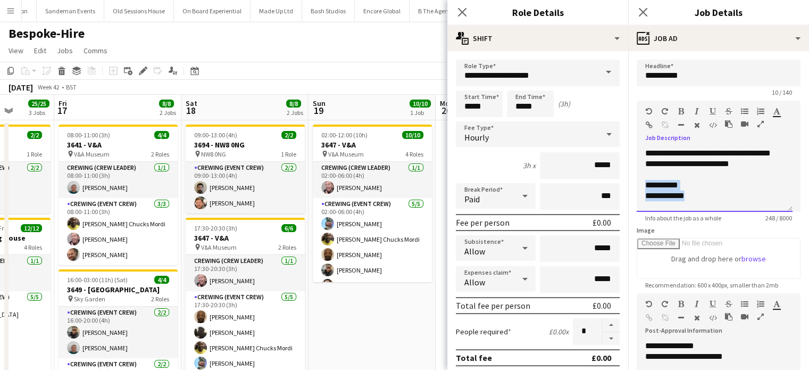
drag, startPoint x: 689, startPoint y: 194, endPoint x: 630, endPoint y: 183, distance: 60.2
click at [630, 183] on form "**********" at bounding box center [718, 289] width 181 height 458
click at [680, 206] on div "**********" at bounding box center [710, 206] width 131 height 11
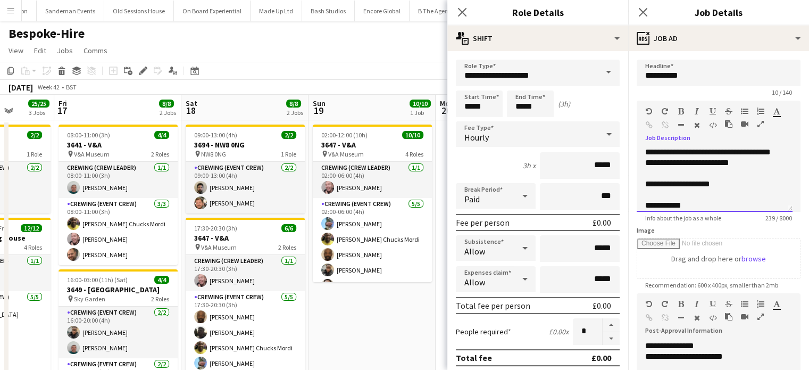
click at [680, 206] on div "**********" at bounding box center [710, 205] width 131 height 11
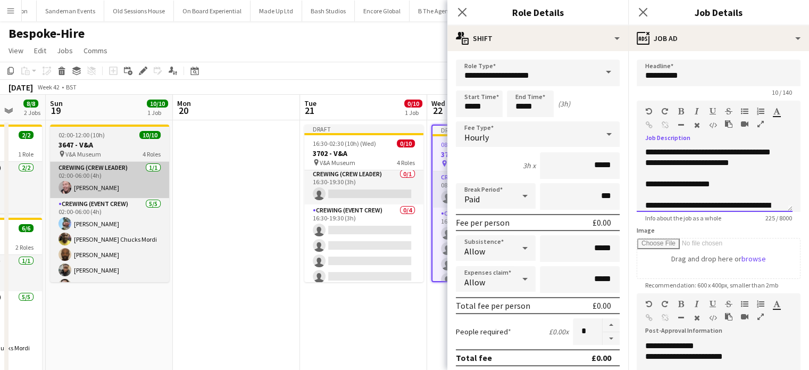
scroll to position [0, 480]
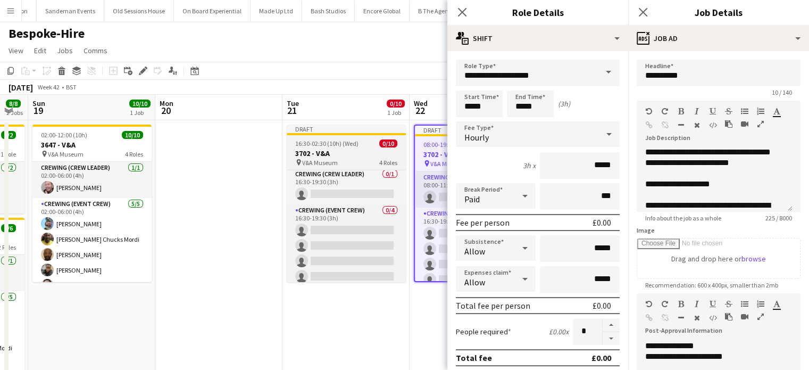
click at [336, 148] on h3 "3702 - V&A" at bounding box center [346, 153] width 119 height 10
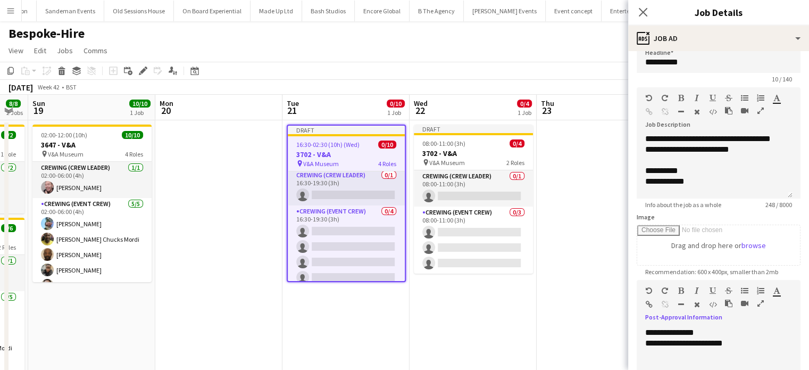
scroll to position [15, 0]
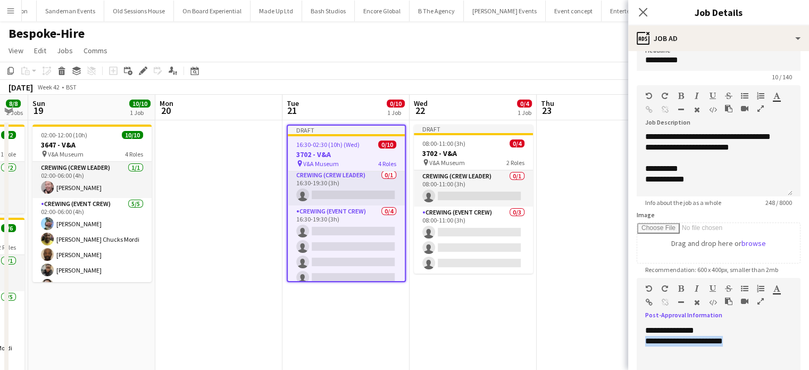
drag, startPoint x: 737, startPoint y: 359, endPoint x: 642, endPoint y: 342, distance: 96.8
click at [642, 342] on div "**********" at bounding box center [715, 357] width 156 height 64
copy div "**********"
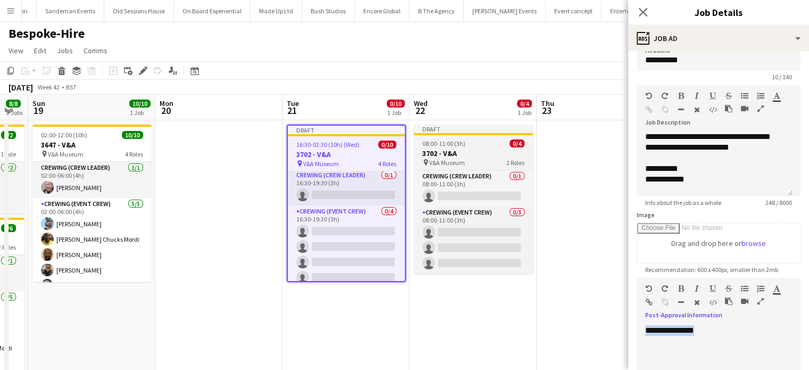
click at [504, 144] on div "08:00-11:00 (3h) 0/4" at bounding box center [473, 143] width 119 height 8
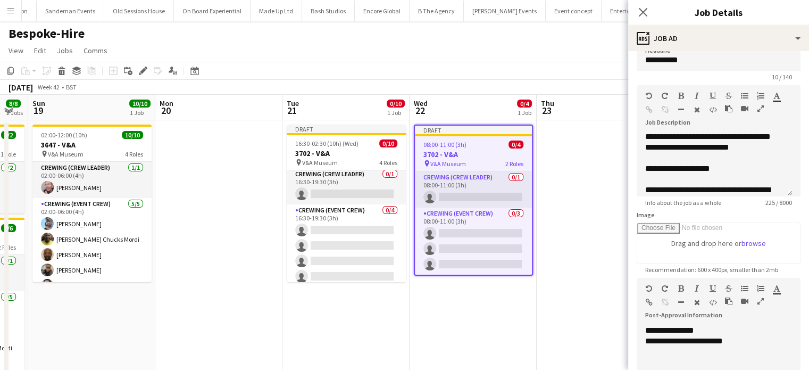
click at [668, 326] on div "**********" at bounding box center [715, 357] width 156 height 64
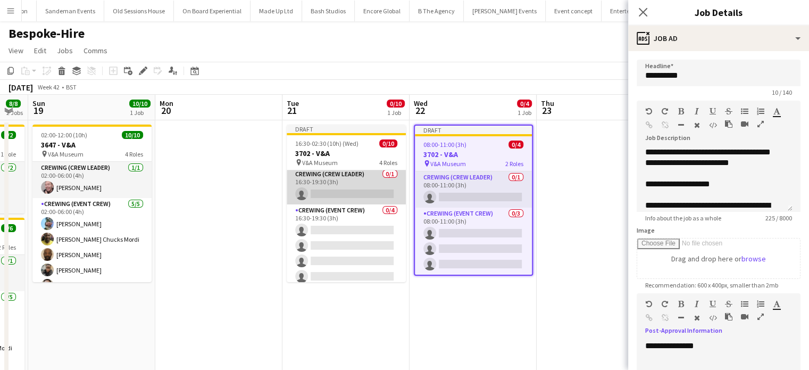
scroll to position [0, 0]
click at [363, 190] on app-card-role "Crewing (Crew Leader) 0/1 16:30-19:30 (3h) single-neutral-actions" at bounding box center [346, 188] width 119 height 36
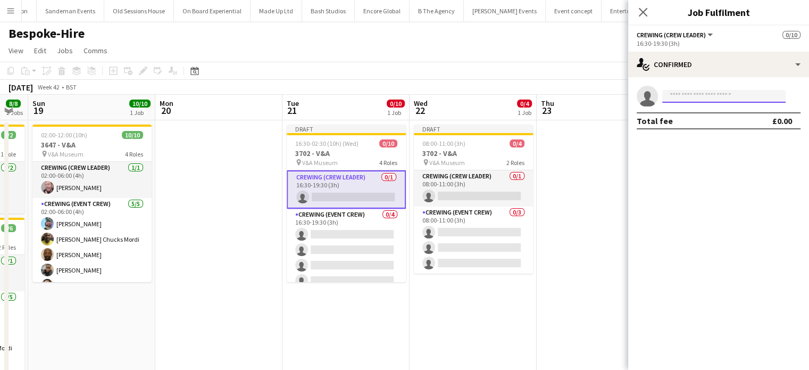
click at [690, 99] on input at bounding box center [723, 96] width 123 height 13
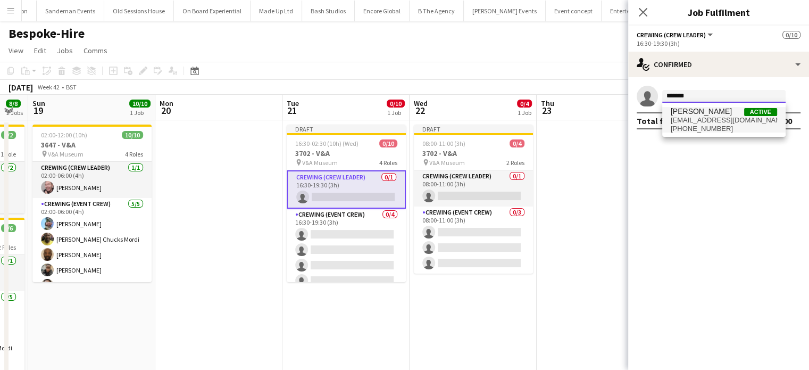
type input "*******"
click at [696, 119] on span "[EMAIL_ADDRESS][DOMAIN_NAME]" at bounding box center [724, 120] width 106 height 9
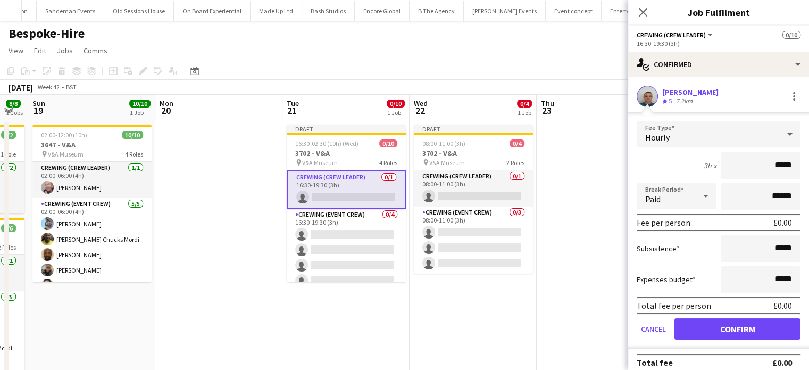
click button "Confirm" at bounding box center [738, 328] width 126 height 21
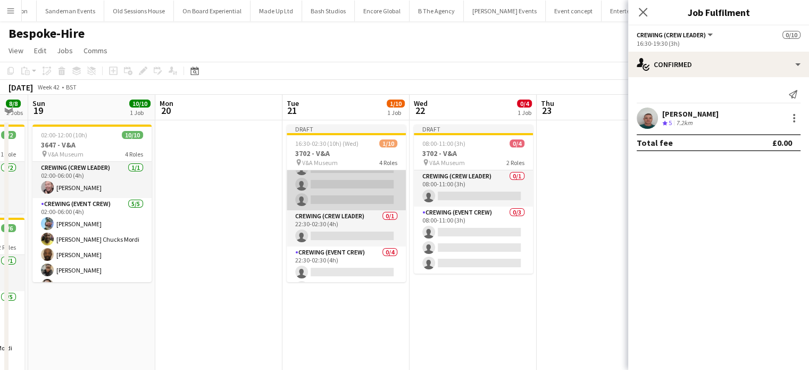
click at [355, 219] on app-card-role "Crewing (Crew Leader) 0/1 22:30-02:30 (4h) single-neutral-actions" at bounding box center [346, 228] width 119 height 36
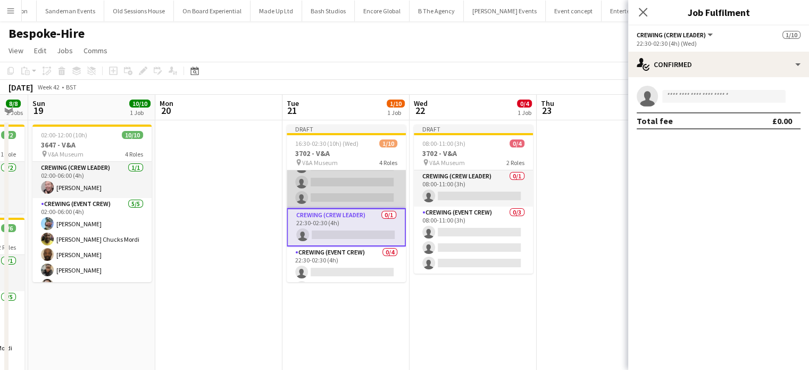
scroll to position [79, 0]
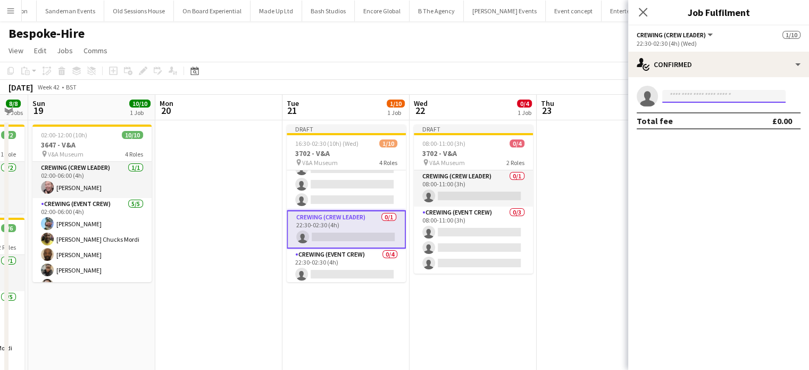
click at [717, 98] on input at bounding box center [723, 96] width 123 height 13
type input "*"
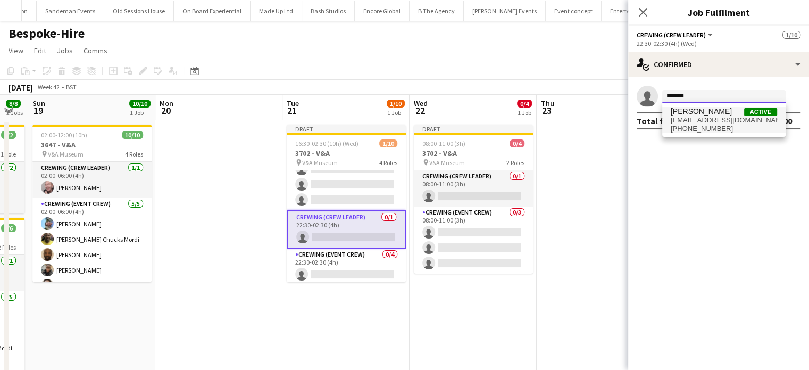
type input "*******"
click at [714, 114] on span "[PERSON_NAME]" at bounding box center [701, 111] width 61 height 9
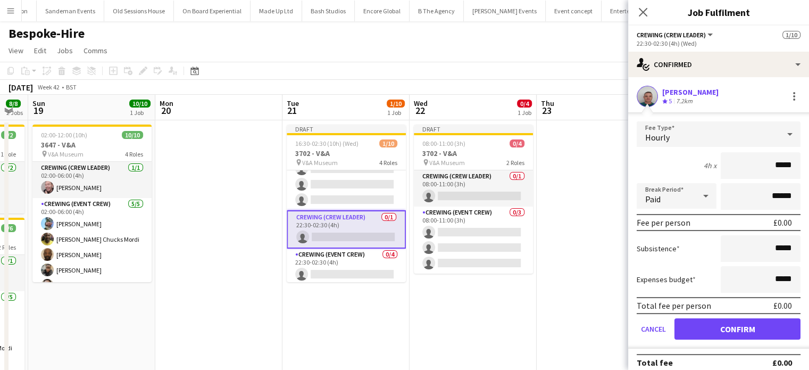
click button "Confirm" at bounding box center [738, 328] width 126 height 21
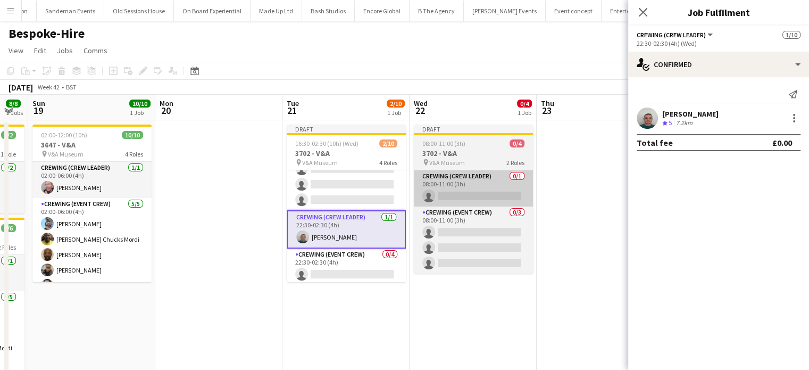
click at [473, 175] on app-card-role "Crewing (Crew Leader) 0/1 08:00-11:00 (3h) single-neutral-actions" at bounding box center [473, 188] width 119 height 36
